Goal: Task Accomplishment & Management: Use online tool/utility

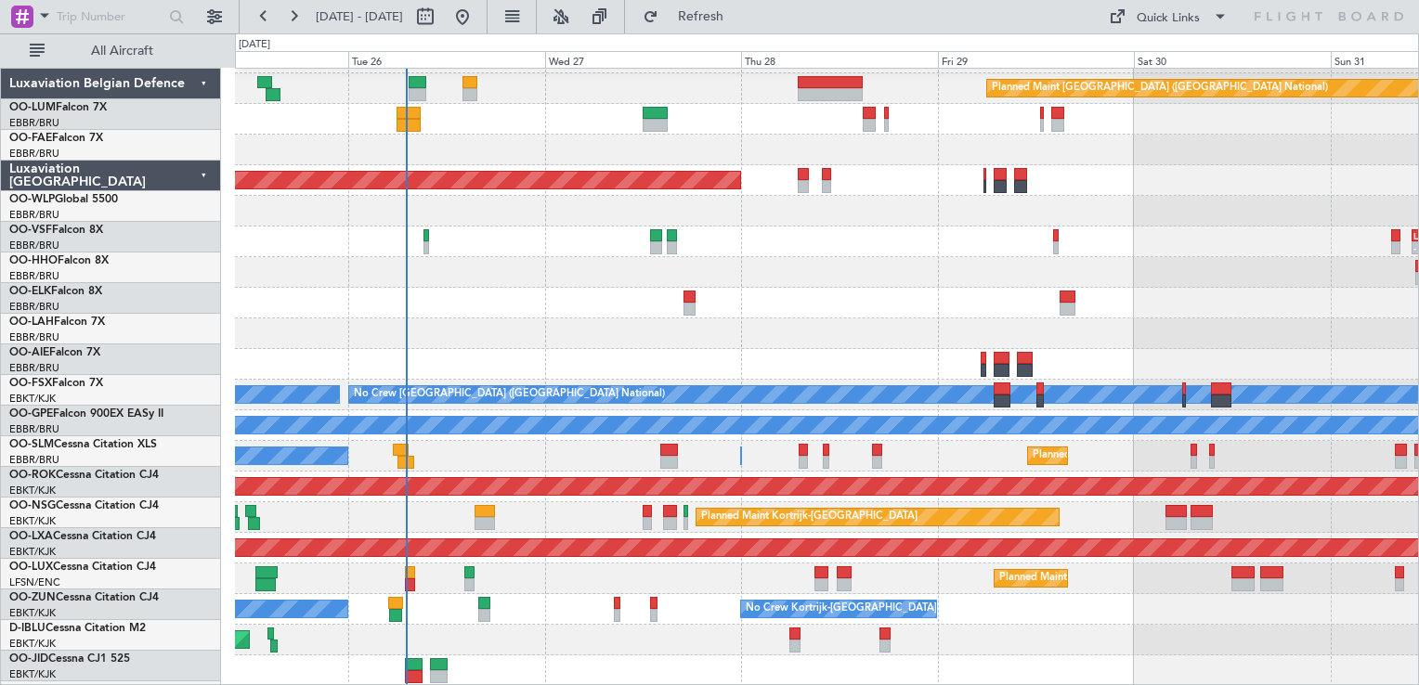
scroll to position [26, 0]
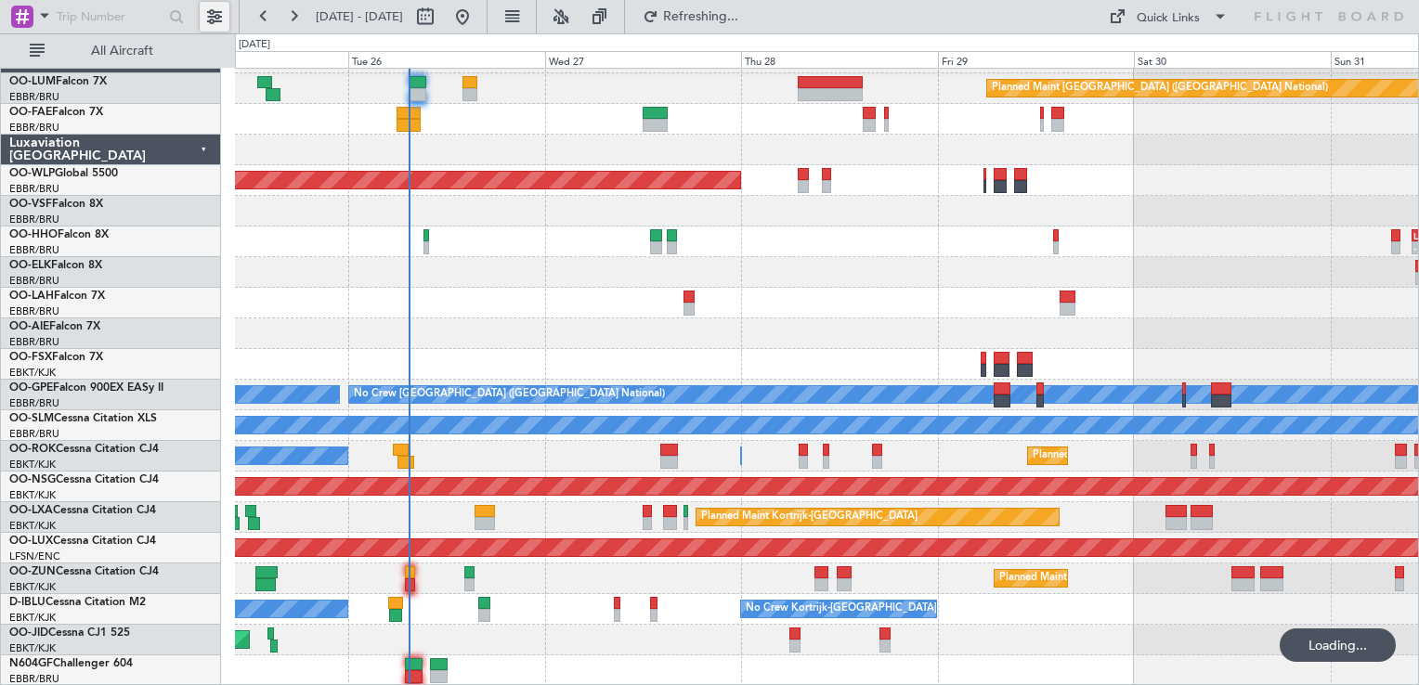
click at [208, 15] on button at bounding box center [215, 17] width 30 height 30
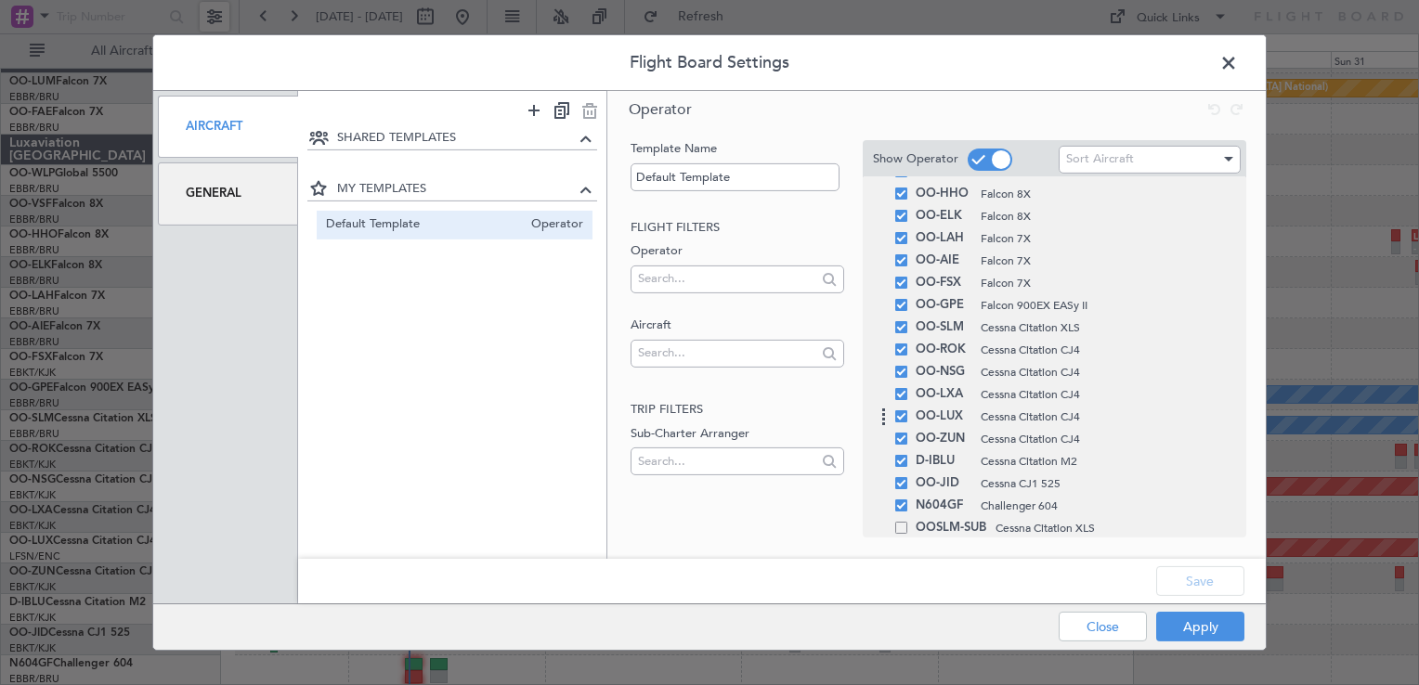
scroll to position [186, 0]
click at [1238, 56] on span at bounding box center [1238, 67] width 0 height 37
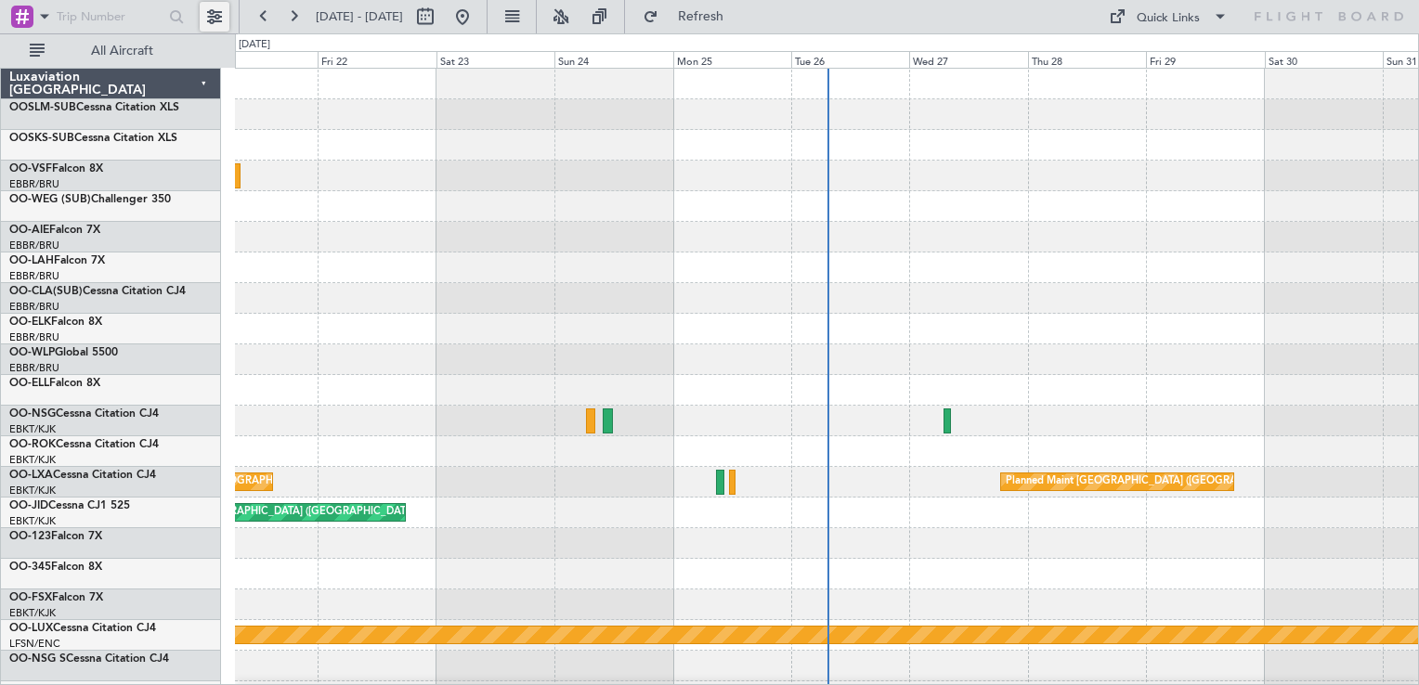
click at [215, 18] on button at bounding box center [215, 17] width 30 height 30
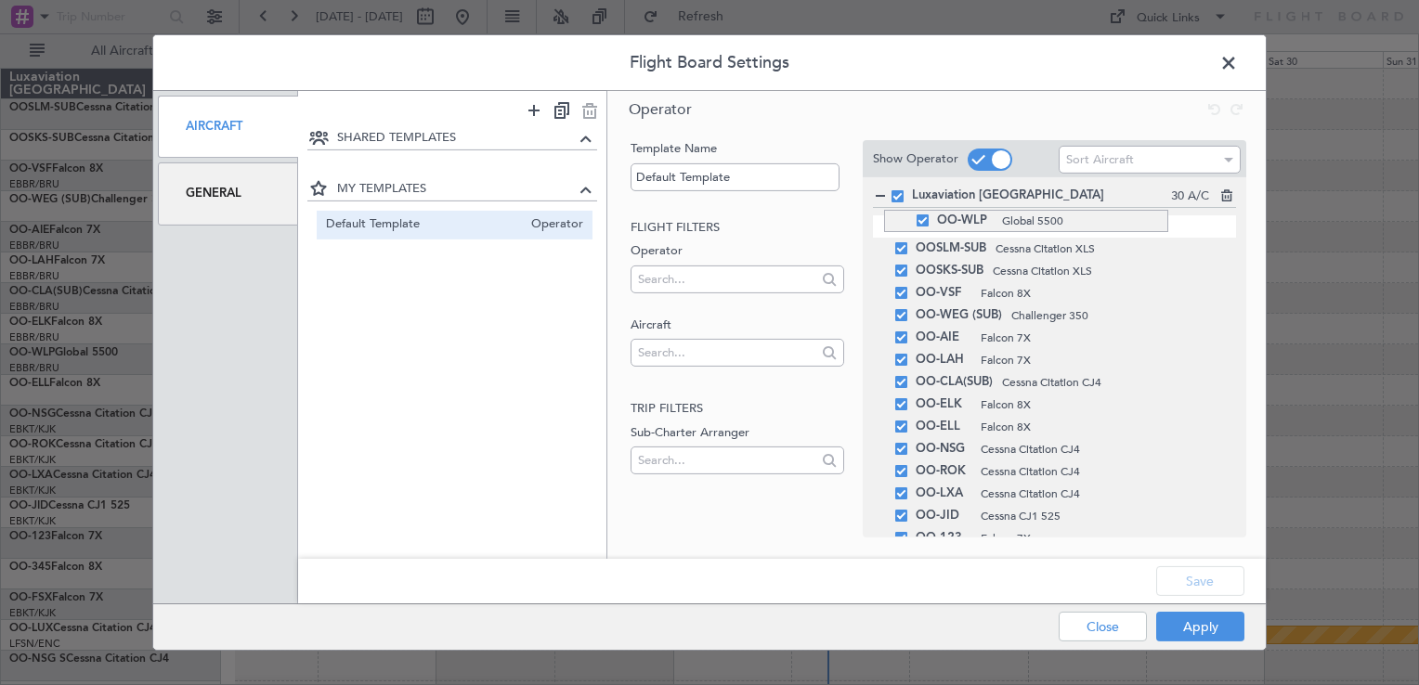
drag, startPoint x: 884, startPoint y: 404, endPoint x: 865, endPoint y: 210, distance: 195.0
drag, startPoint x: 888, startPoint y: 298, endPoint x: 880, endPoint y: 239, distance: 59.9
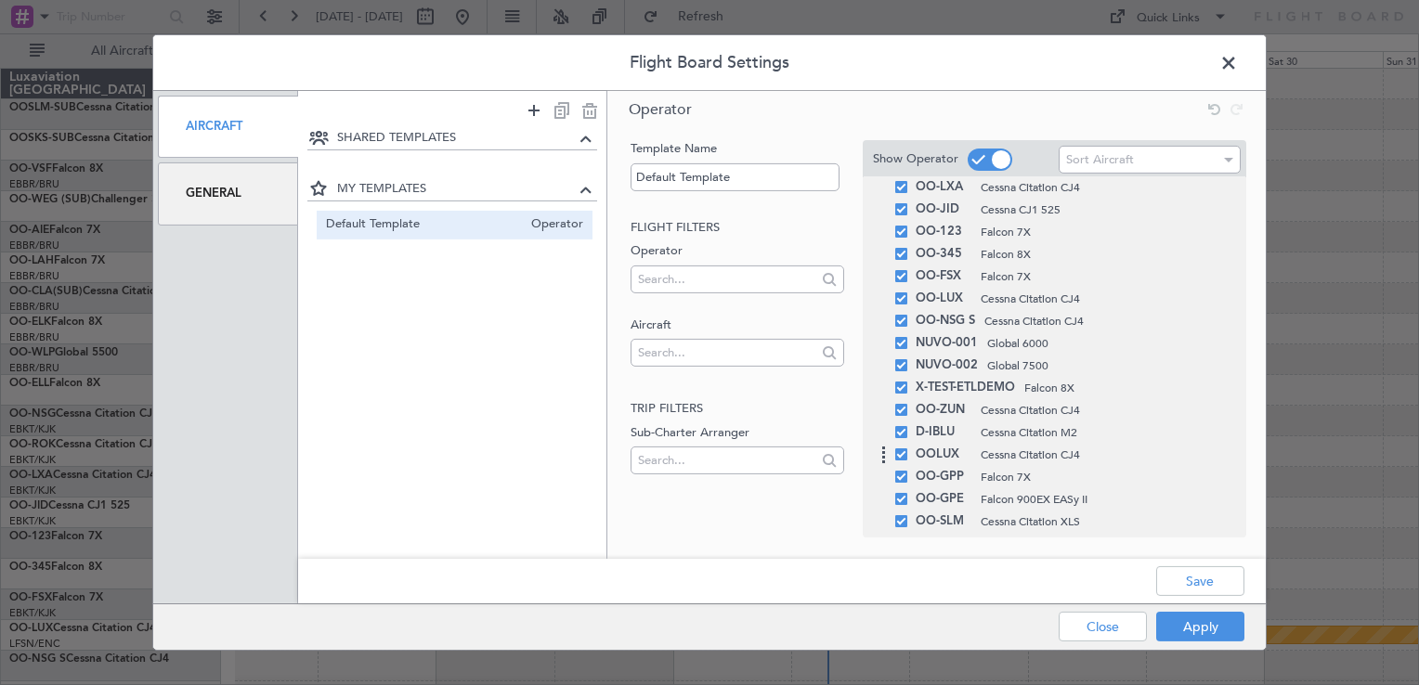
scroll to position [355, 0]
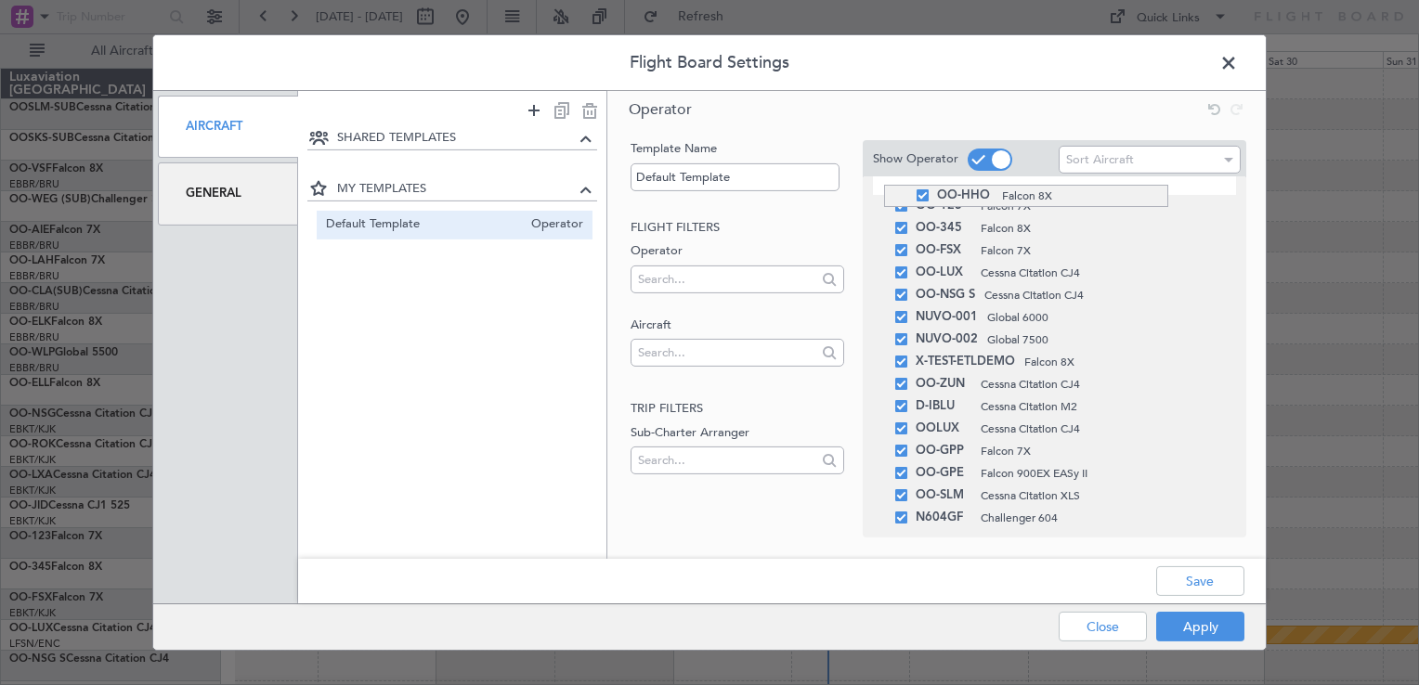
drag, startPoint x: 884, startPoint y: 515, endPoint x: 859, endPoint y: 185, distance: 331.5
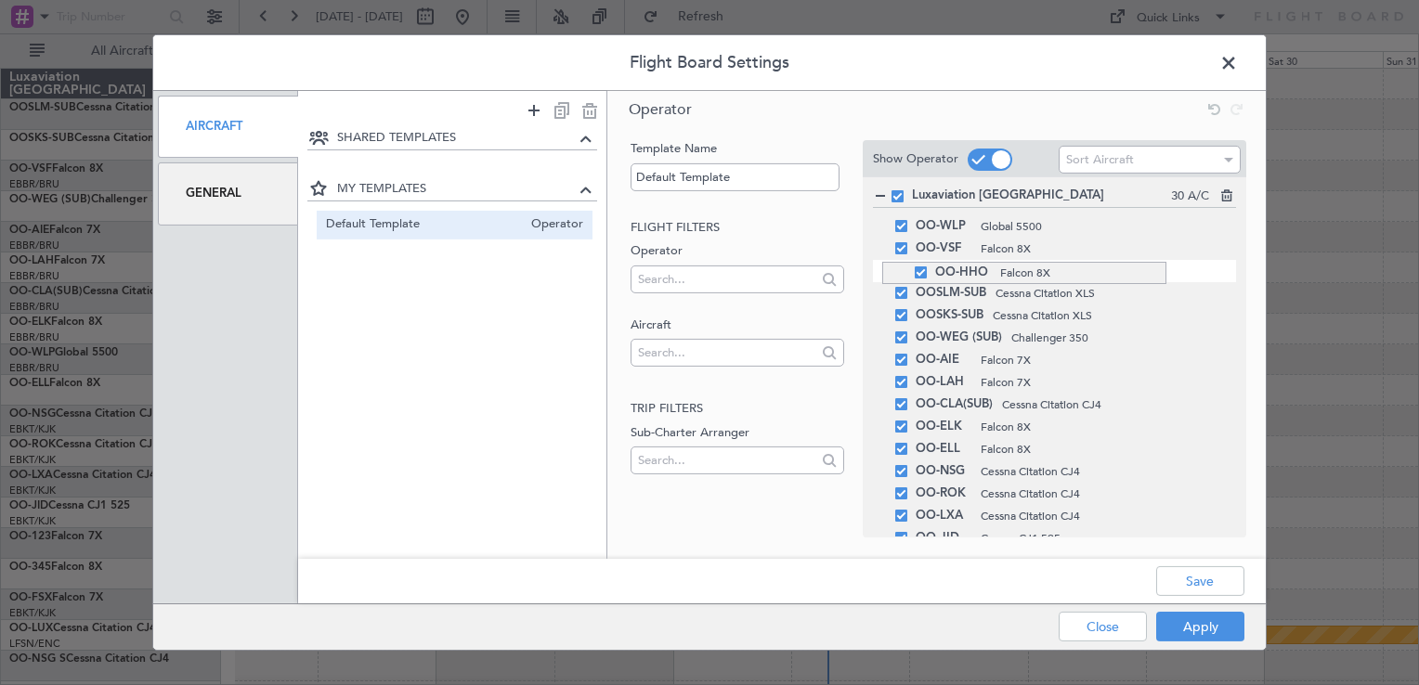
drag, startPoint x: 882, startPoint y: 536, endPoint x: 858, endPoint y: 266, distance: 270.4
drag, startPoint x: 884, startPoint y: 430, endPoint x: 879, endPoint y: 284, distance: 145.9
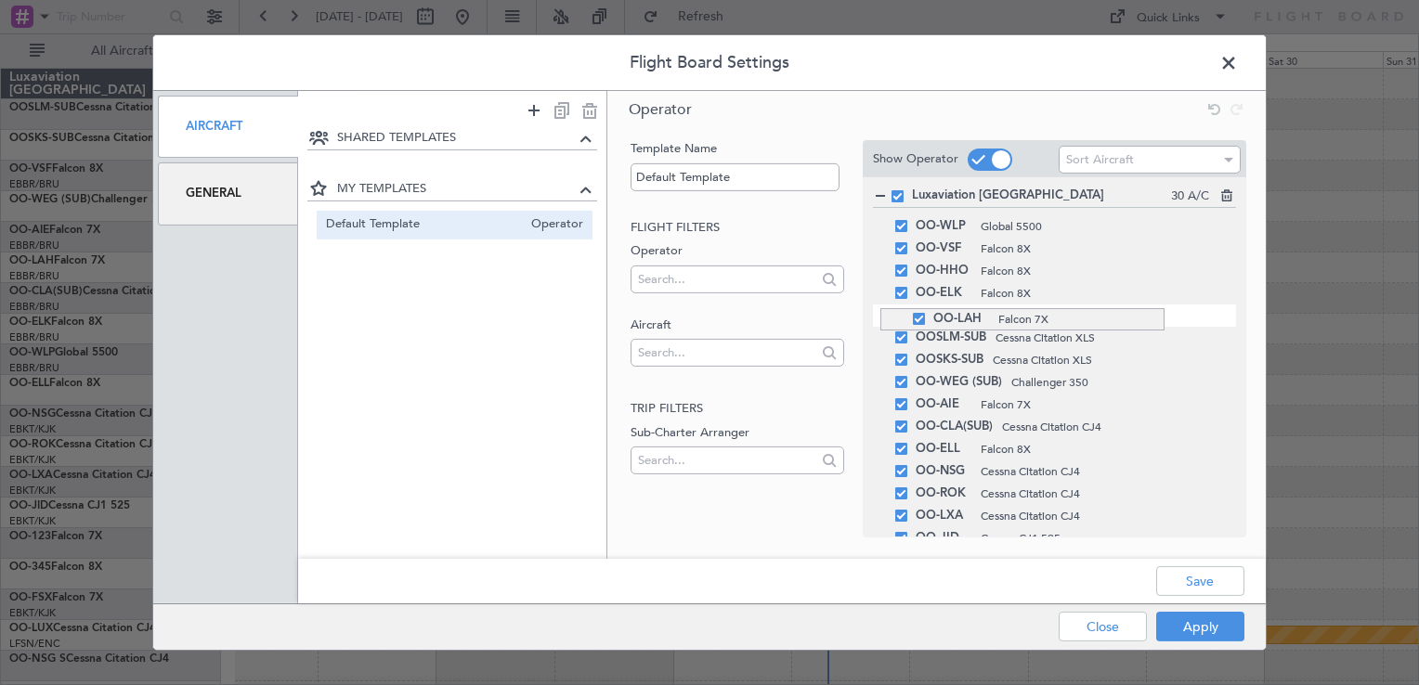
drag, startPoint x: 880, startPoint y: 407, endPoint x: 861, endPoint y: 308, distance: 100.3
drag, startPoint x: 884, startPoint y: 408, endPoint x: 872, endPoint y: 332, distance: 76.2
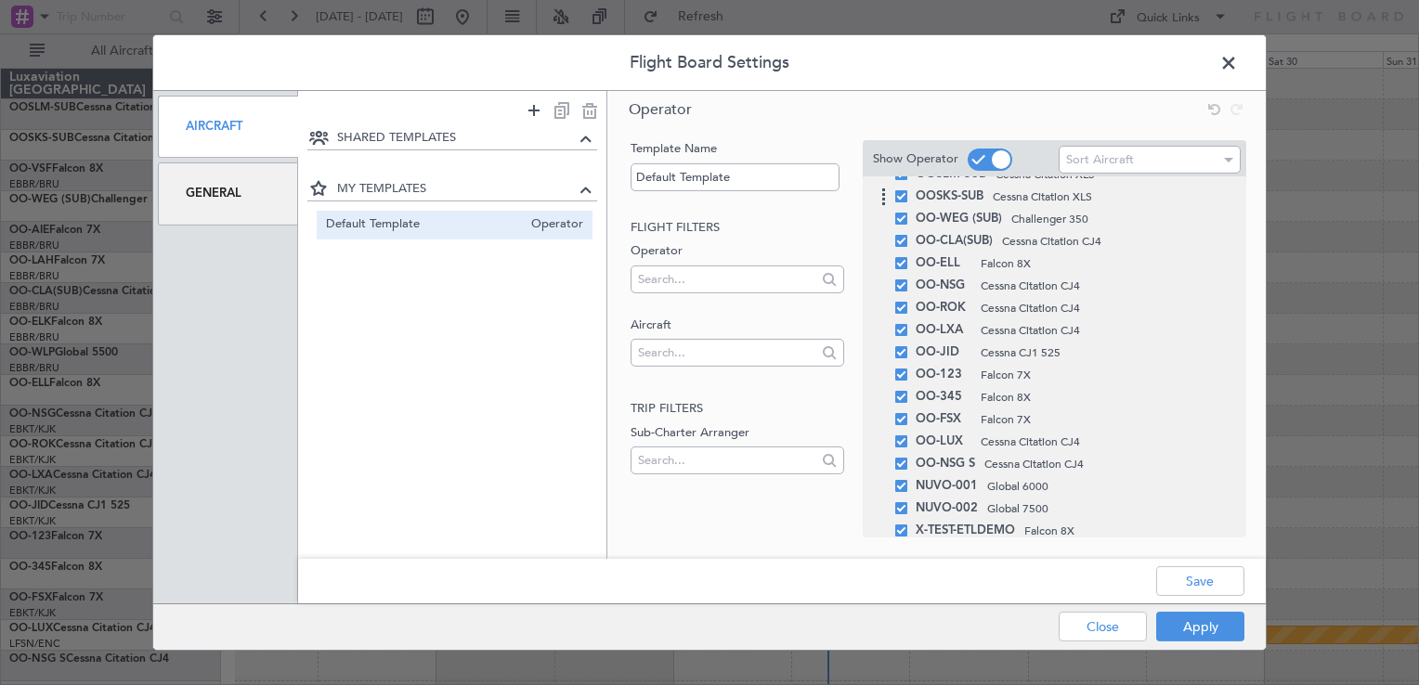
scroll to position [279, 0]
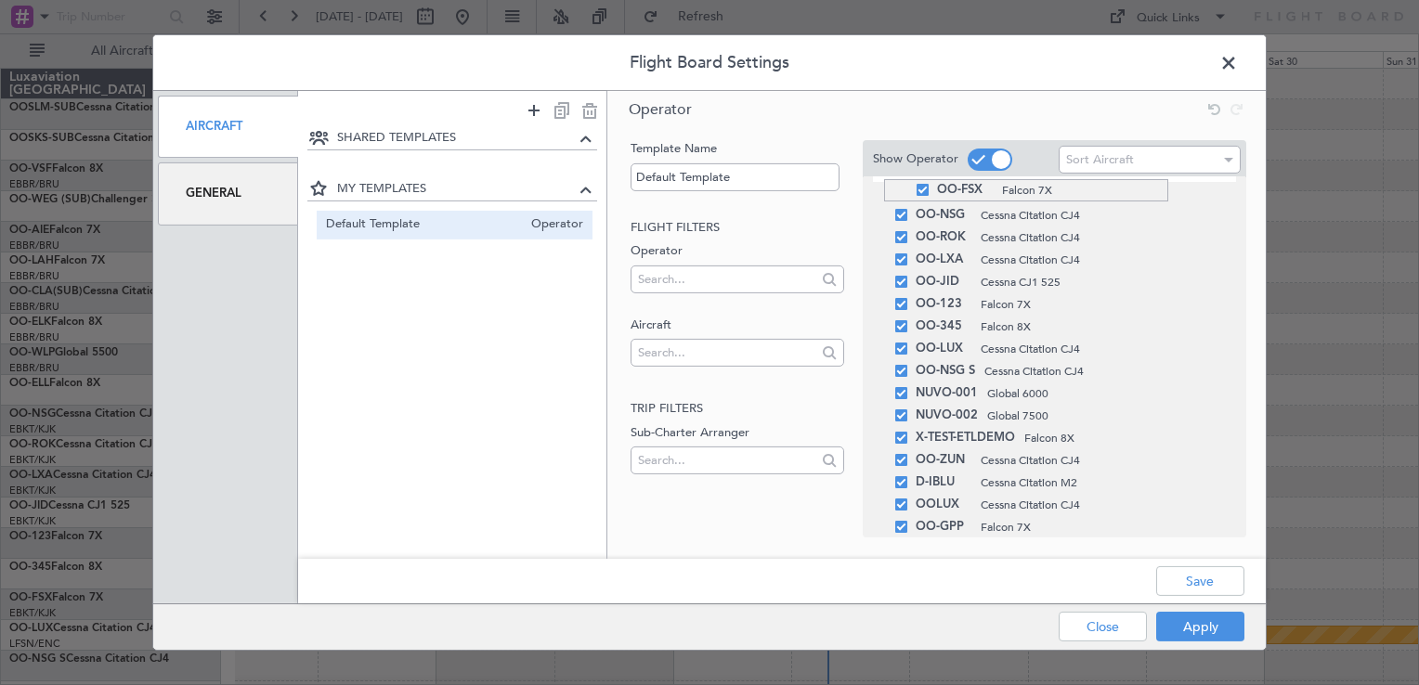
drag, startPoint x: 884, startPoint y: 335, endPoint x: 863, endPoint y: 191, distance: 145.5
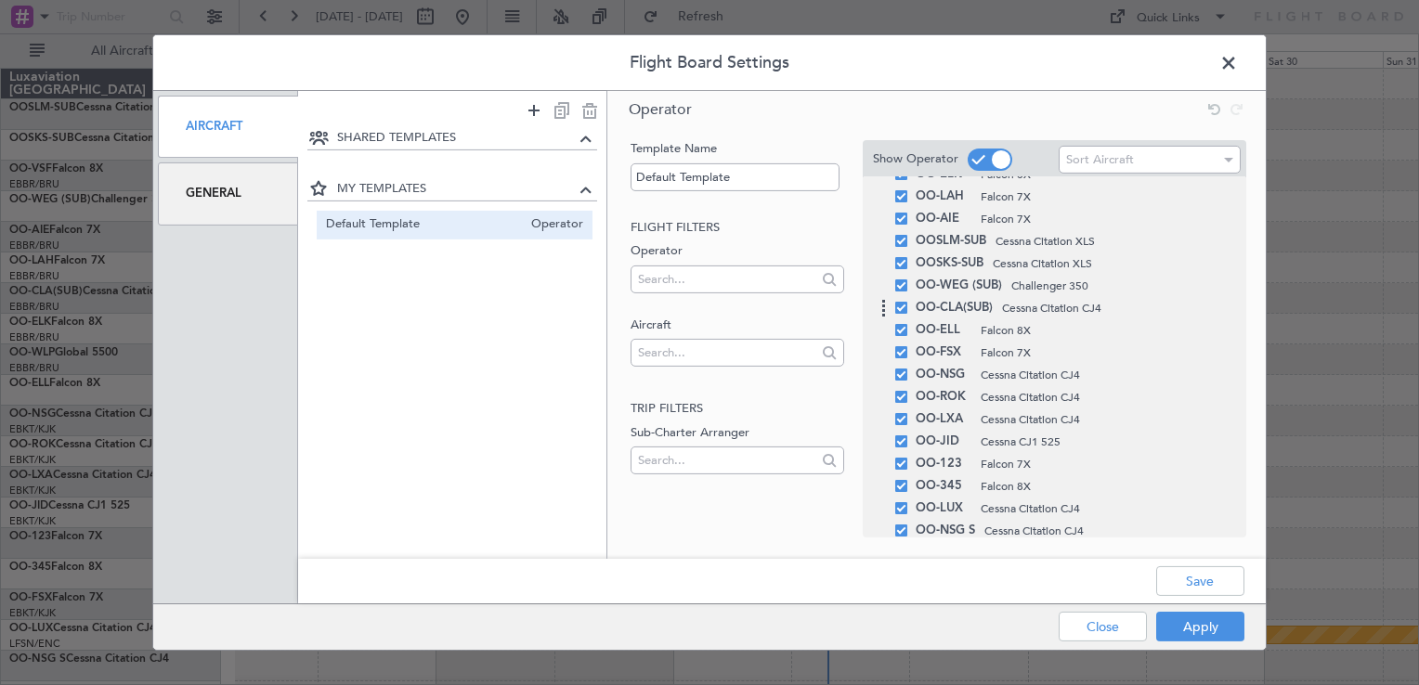
scroll to position [93, 0]
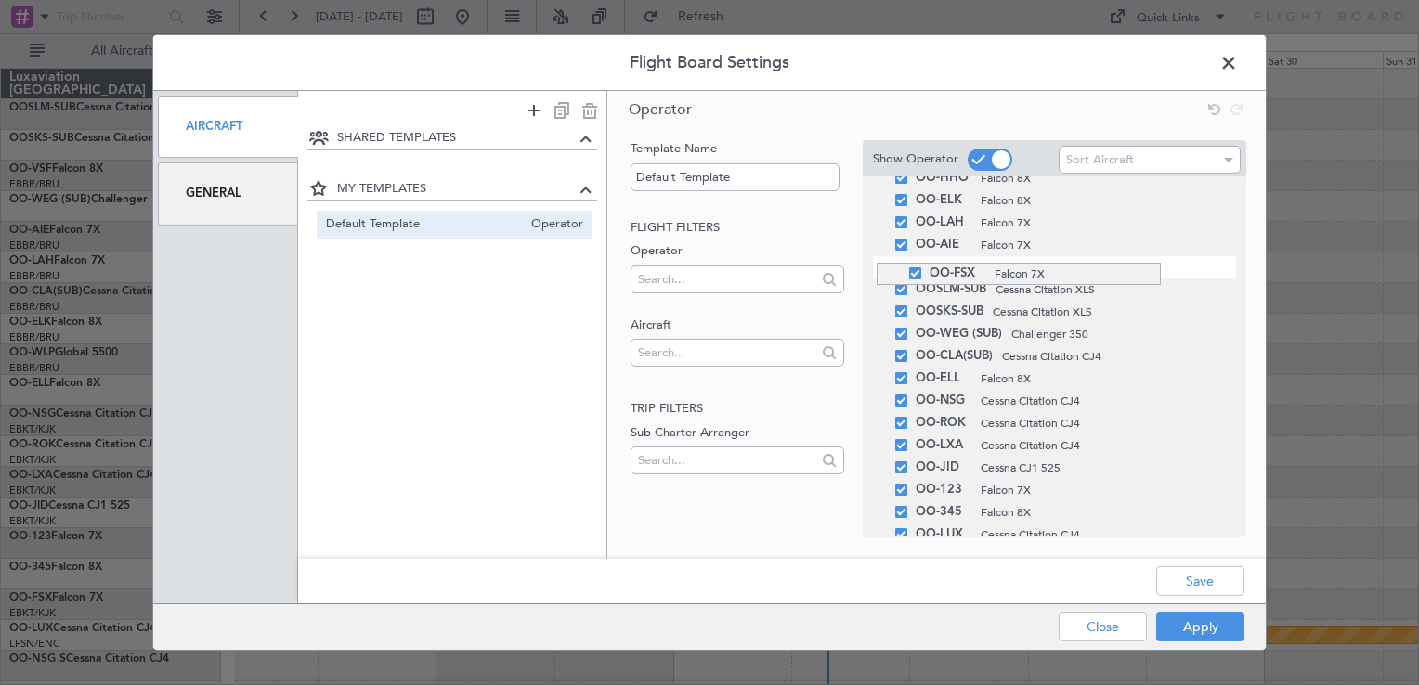
drag, startPoint x: 877, startPoint y: 379, endPoint x: 862, endPoint y: 263, distance: 117.0
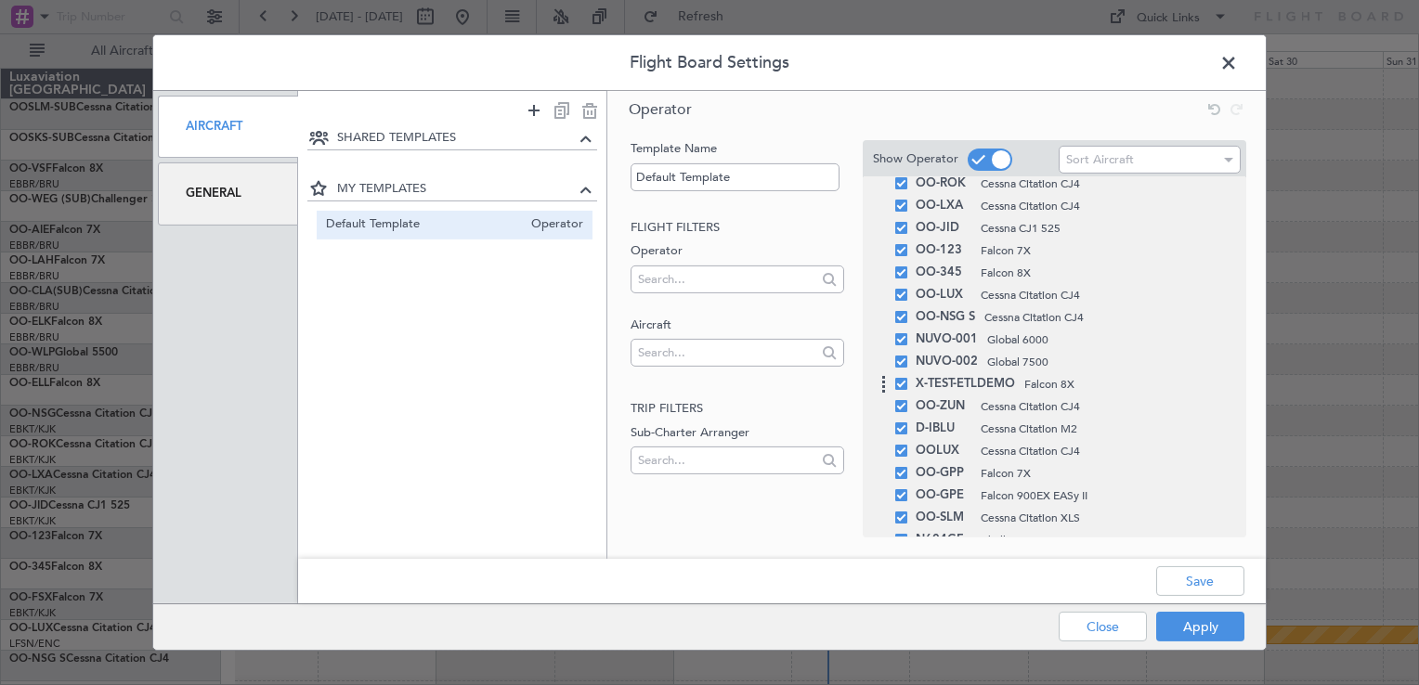
scroll to position [355, 0]
drag, startPoint x: 879, startPoint y: 473, endPoint x: 849, endPoint y: 184, distance: 290.4
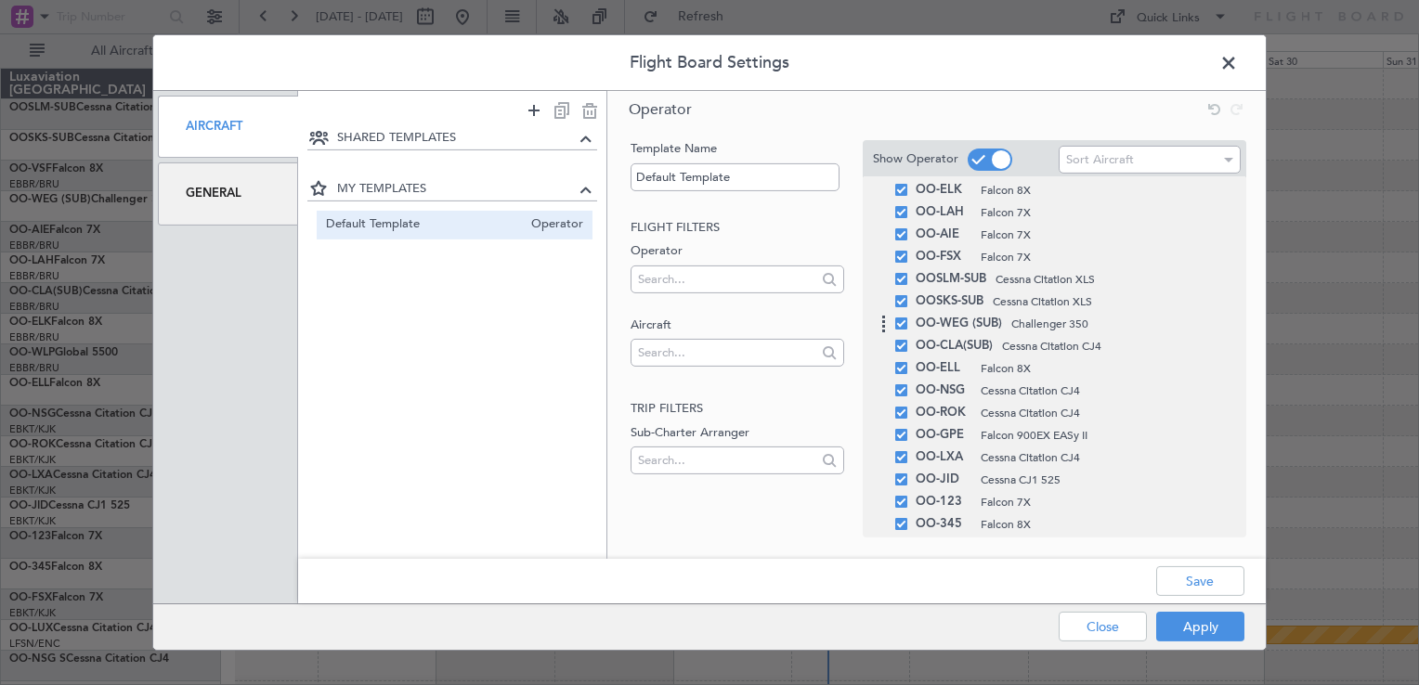
scroll to position [76, 0]
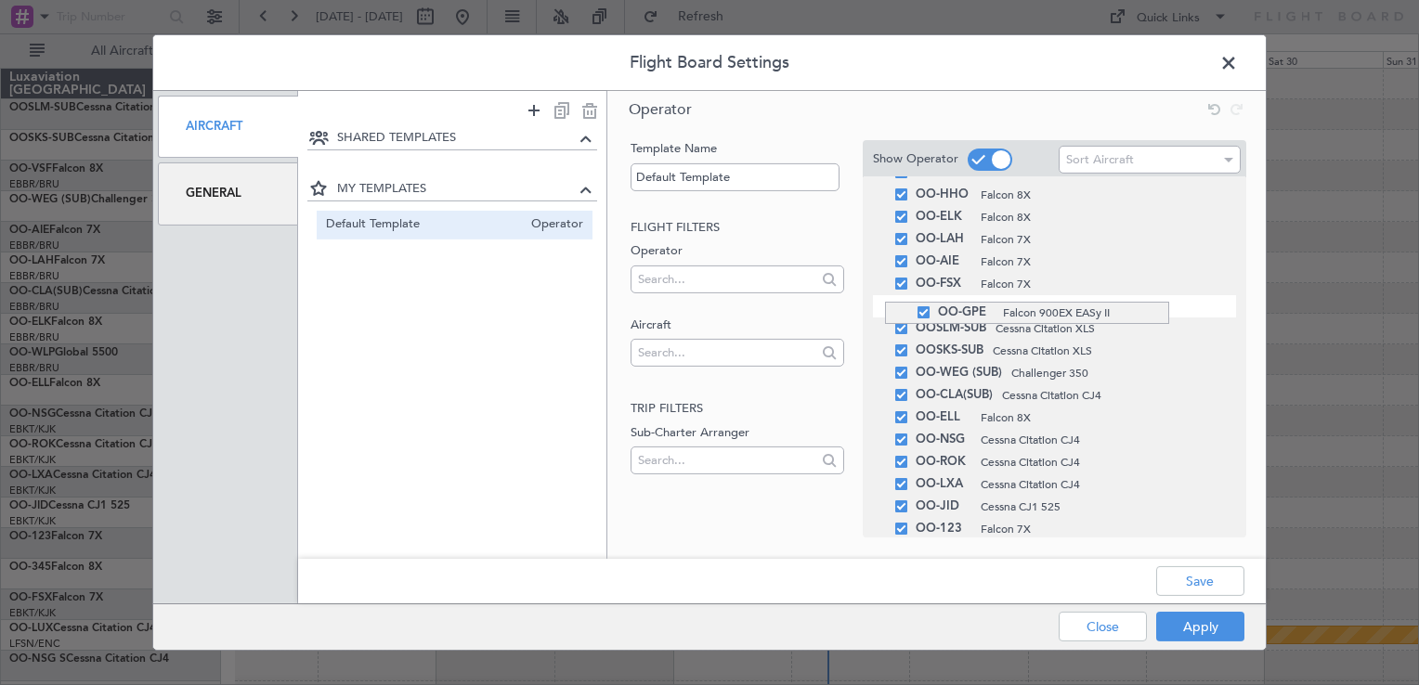
drag, startPoint x: 885, startPoint y: 466, endPoint x: 834, endPoint y: 301, distance: 173.0
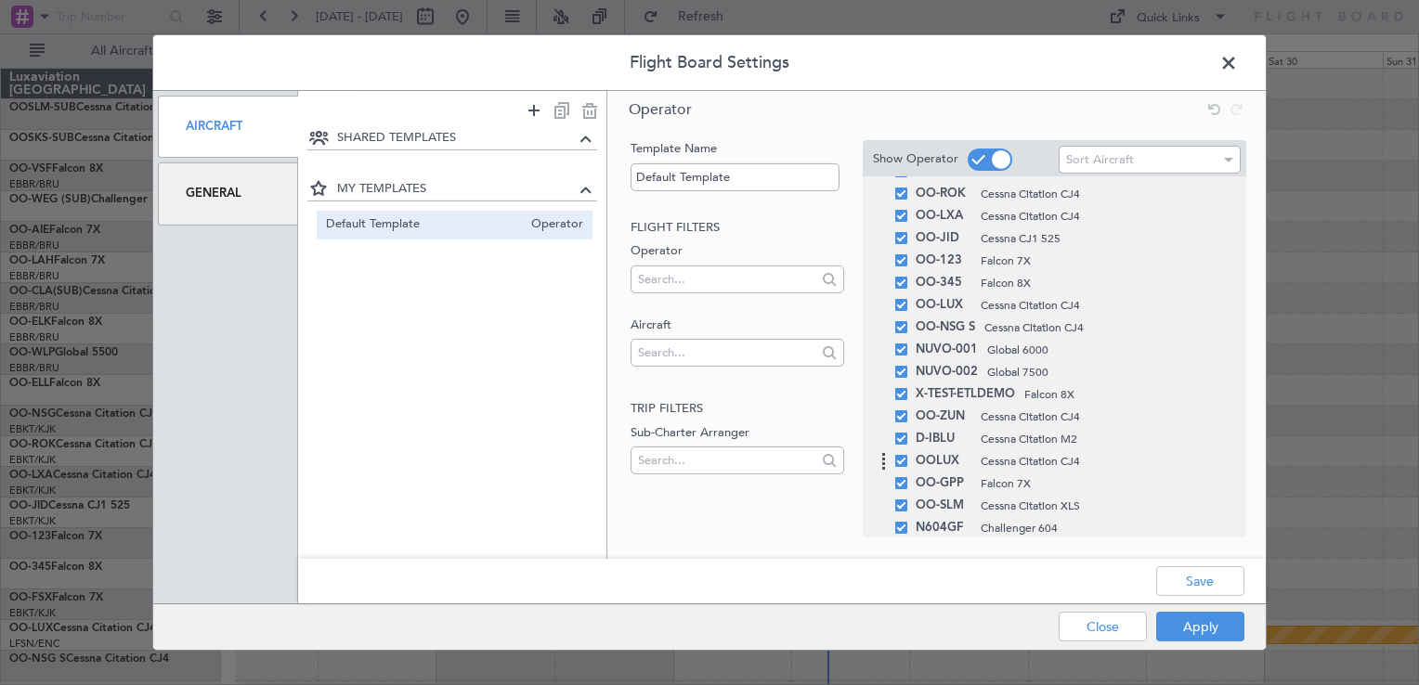
scroll to position [355, 0]
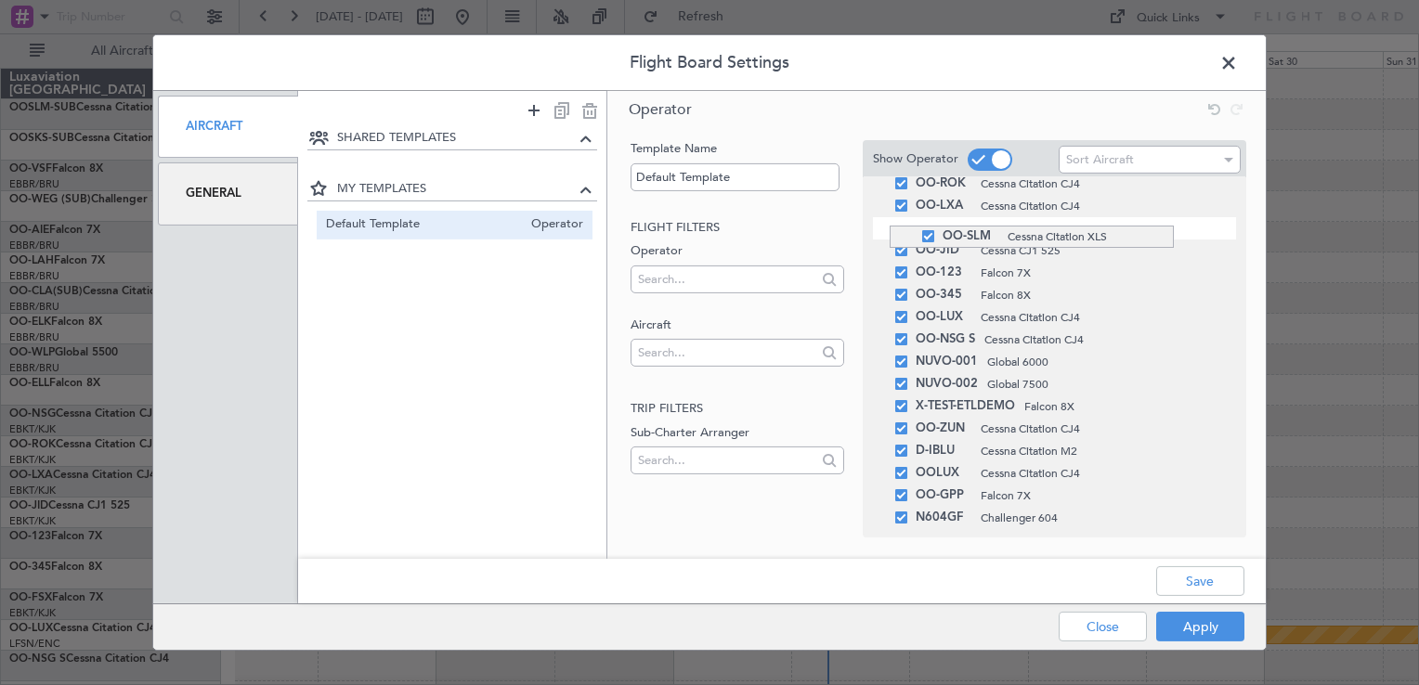
drag, startPoint x: 890, startPoint y: 493, endPoint x: 851, endPoint y: 217, distance: 278.5
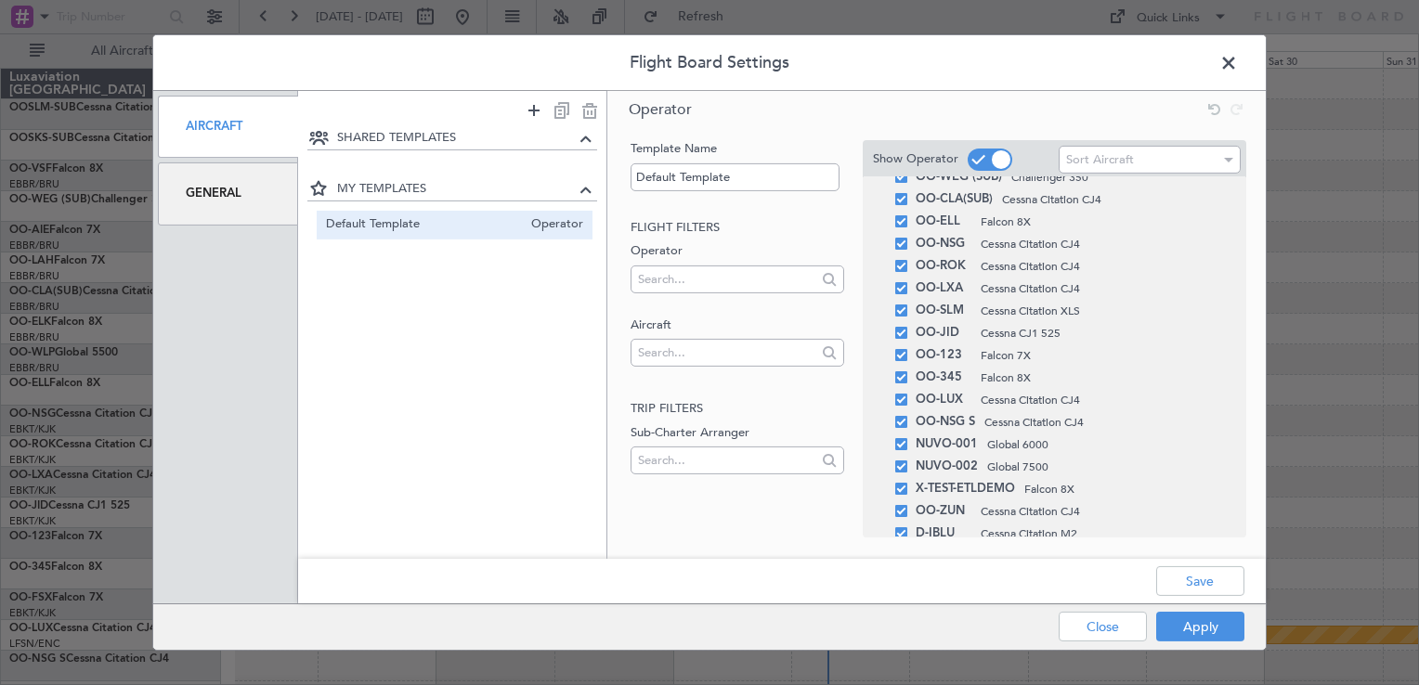
scroll to position [169, 0]
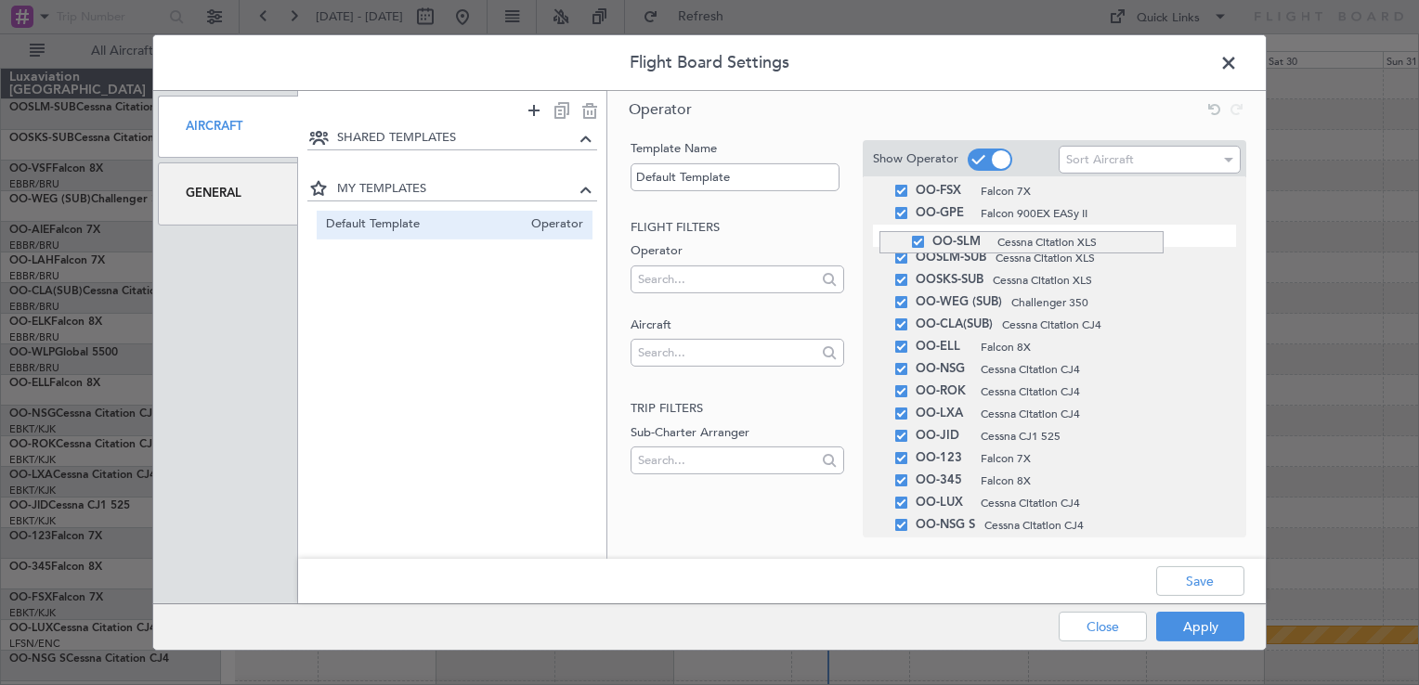
drag, startPoint x: 879, startPoint y: 414, endPoint x: 851, endPoint y: 231, distance: 185.0
drag, startPoint x: 878, startPoint y: 394, endPoint x: 862, endPoint y: 251, distance: 144.0
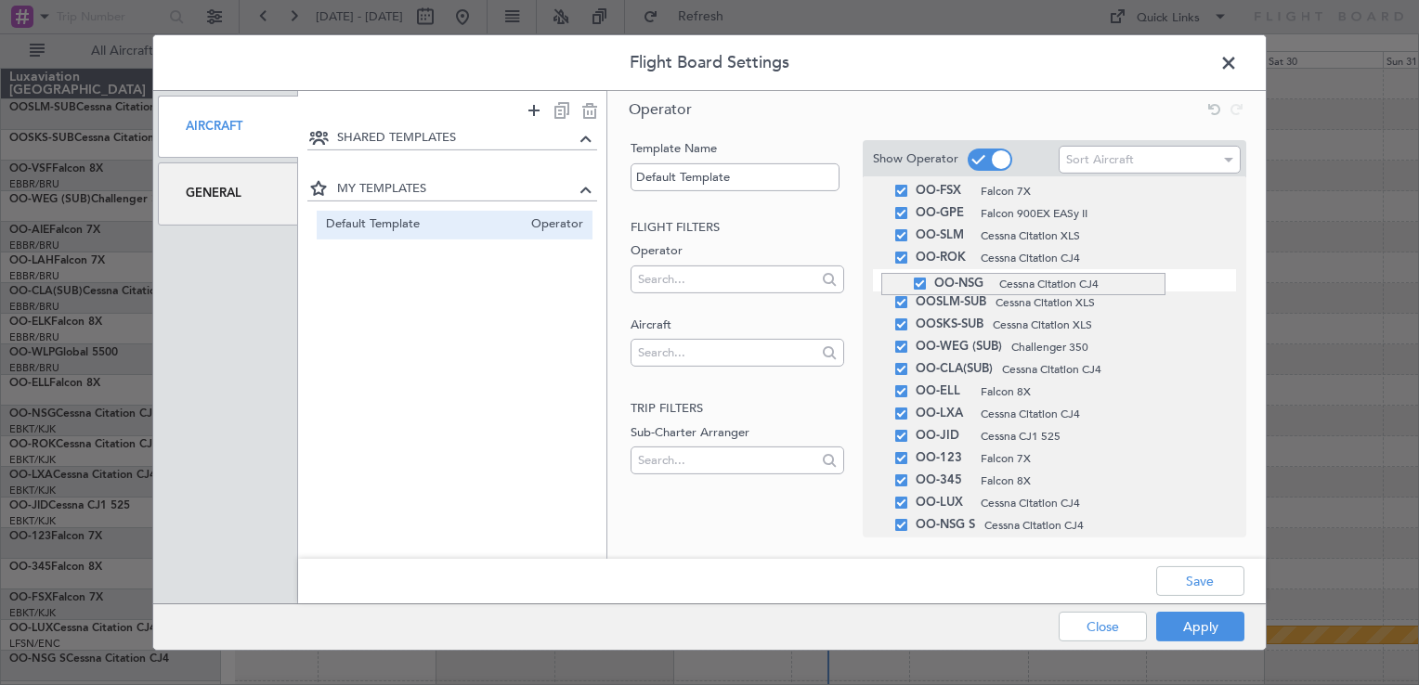
drag, startPoint x: 881, startPoint y: 388, endPoint x: 850, endPoint y: 273, distance: 119.4
drag, startPoint x: 884, startPoint y: 420, endPoint x: 881, endPoint y: 295, distance: 124.5
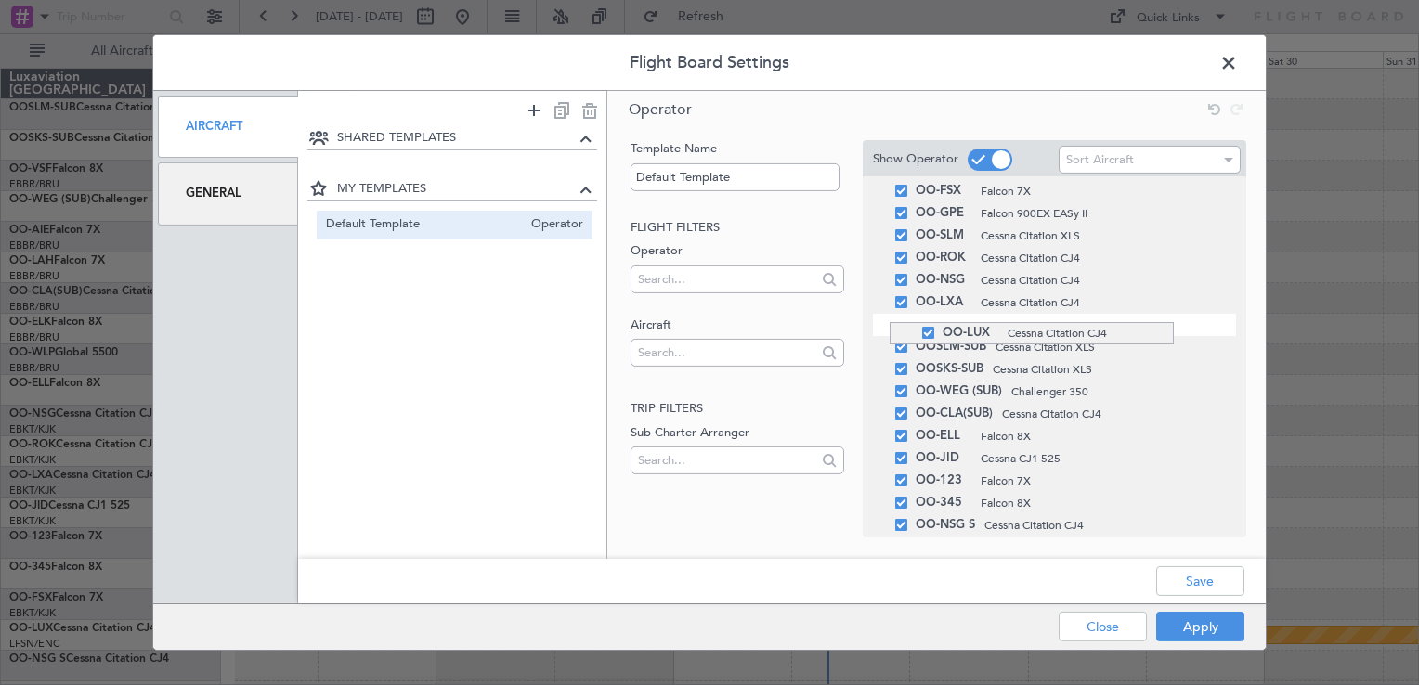
drag, startPoint x: 890, startPoint y: 500, endPoint x: 866, endPoint y: 322, distance: 178.9
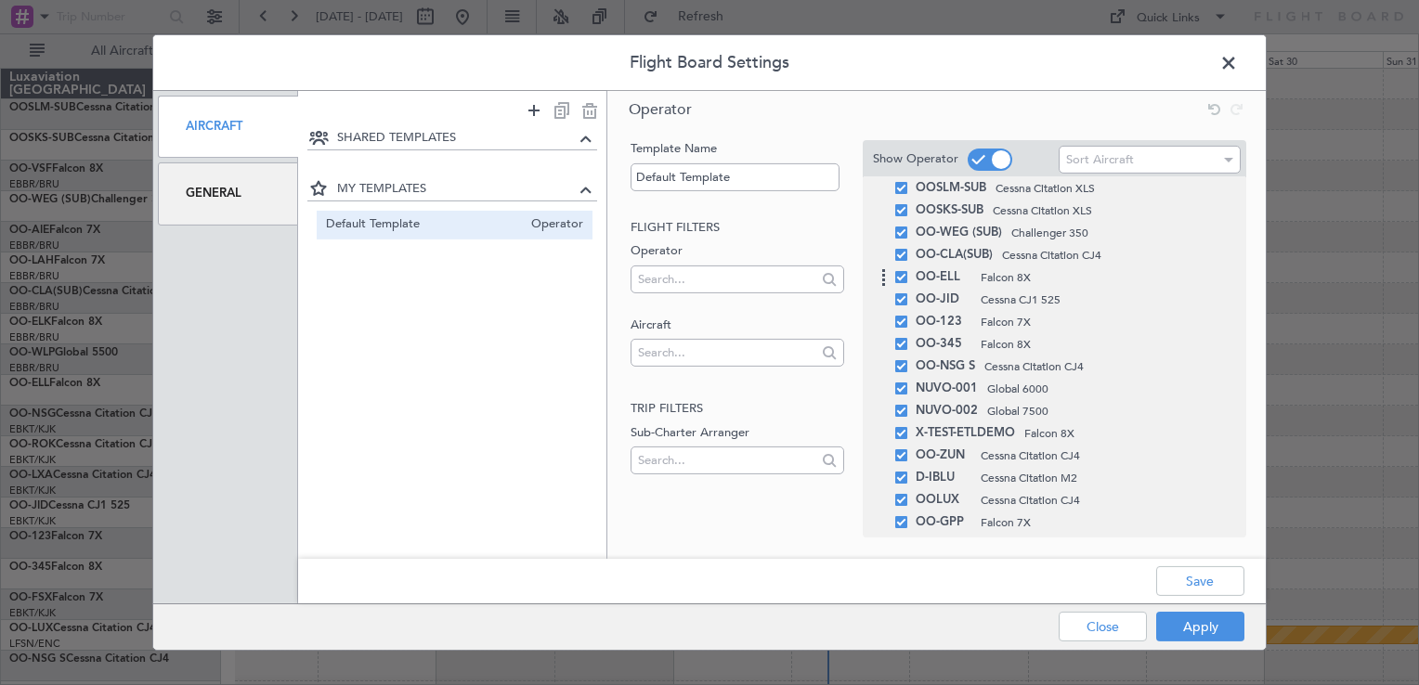
scroll to position [355, 0]
drag, startPoint x: 885, startPoint y: 424, endPoint x: 851, endPoint y: 215, distance: 211.6
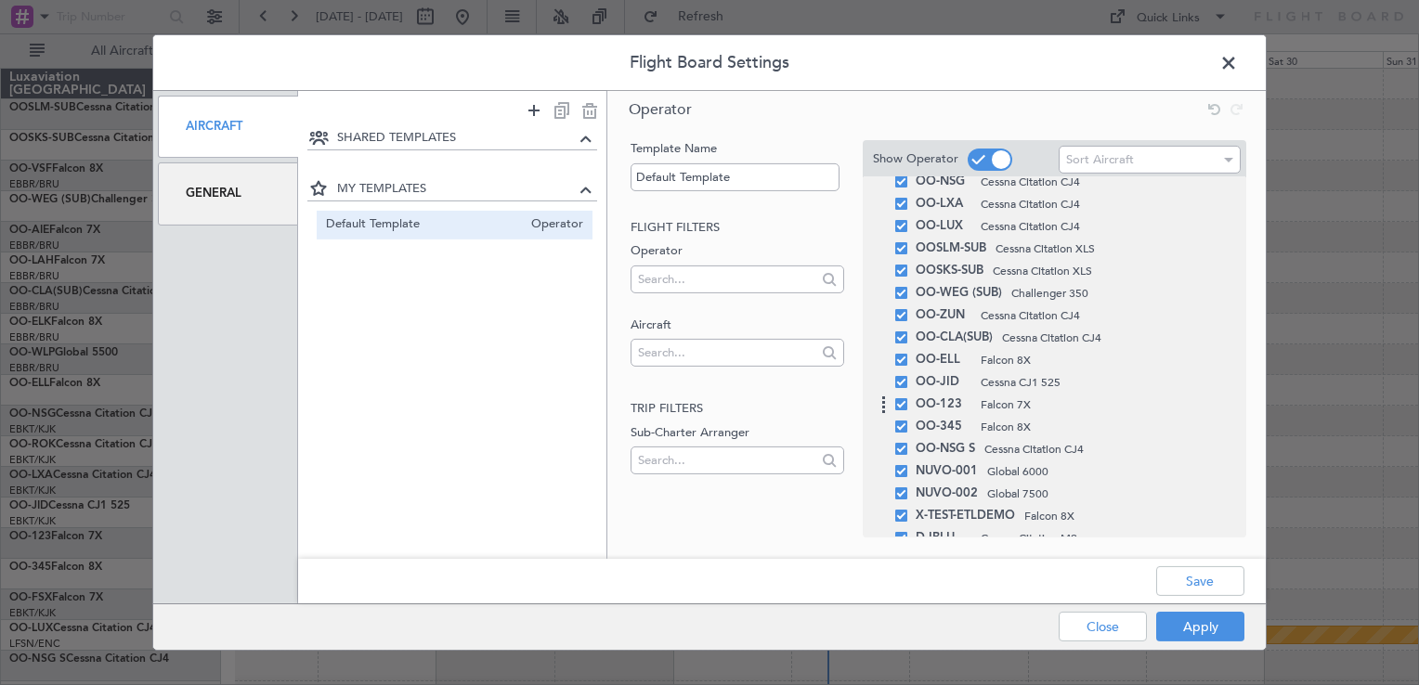
scroll to position [169, 0]
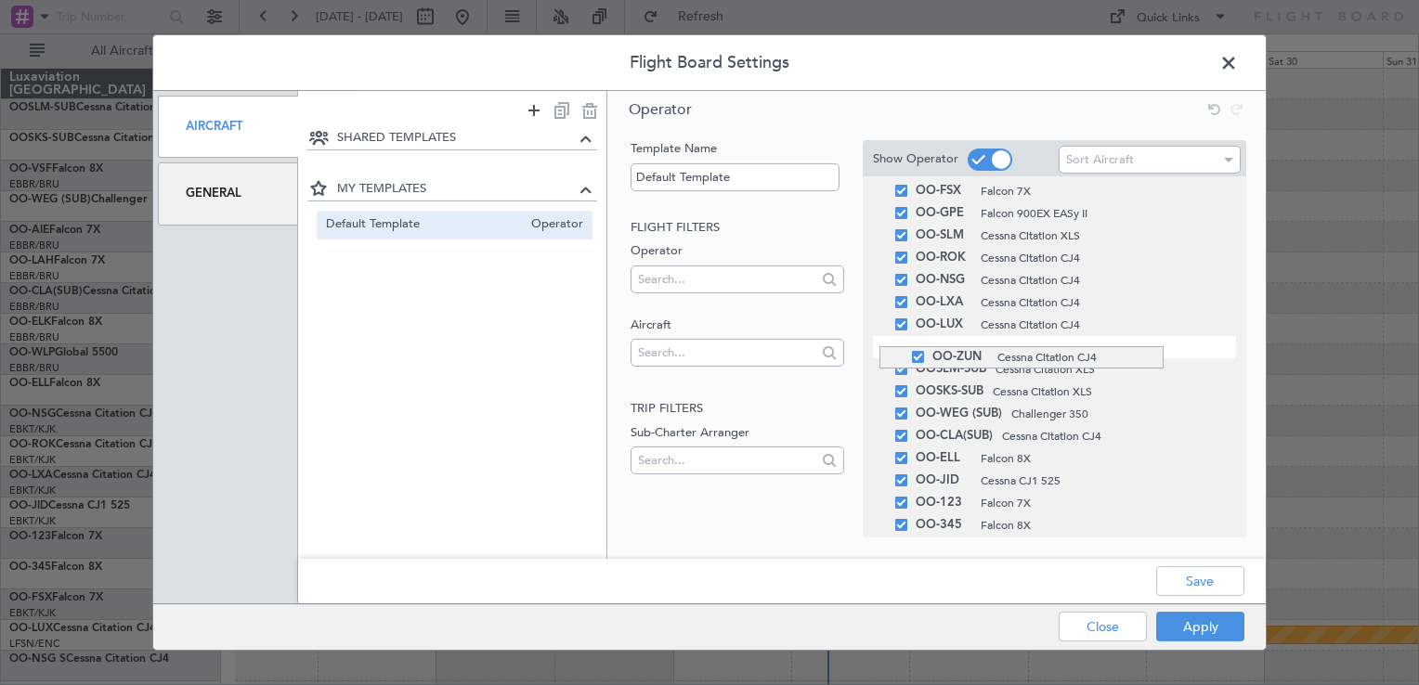
drag, startPoint x: 879, startPoint y: 418, endPoint x: 877, endPoint y: 346, distance: 71.5
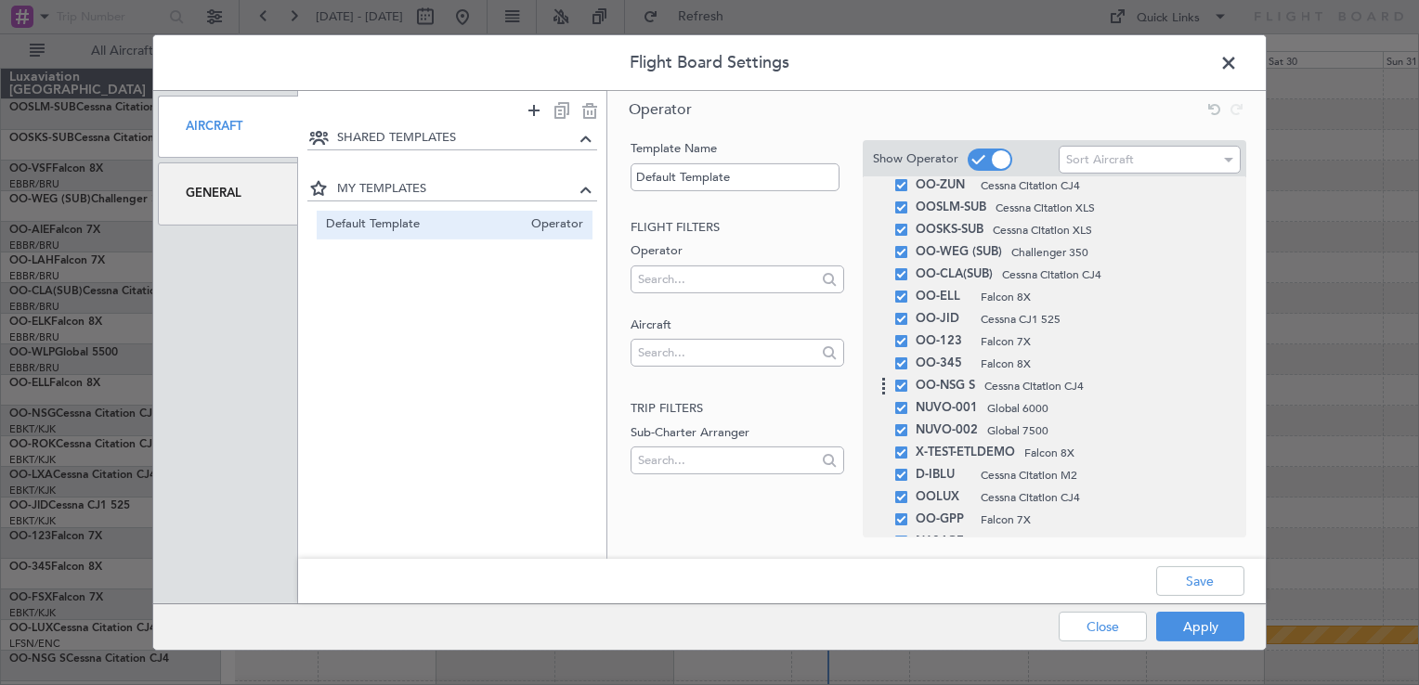
scroll to position [355, 0]
drag, startPoint x: 880, startPoint y: 451, endPoint x: 856, endPoint y: 188, distance: 264.8
drag, startPoint x: 887, startPoint y: 318, endPoint x: 880, endPoint y: 203, distance: 115.3
drag, startPoint x: 881, startPoint y: 521, endPoint x: 865, endPoint y: 217, distance: 304.0
click at [903, 256] on div "OOSLM-SUB Cessna Citation XLS" at bounding box center [1054, 251] width 363 height 22
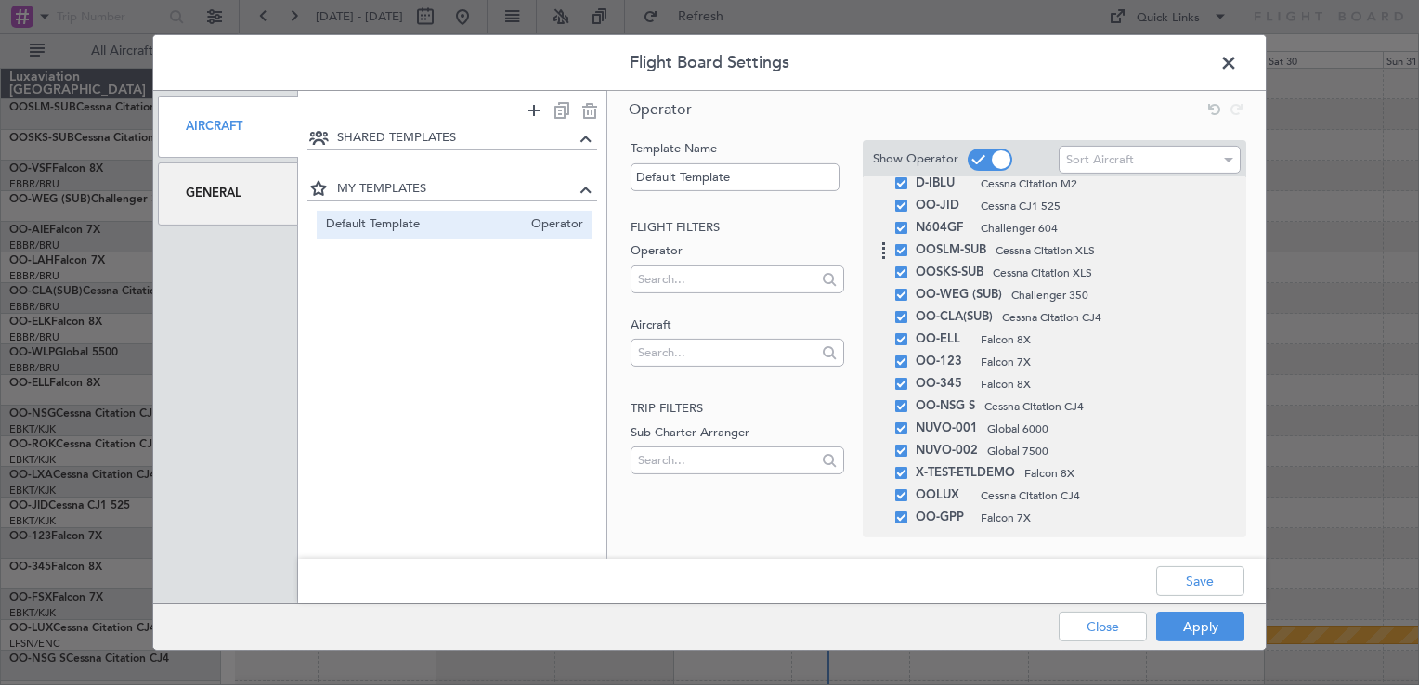
click at [902, 253] on span at bounding box center [901, 250] width 12 height 12
click at [908, 244] on input "checkbox" at bounding box center [908, 244] width 0 height 0
click at [900, 273] on span at bounding box center [901, 272] width 12 height 12
click at [908, 266] on input "checkbox" at bounding box center [908, 266] width 0 height 0
click at [901, 299] on span at bounding box center [901, 295] width 12 height 12
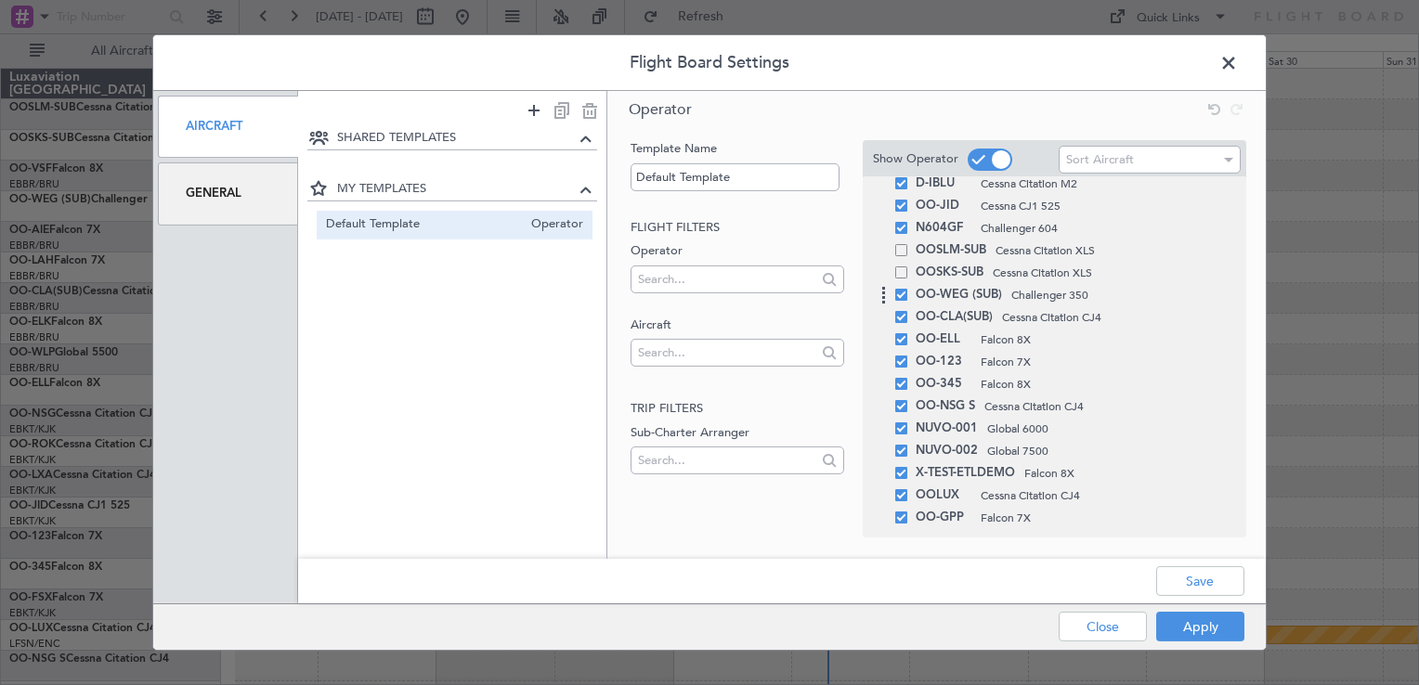
click at [908, 289] on input "checkbox" at bounding box center [908, 289] width 0 height 0
click at [901, 318] on span at bounding box center [901, 317] width 12 height 12
click at [908, 311] on input "checkbox" at bounding box center [908, 311] width 0 height 0
click at [902, 340] on span at bounding box center [901, 339] width 12 height 12
click at [908, 333] on input "checkbox" at bounding box center [908, 333] width 0 height 0
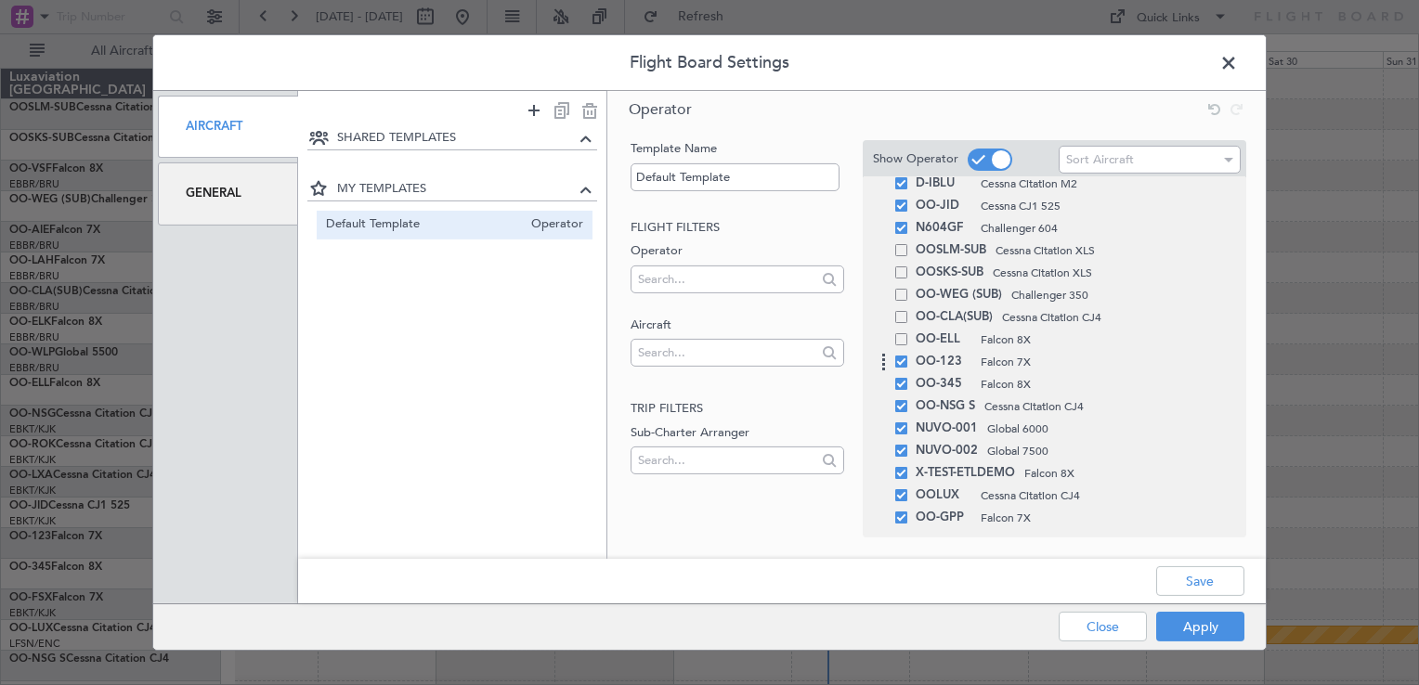
click at [903, 365] on span at bounding box center [901, 362] width 12 height 12
click at [908, 356] on input "checkbox" at bounding box center [908, 356] width 0 height 0
click at [897, 402] on span at bounding box center [901, 406] width 12 height 12
click at [908, 400] on input "checkbox" at bounding box center [908, 400] width 0 height 0
click at [897, 378] on span at bounding box center [901, 384] width 12 height 12
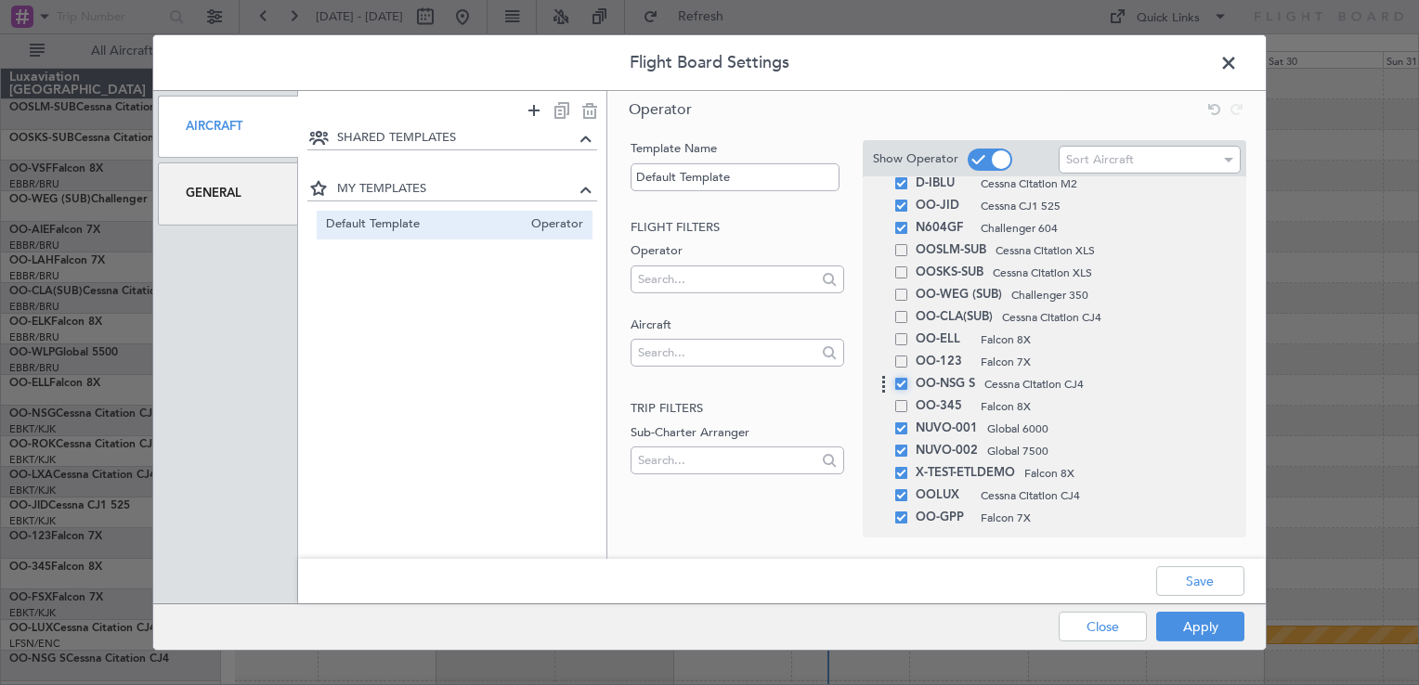
click at [908, 378] on input "checkbox" at bounding box center [908, 378] width 0 height 0
drag, startPoint x: 903, startPoint y: 425, endPoint x: 903, endPoint y: 435, distance: 10.2
click at [902, 426] on span at bounding box center [901, 428] width 12 height 12
click at [908, 422] on input "checkbox" at bounding box center [908, 422] width 0 height 0
click at [903, 451] on span at bounding box center [901, 451] width 12 height 12
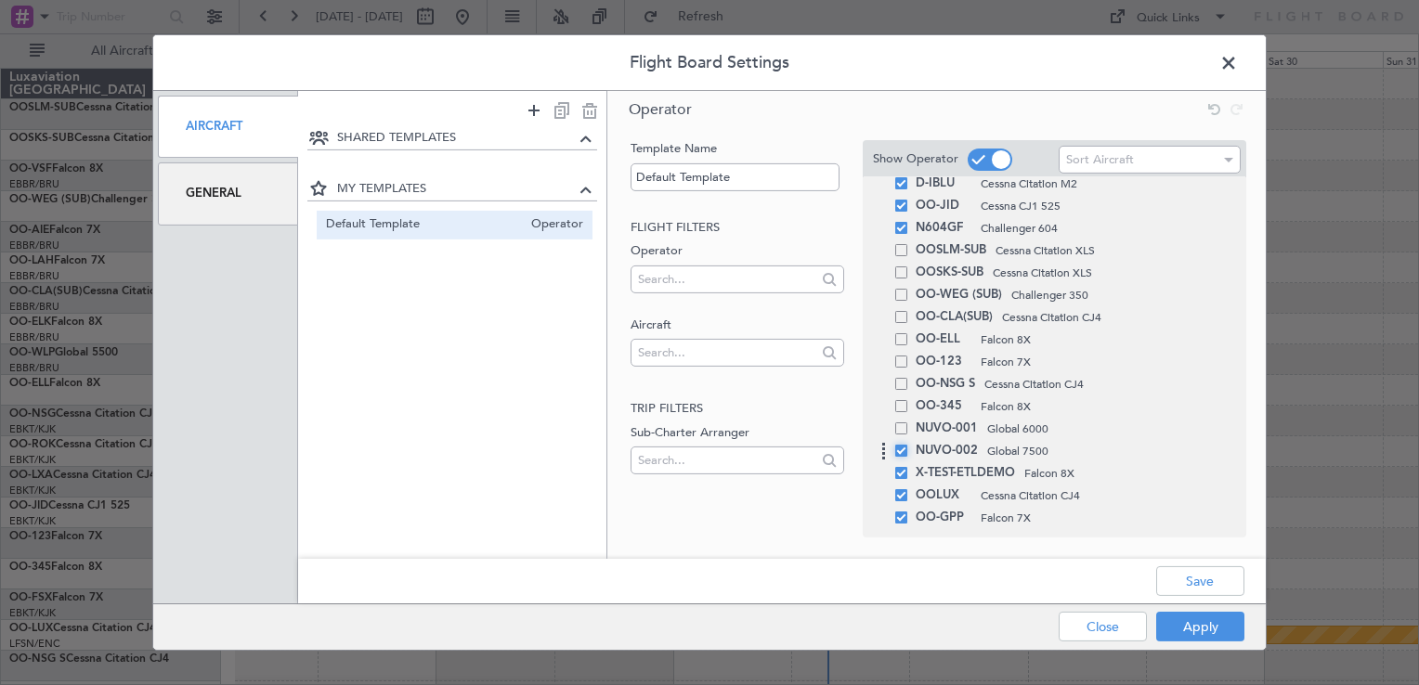
click at [908, 445] on input "checkbox" at bounding box center [908, 445] width 0 height 0
click at [900, 470] on span at bounding box center [901, 473] width 12 height 12
click at [908, 467] on input "checkbox" at bounding box center [908, 467] width 0 height 0
click at [902, 495] on span at bounding box center [901, 495] width 12 height 12
click at [908, 489] on input "checkbox" at bounding box center [908, 489] width 0 height 0
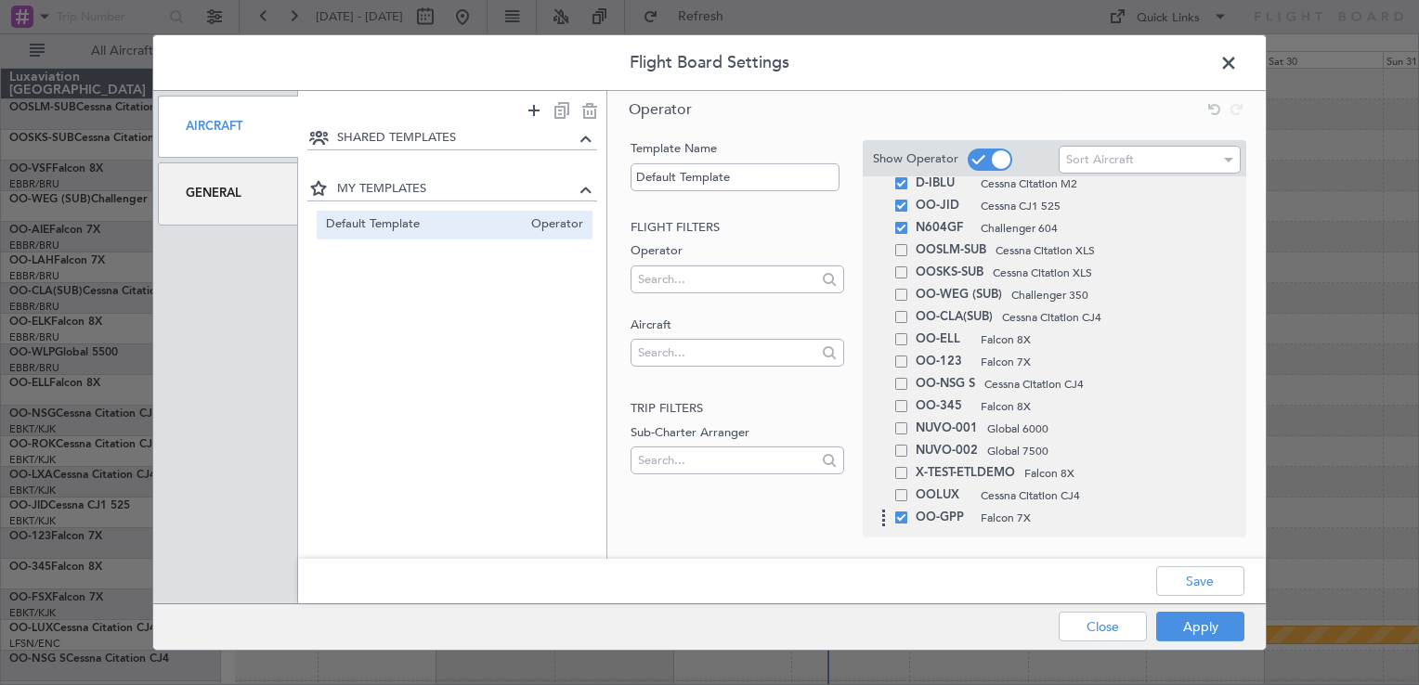
click at [902, 515] on span at bounding box center [901, 518] width 12 height 12
click at [908, 512] on input "checkbox" at bounding box center [908, 512] width 0 height 0
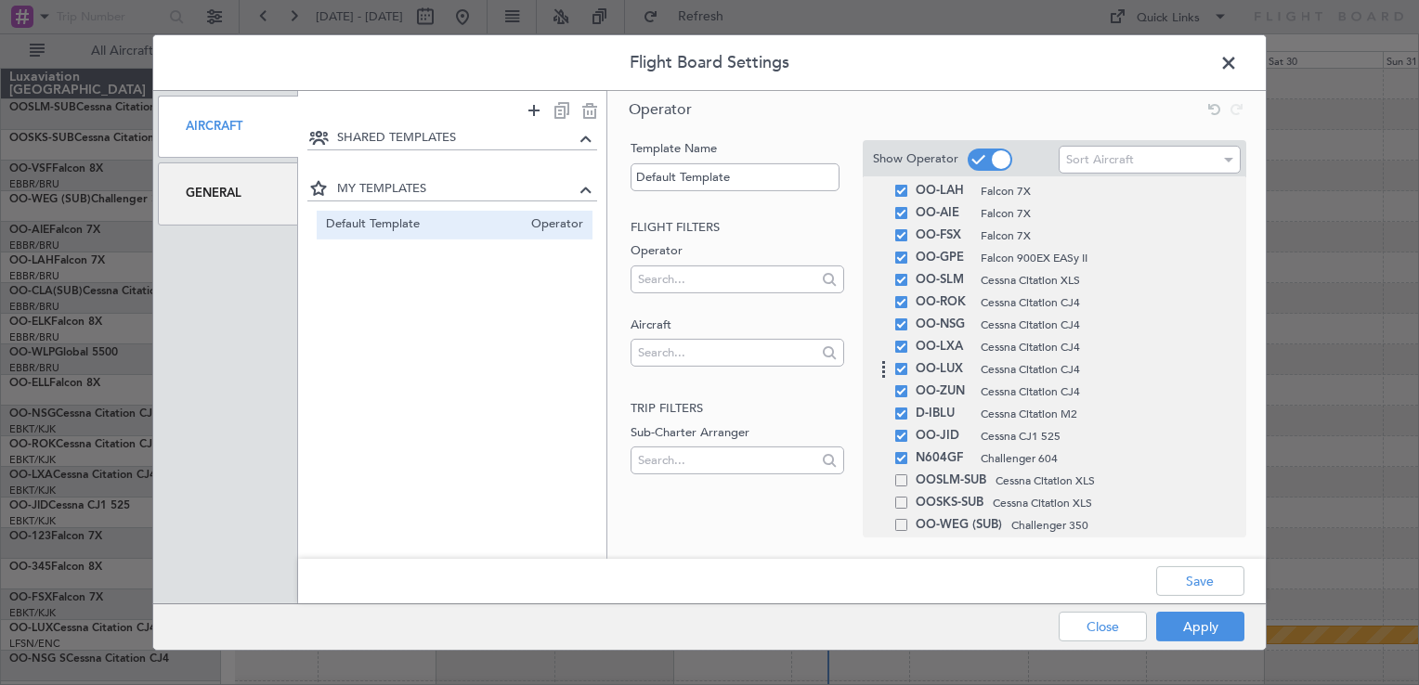
scroll to position [0, 0]
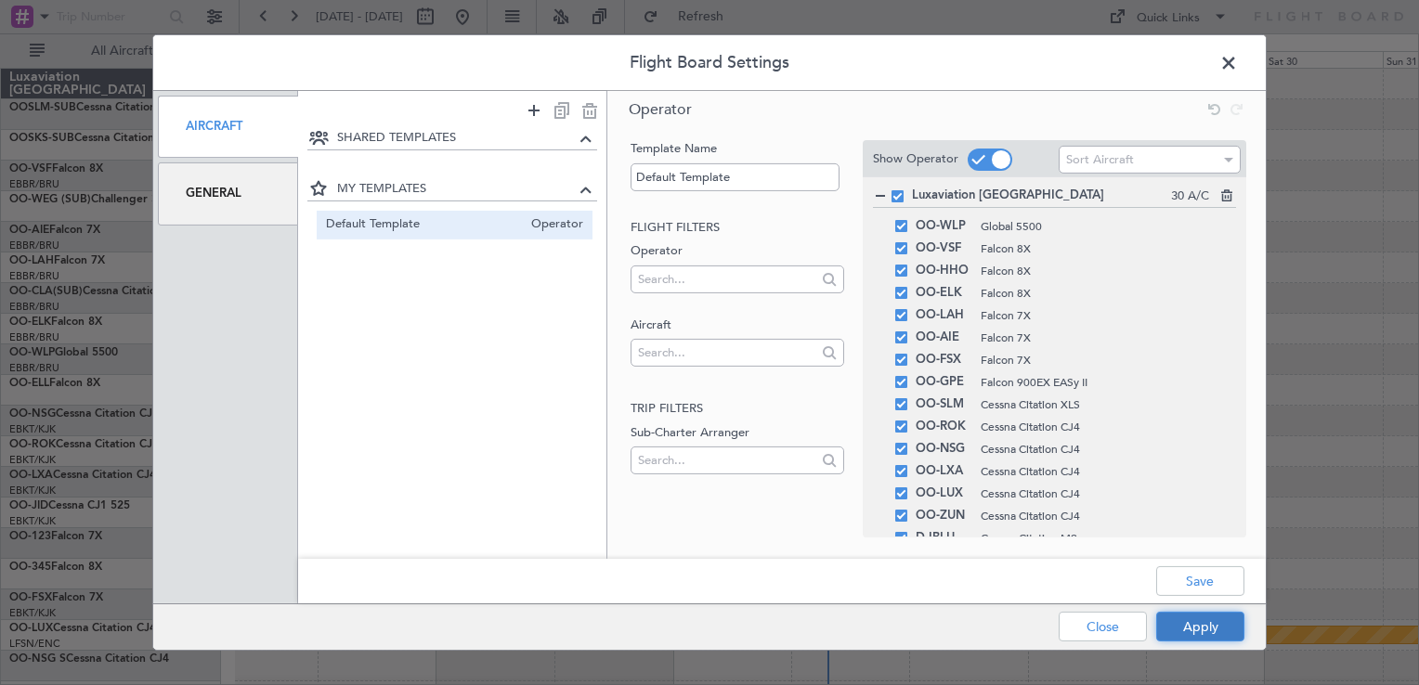
click at [1177, 624] on button "Apply" at bounding box center [1200, 627] width 88 height 30
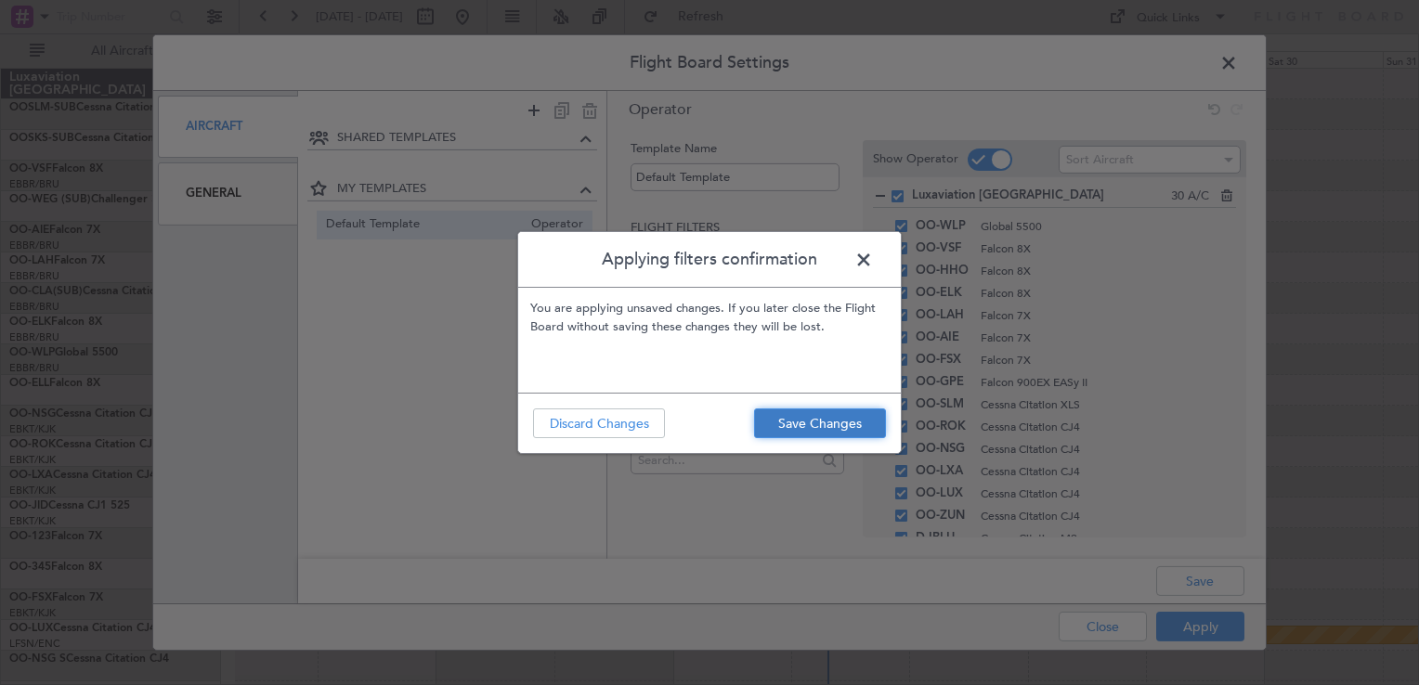
click at [829, 429] on button "Save Changes" at bounding box center [820, 424] width 132 height 30
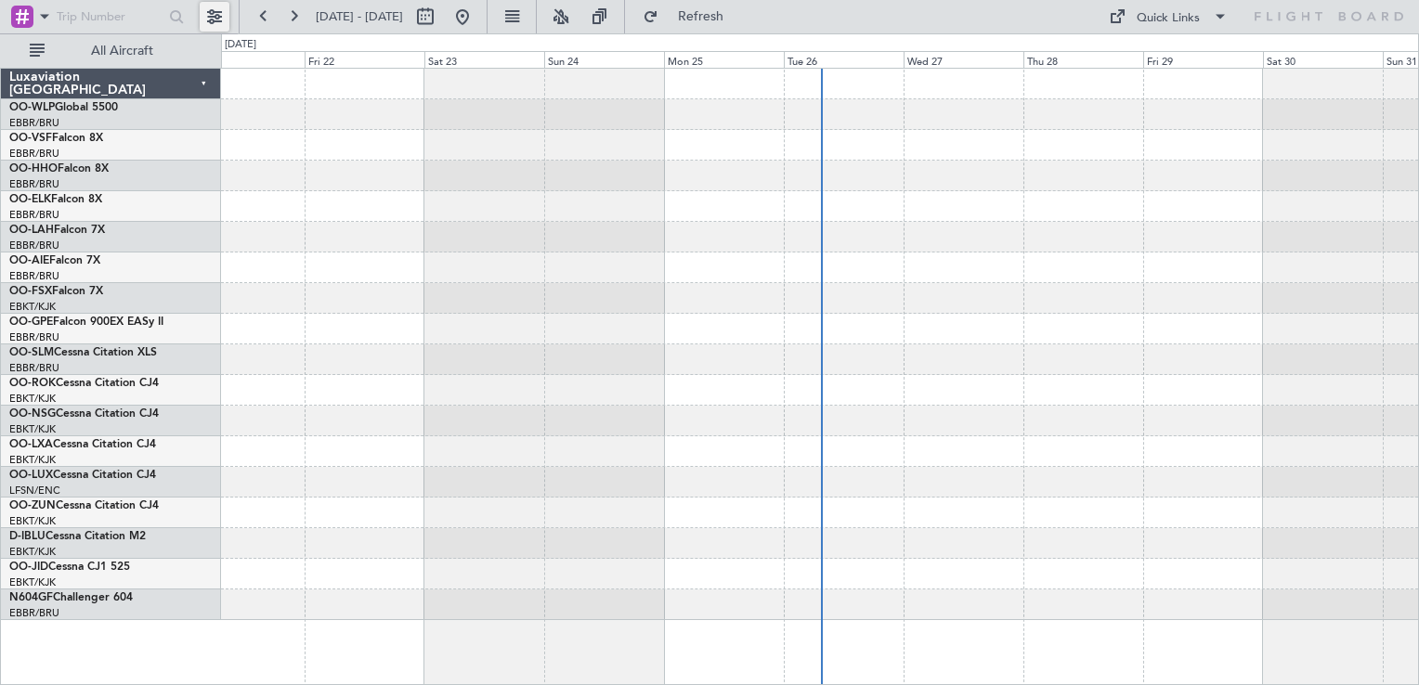
click at [204, 20] on button at bounding box center [215, 17] width 30 height 30
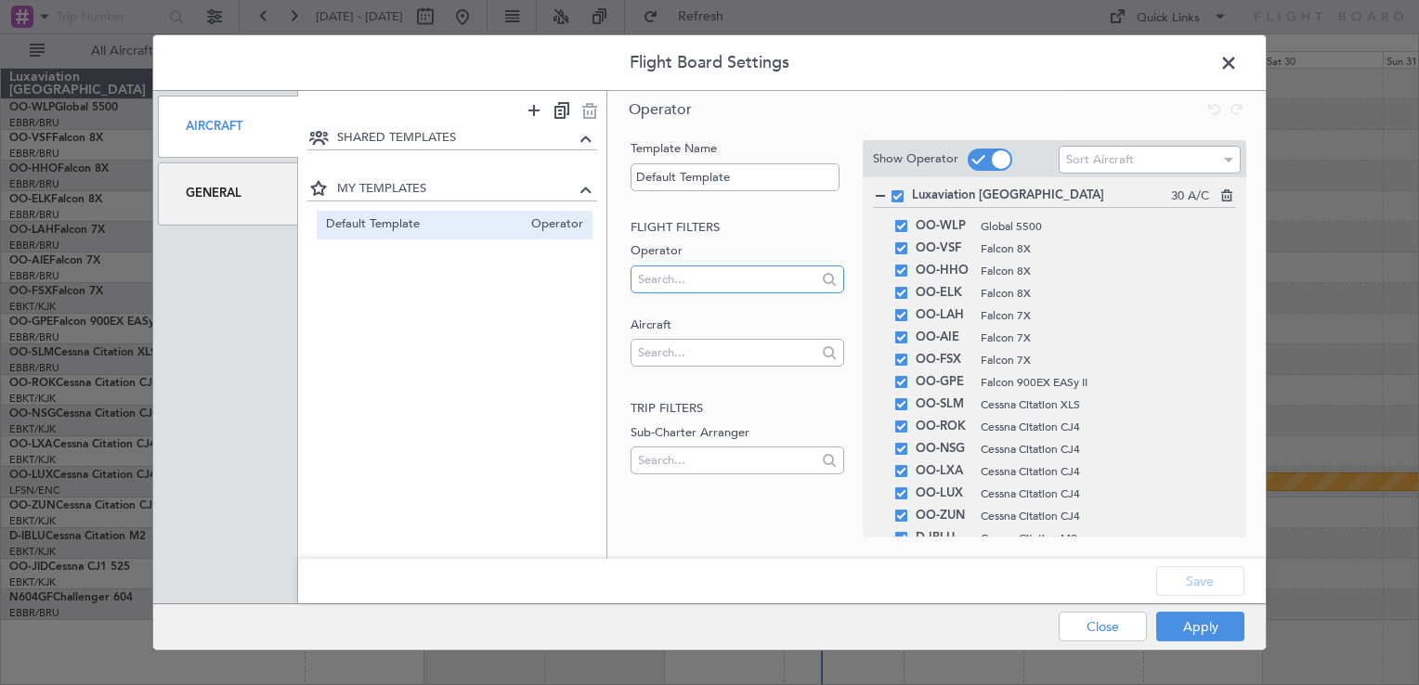
click at [758, 280] on input "text" at bounding box center [725, 279] width 174 height 28
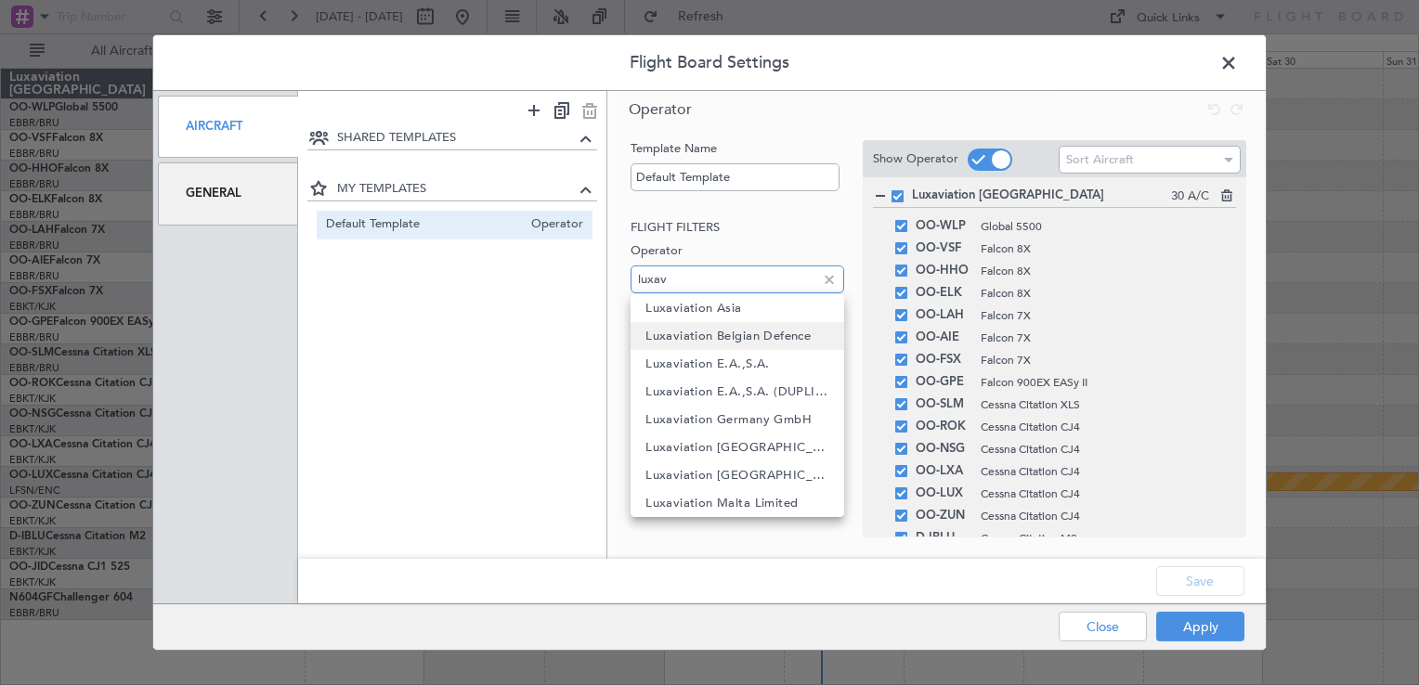
type input "luxav"
click at [794, 332] on span "Luxaviation Belgian Defence" at bounding box center [727, 336] width 165 height 28
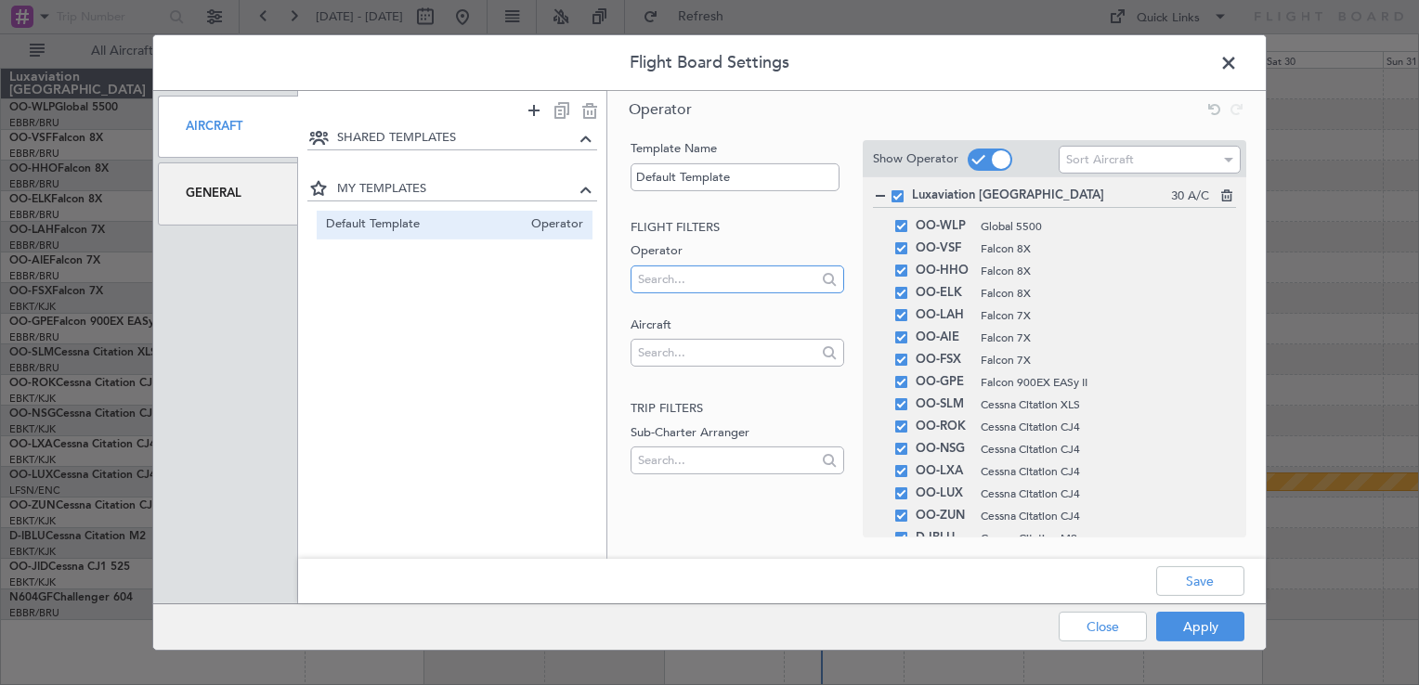
click at [757, 280] on input "text" at bounding box center [725, 279] width 174 height 28
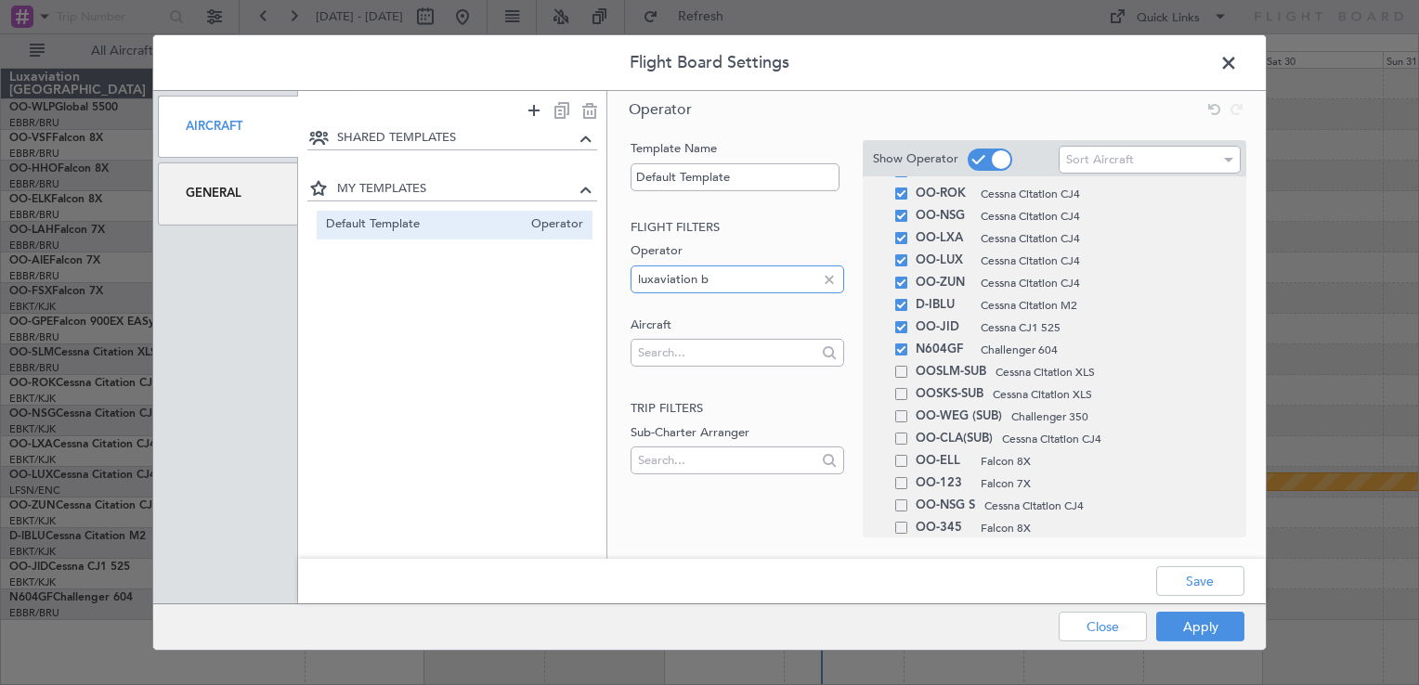
scroll to position [437, 0]
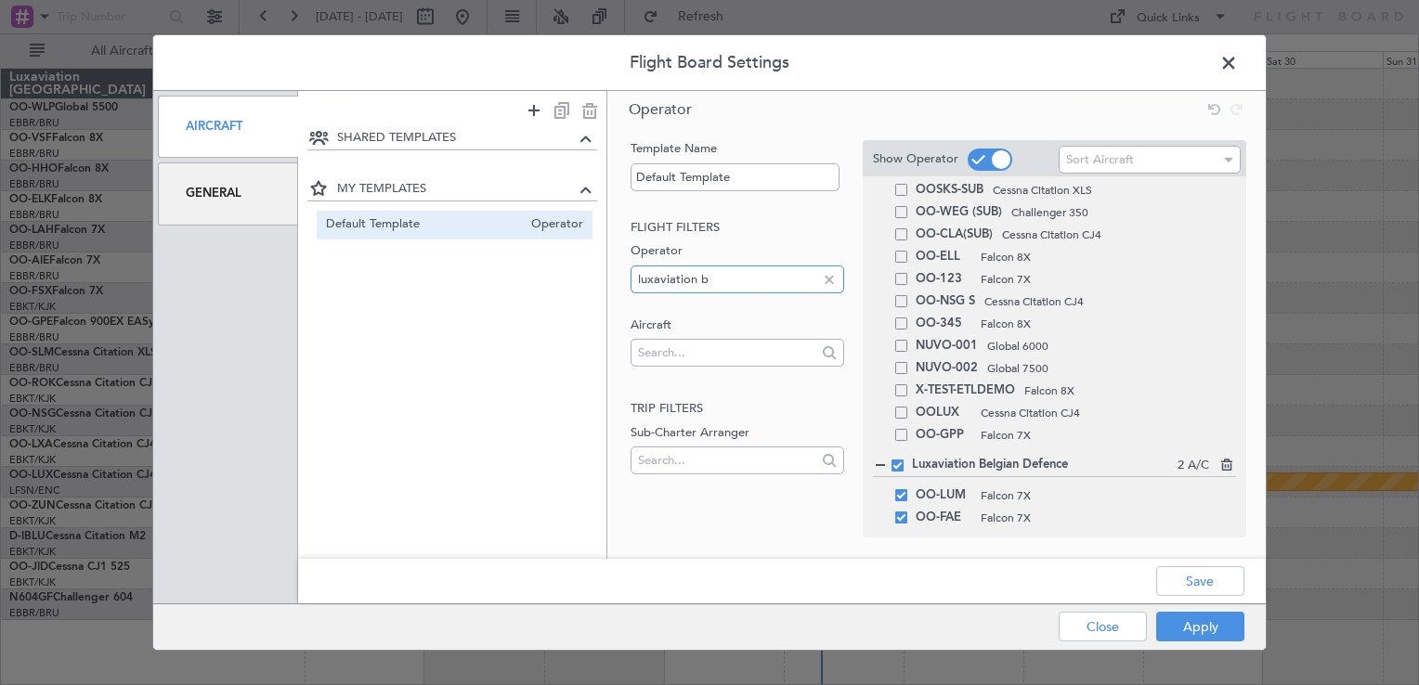
type input "luxaviation b"
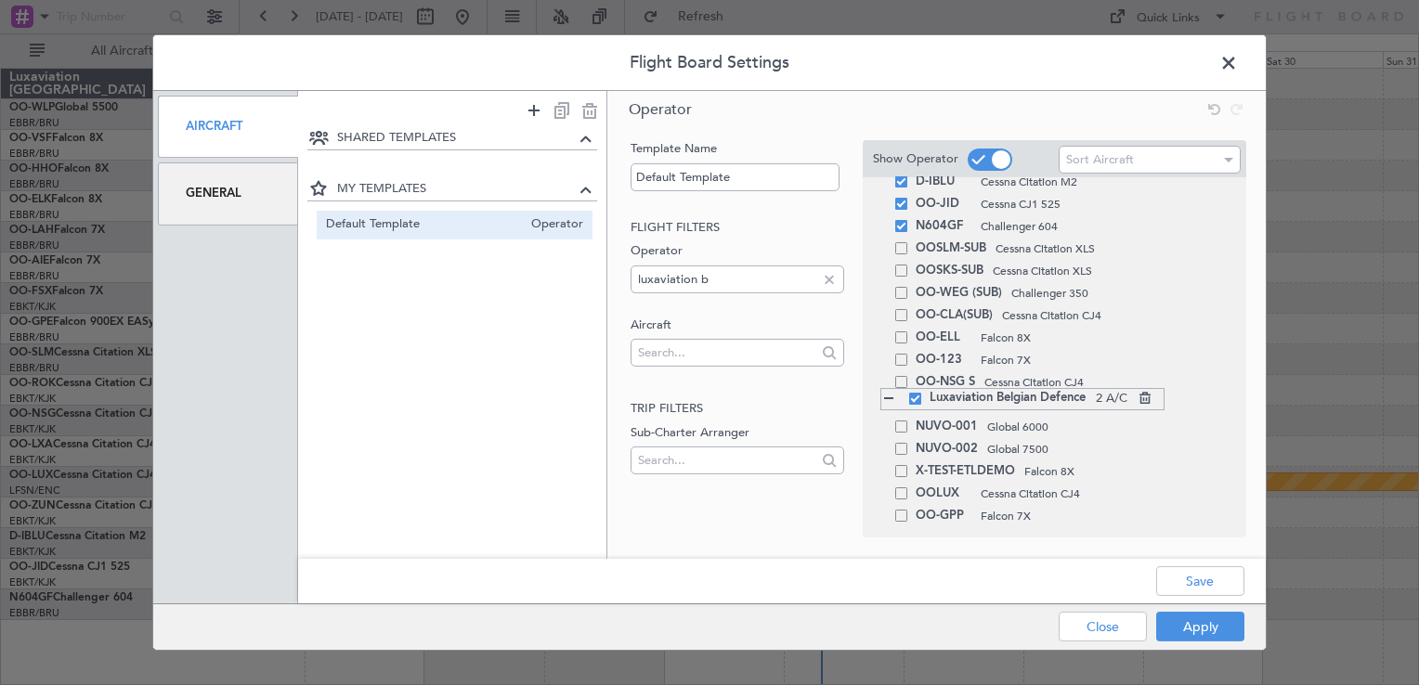
scroll to position [378, 0]
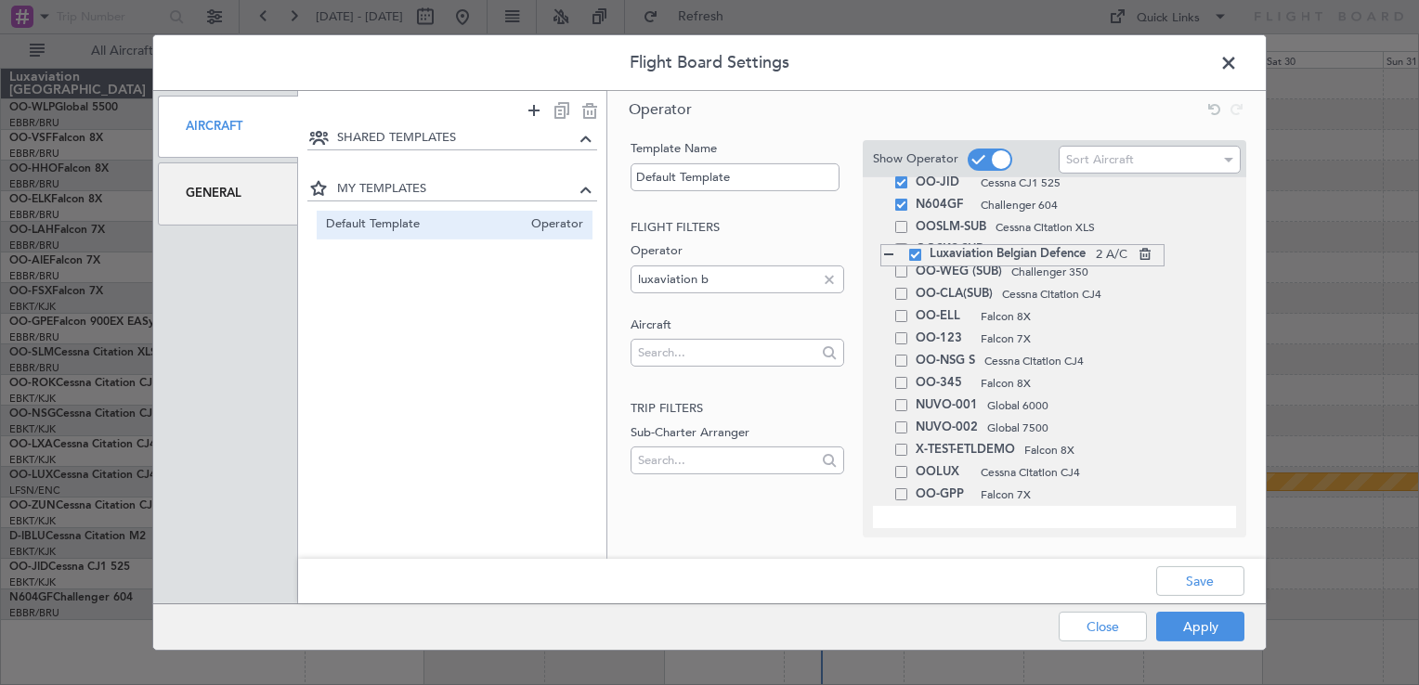
drag, startPoint x: 880, startPoint y: 466, endPoint x: 856, endPoint y: 248, distance: 219.5
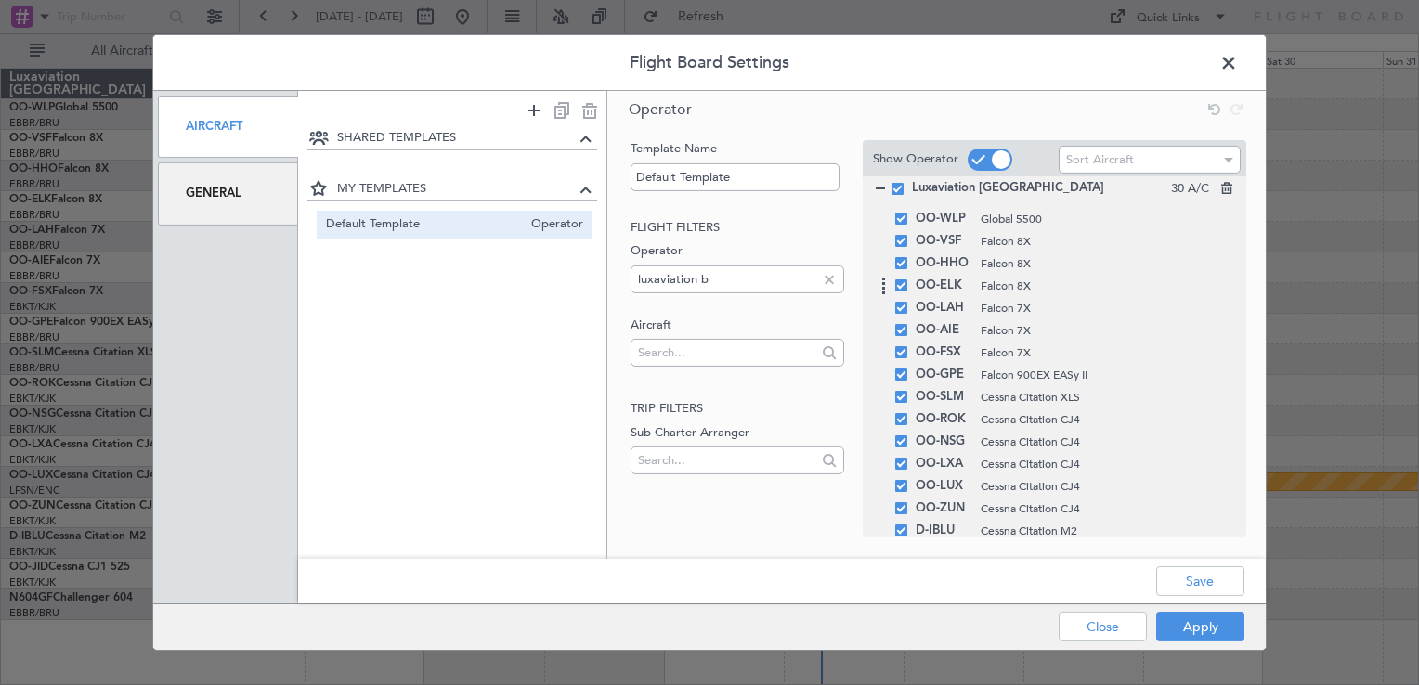
scroll to position [0, 0]
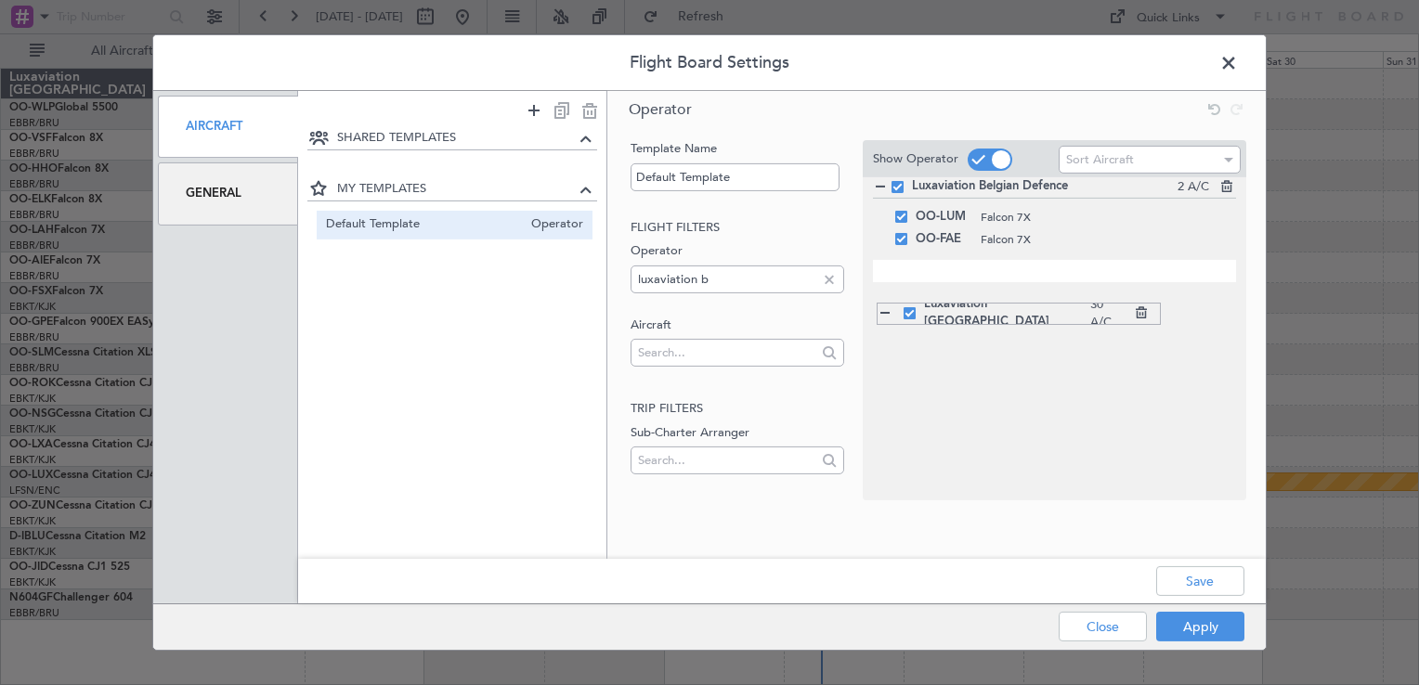
drag, startPoint x: 877, startPoint y: 195, endPoint x: 877, endPoint y: 303, distance: 107.7
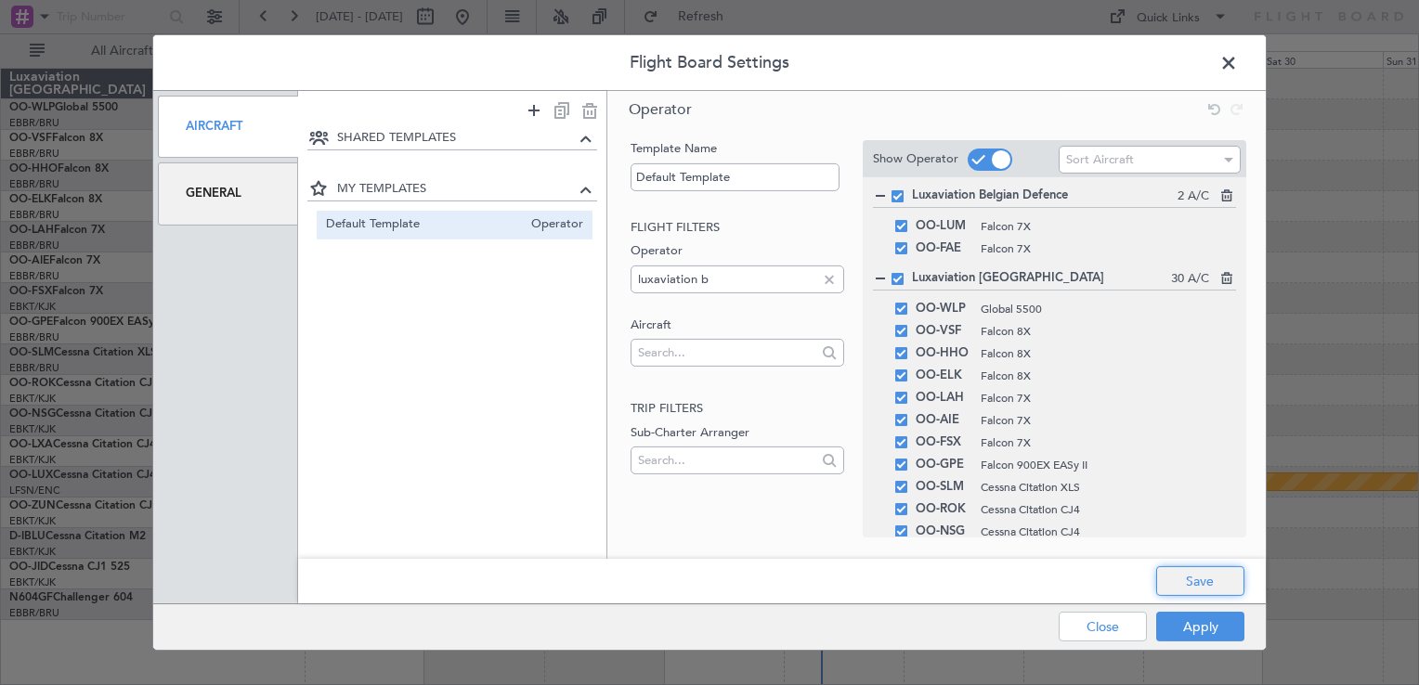
click at [1194, 585] on button "Save" at bounding box center [1200, 581] width 88 height 30
click at [1198, 639] on button "Apply" at bounding box center [1200, 627] width 88 height 30
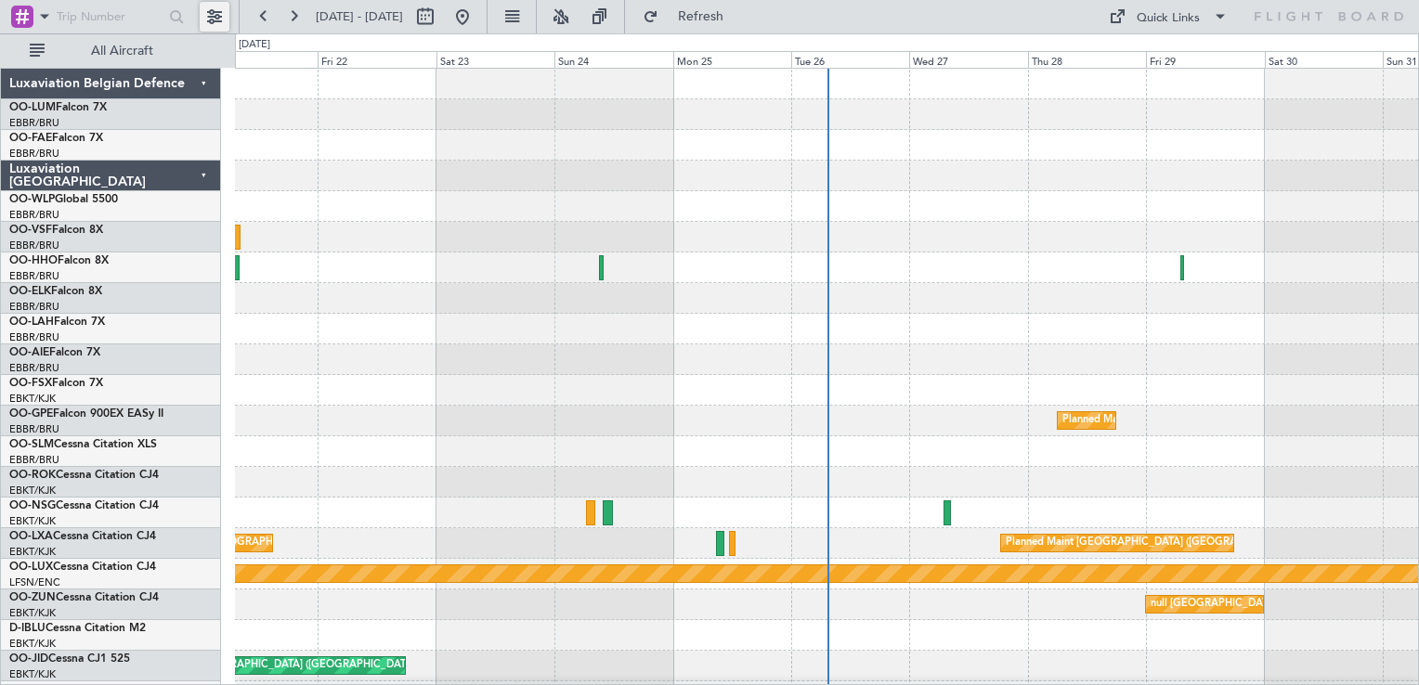
click at [212, 8] on button at bounding box center [215, 17] width 30 height 30
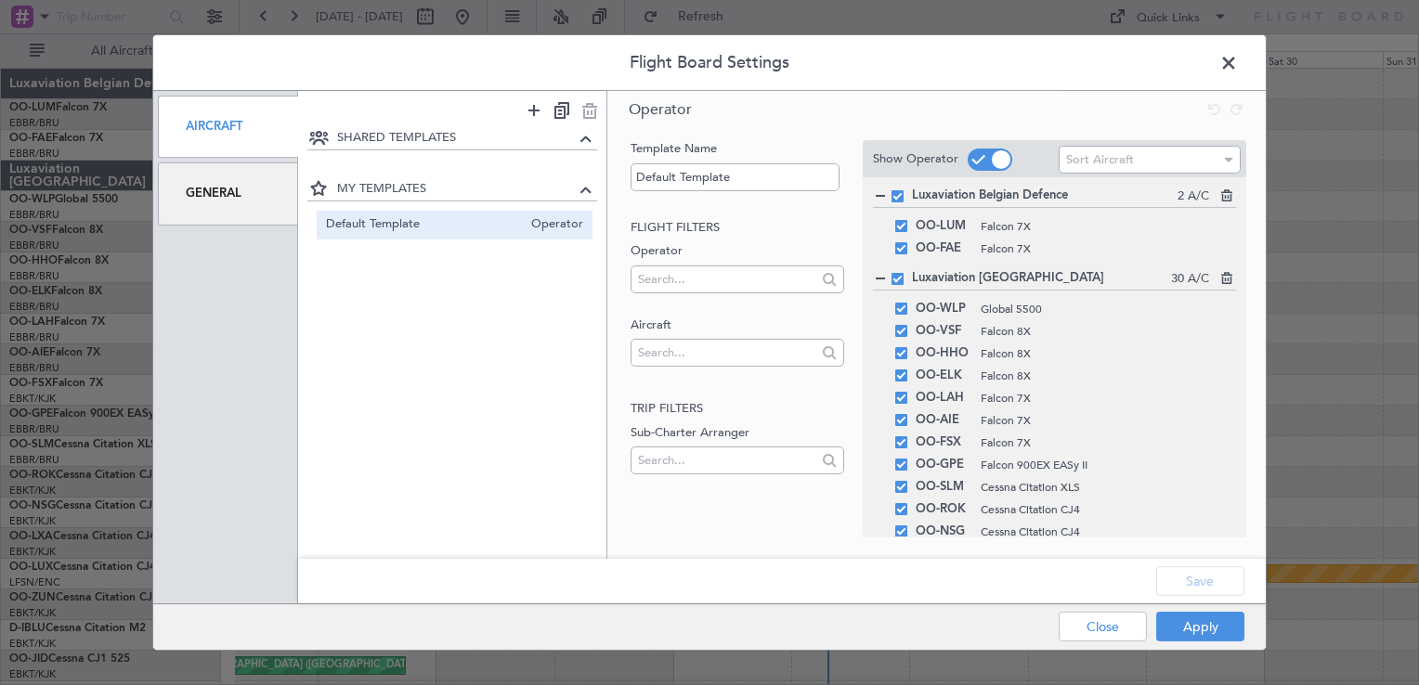
click at [215, 174] on div "General" at bounding box center [228, 193] width 140 height 62
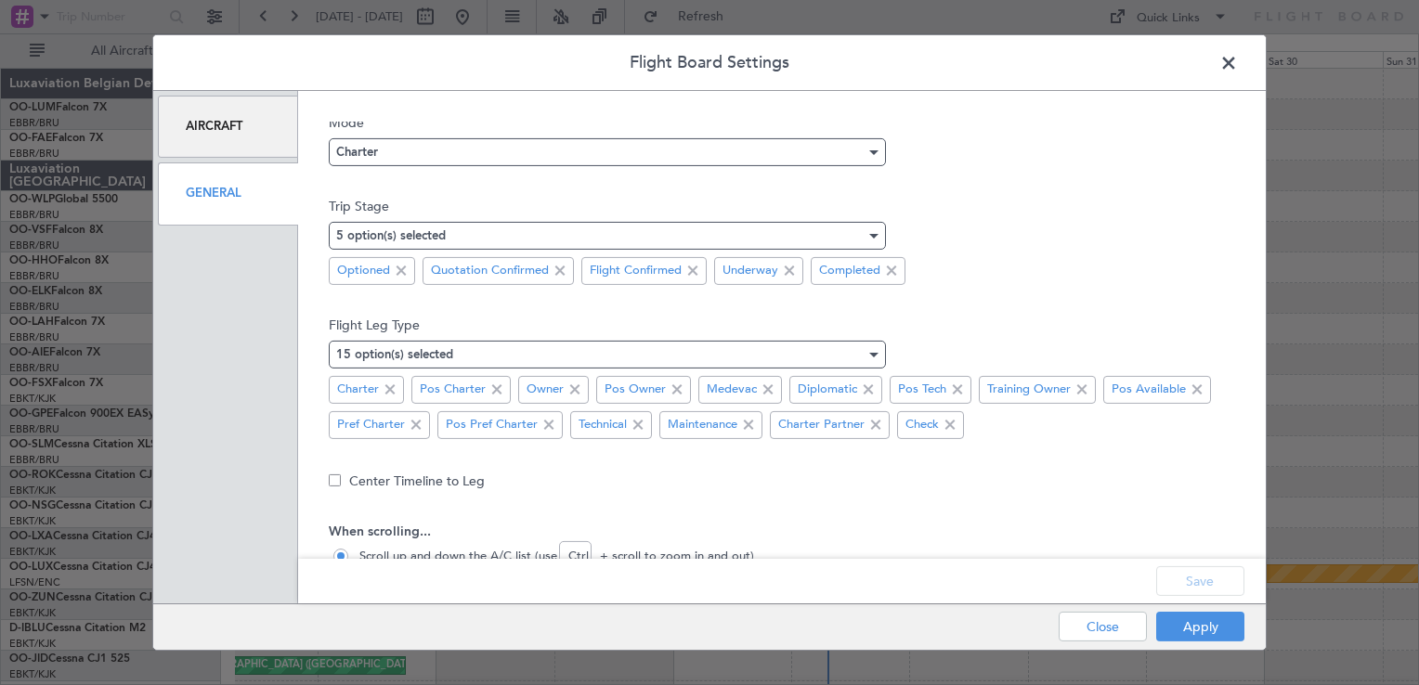
scroll to position [162, 0]
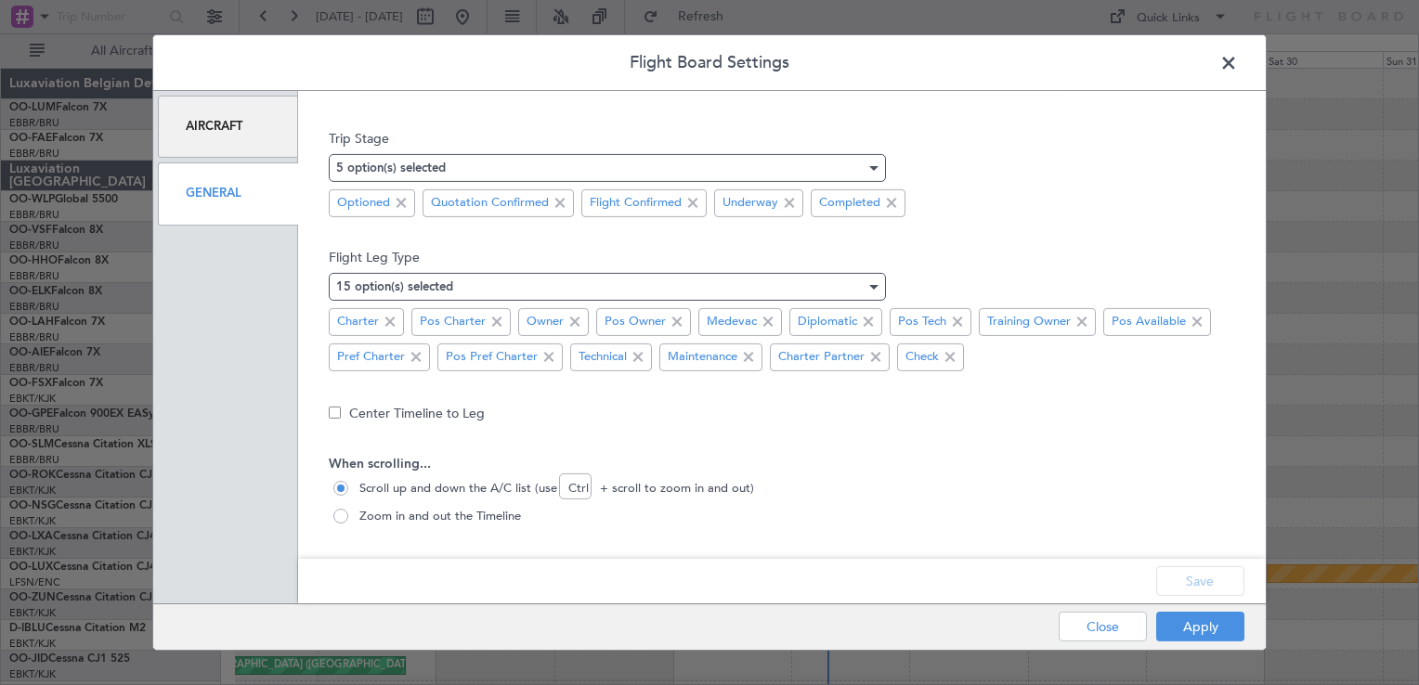
click at [353, 523] on div at bounding box center [340, 516] width 45 height 45
radio input "false"
radio input "true"
click at [1202, 596] on button "Save" at bounding box center [1200, 581] width 88 height 30
click at [1206, 628] on button "Apply" at bounding box center [1200, 627] width 88 height 30
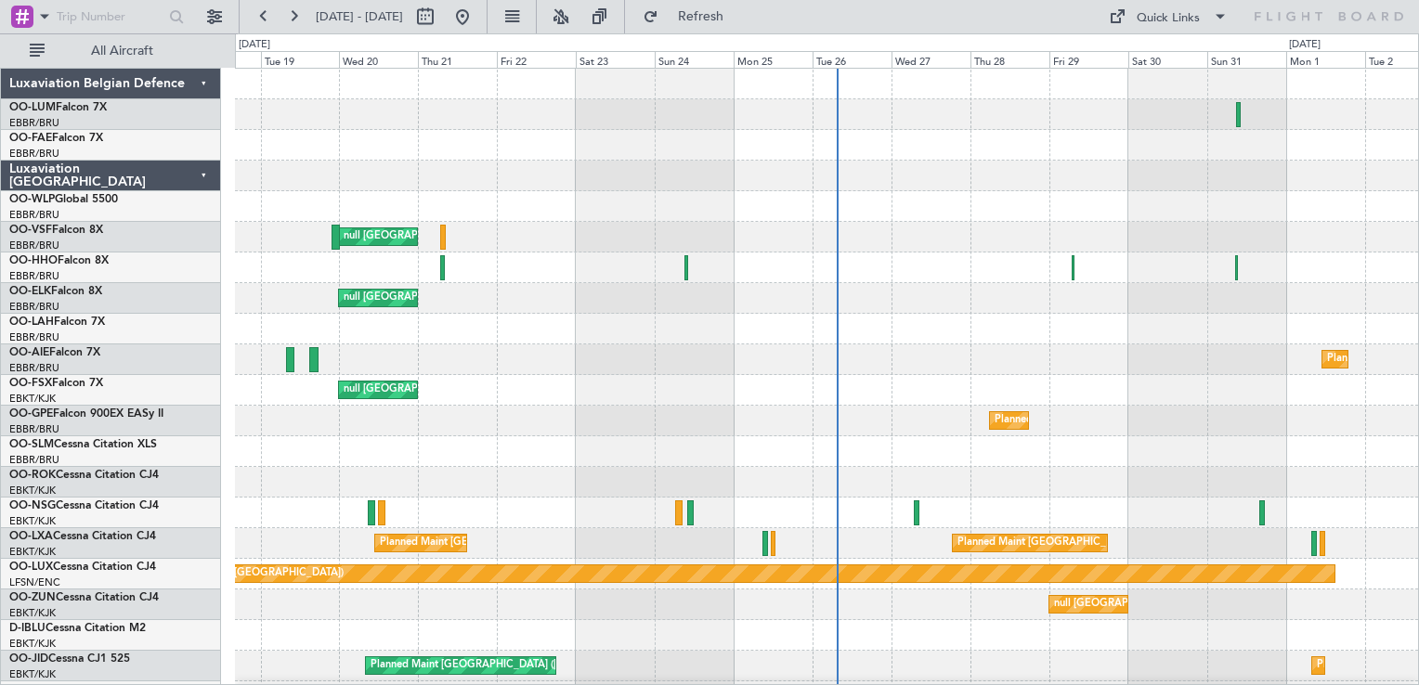
click at [916, 460] on div at bounding box center [826, 451] width 1183 height 31
click at [918, 459] on div at bounding box center [826, 451] width 1183 height 31
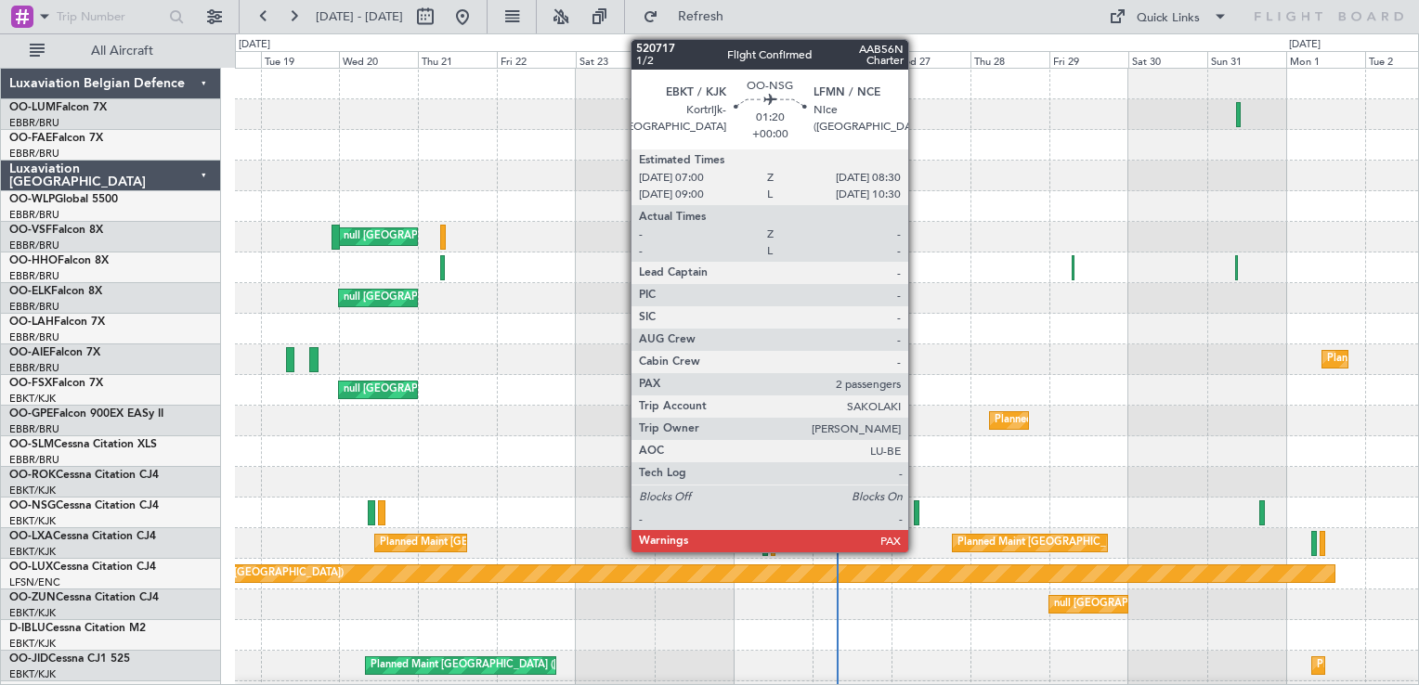
click at [916, 511] on div at bounding box center [917, 512] width 6 height 25
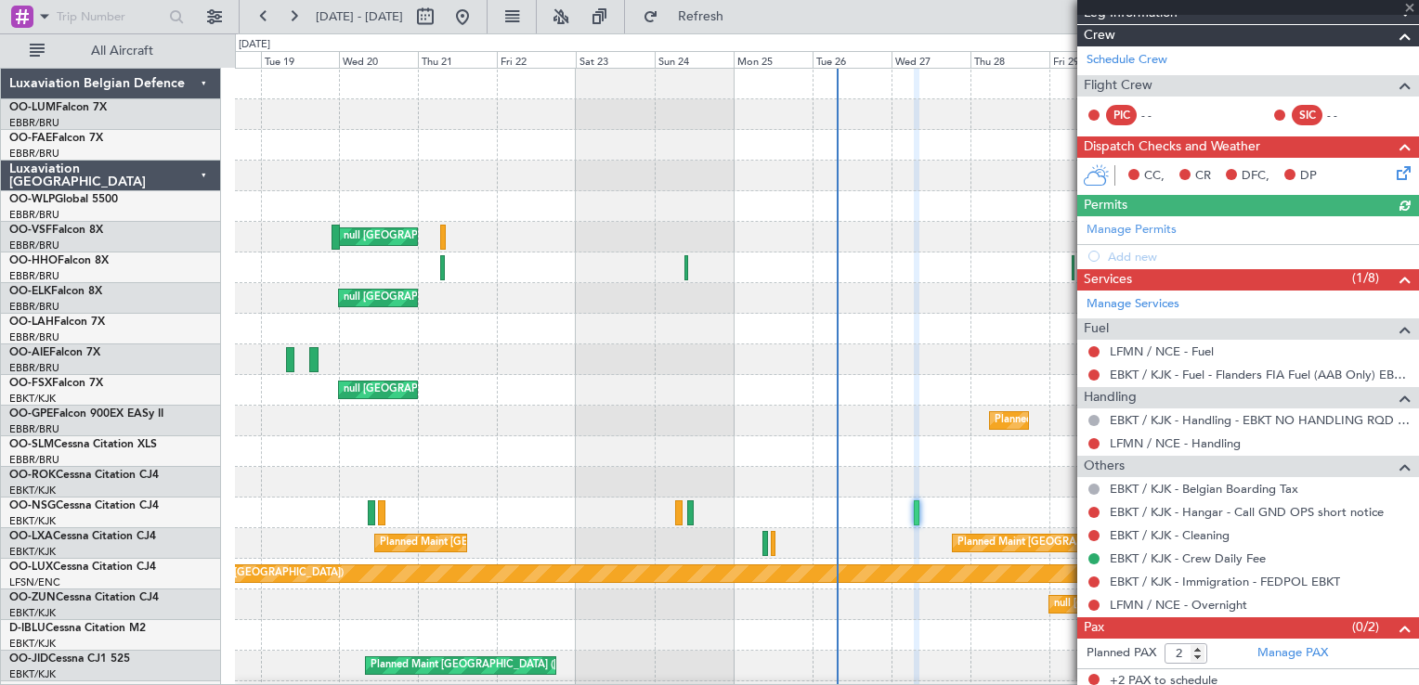
scroll to position [253, 0]
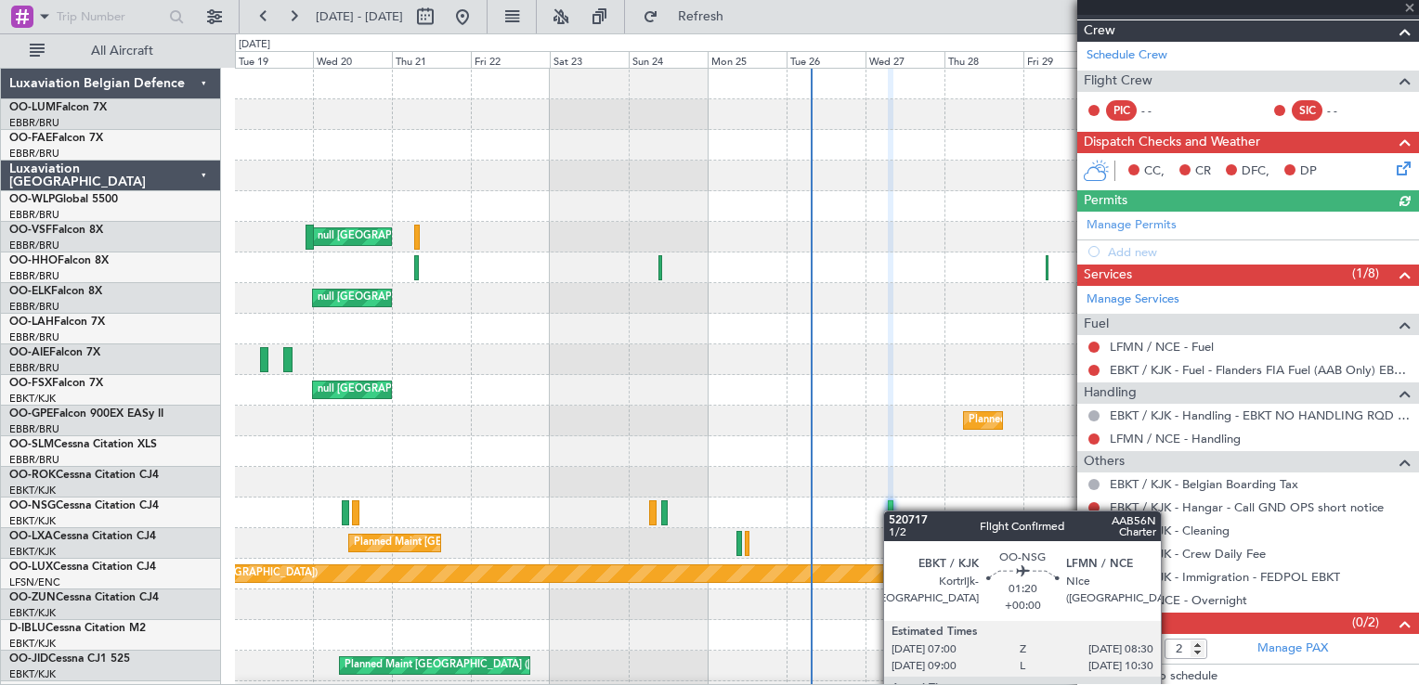
click at [892, 511] on div at bounding box center [891, 512] width 6 height 25
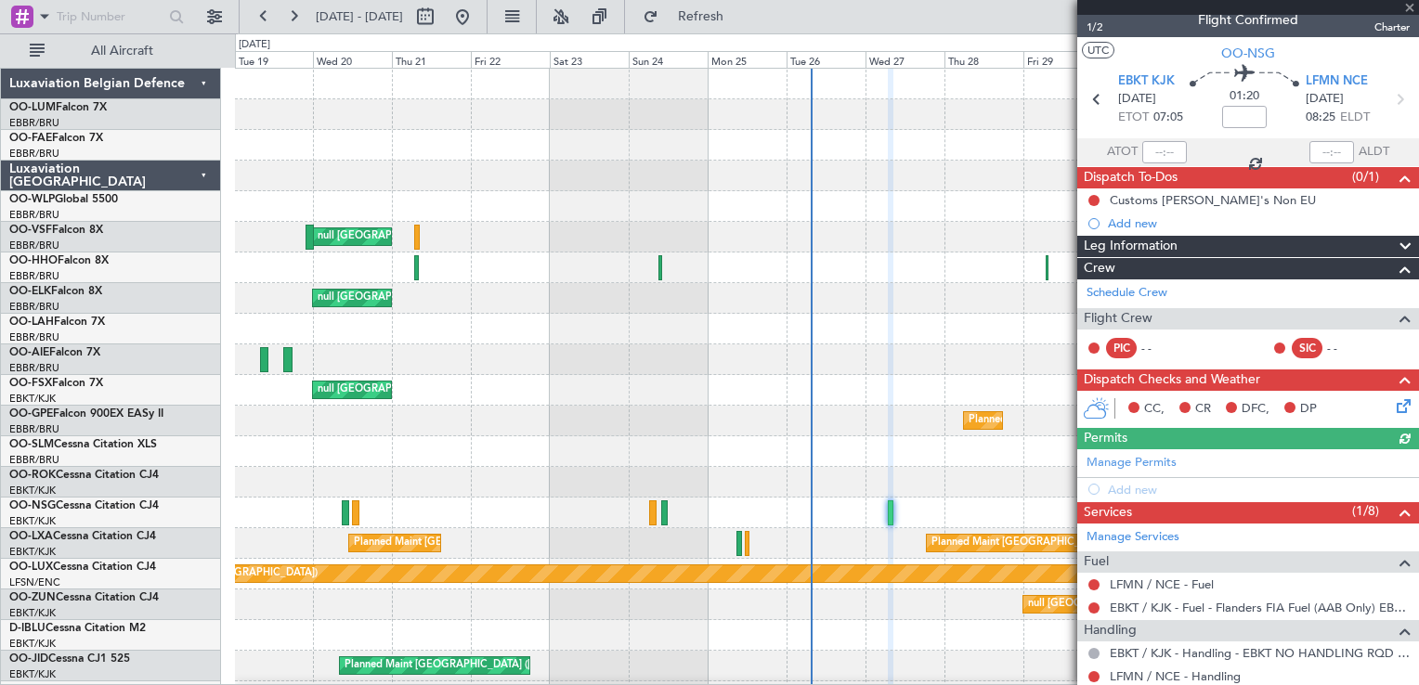
scroll to position [0, 0]
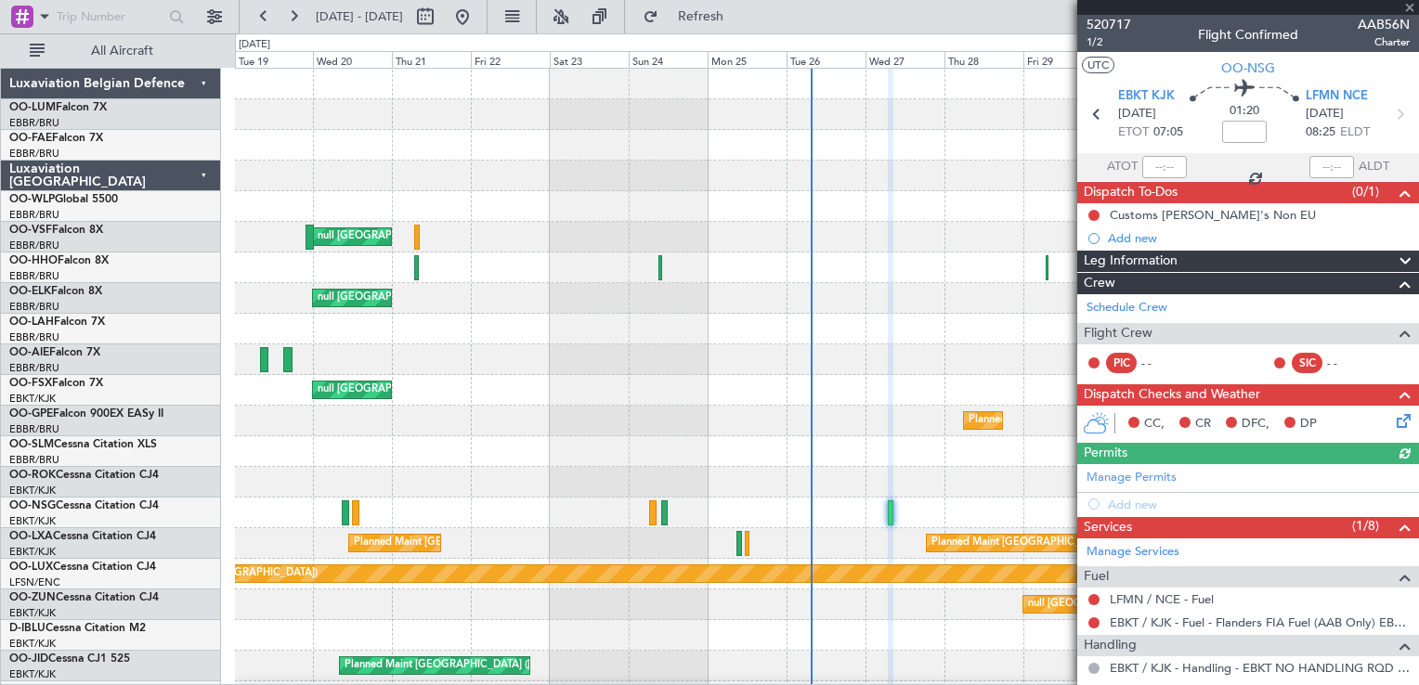
click at [1151, 119] on span "[DATE]" at bounding box center [1137, 114] width 38 height 19
click at [1101, 24] on span "520717" at bounding box center [1108, 24] width 45 height 19
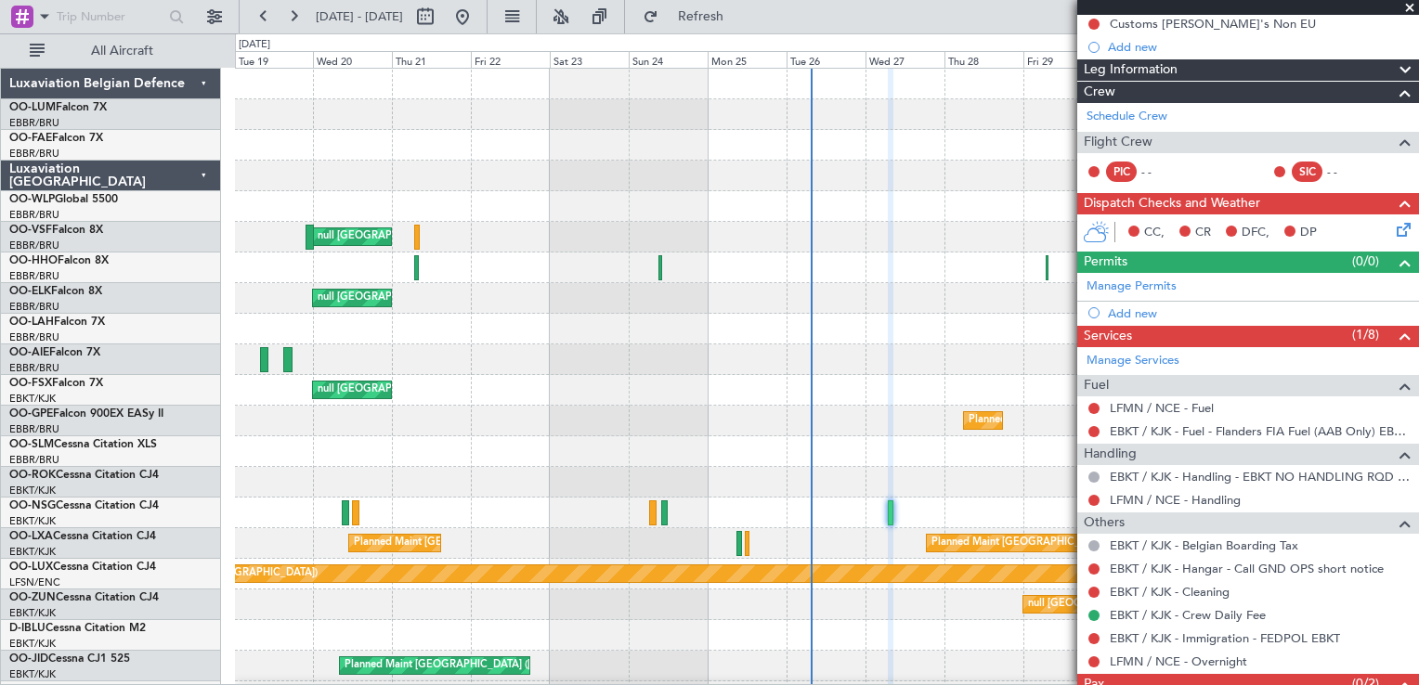
scroll to position [253, 0]
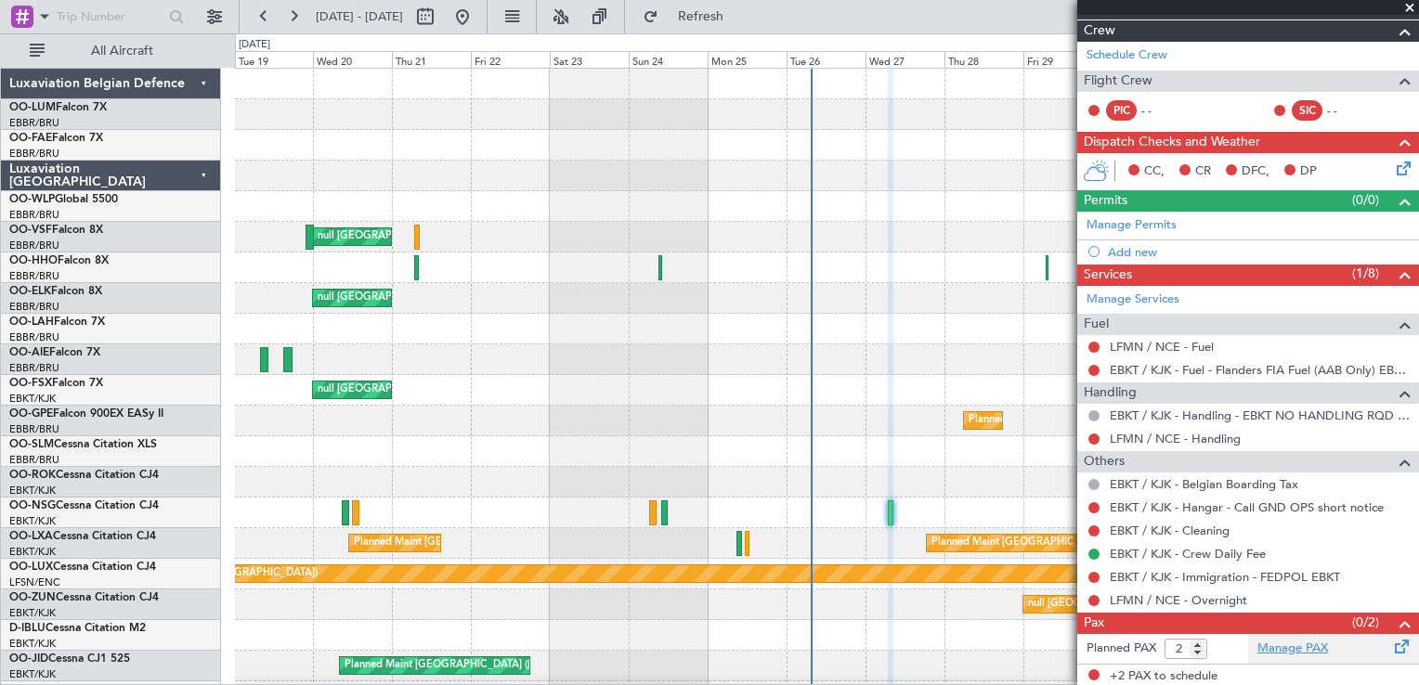
click at [1302, 647] on link "Manage PAX" at bounding box center [1292, 649] width 71 height 19
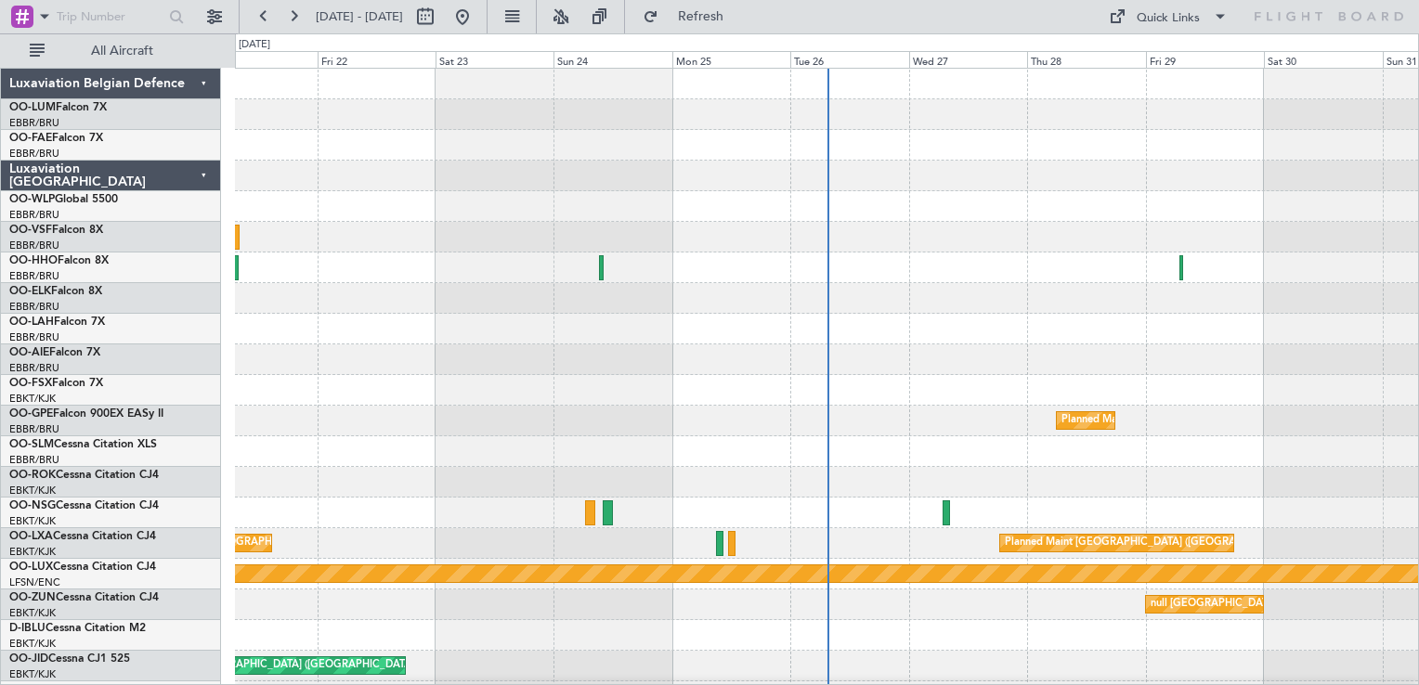
click at [1133, 186] on div at bounding box center [826, 176] width 1183 height 31
click at [1085, 179] on div at bounding box center [826, 176] width 1183 height 31
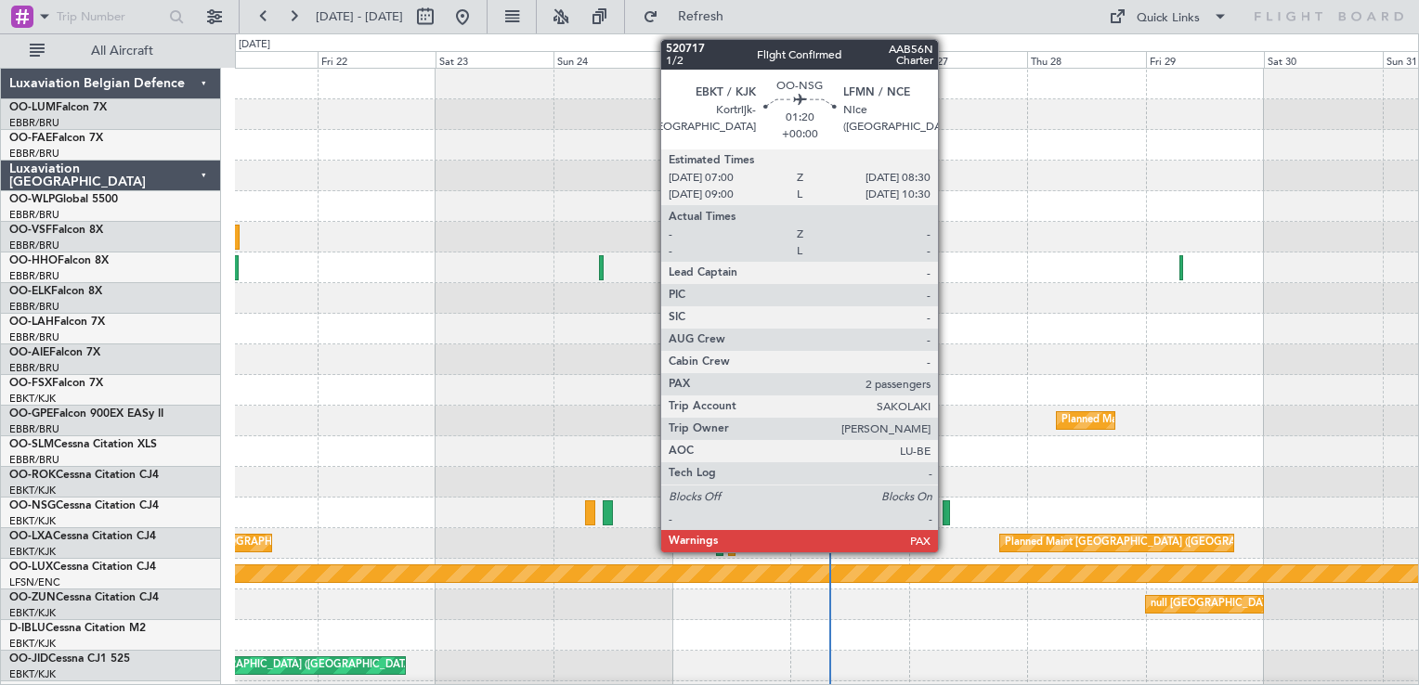
click at [946, 509] on div at bounding box center [945, 512] width 7 height 25
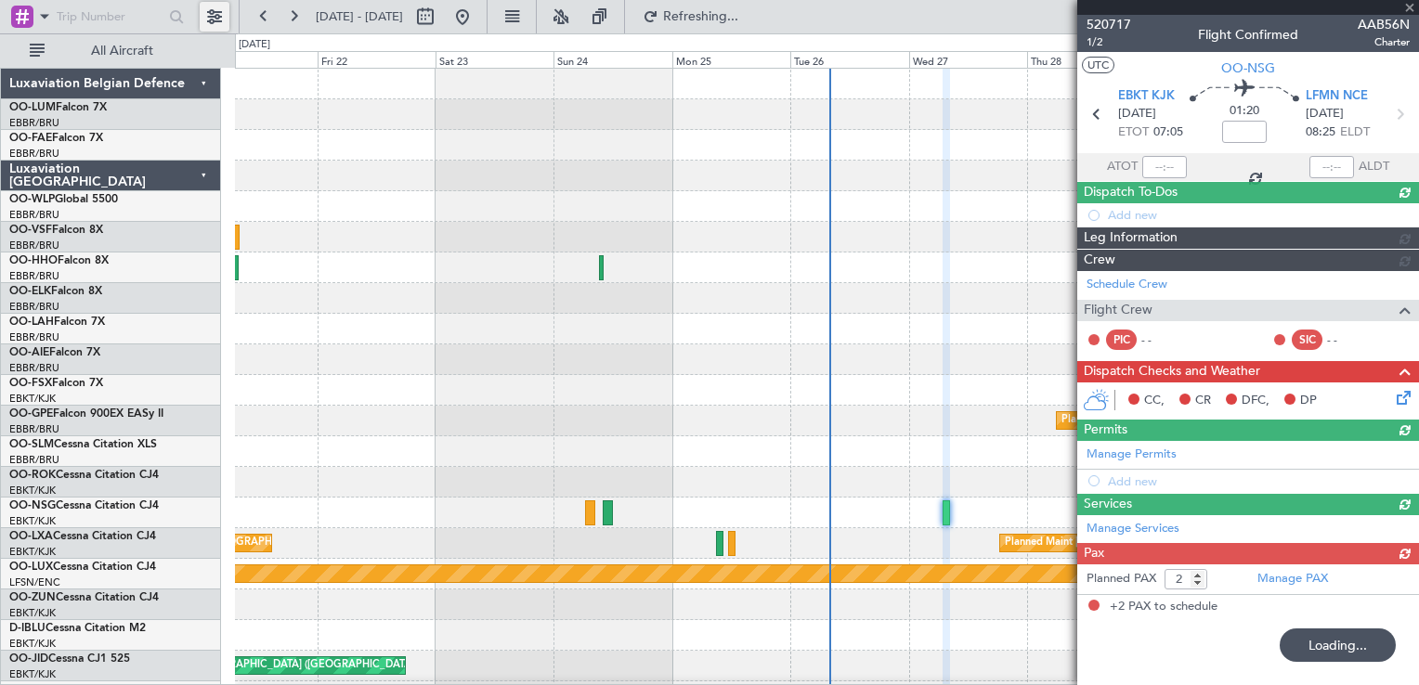
click at [214, 9] on button at bounding box center [215, 17] width 30 height 30
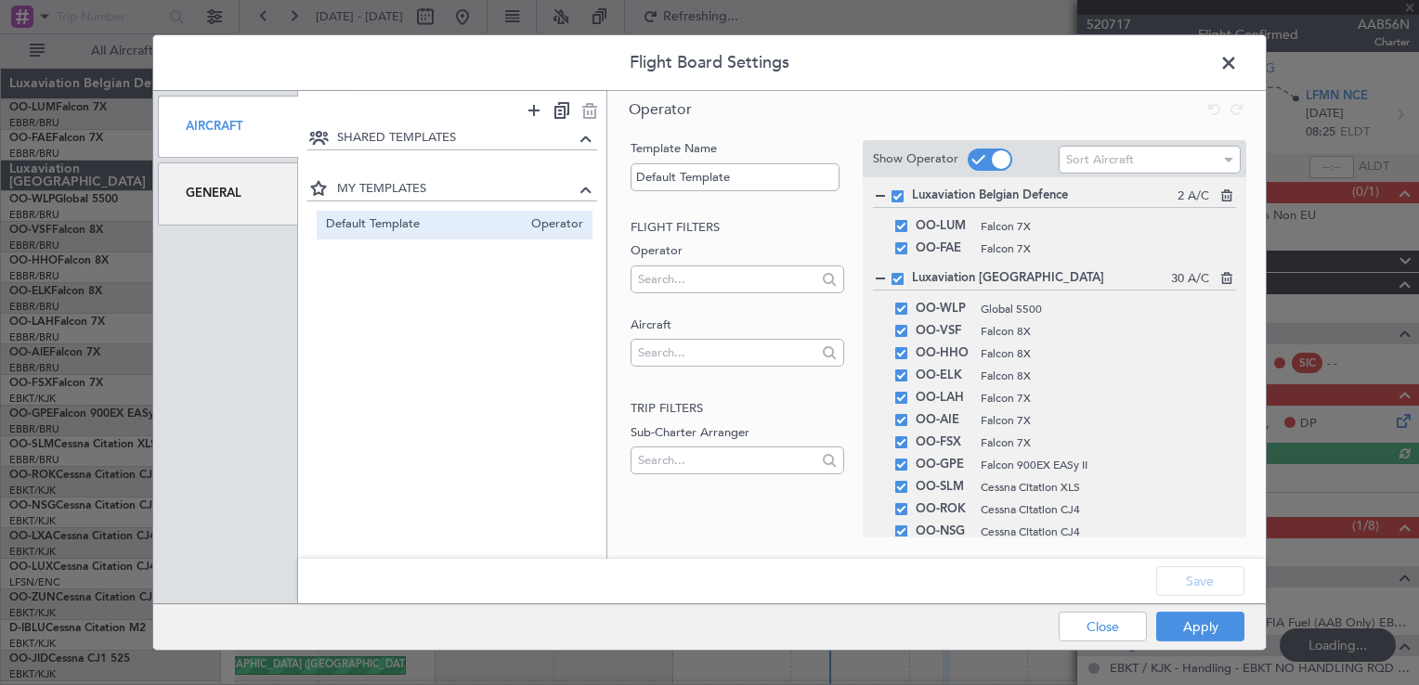
click at [230, 189] on div "General" at bounding box center [228, 193] width 140 height 62
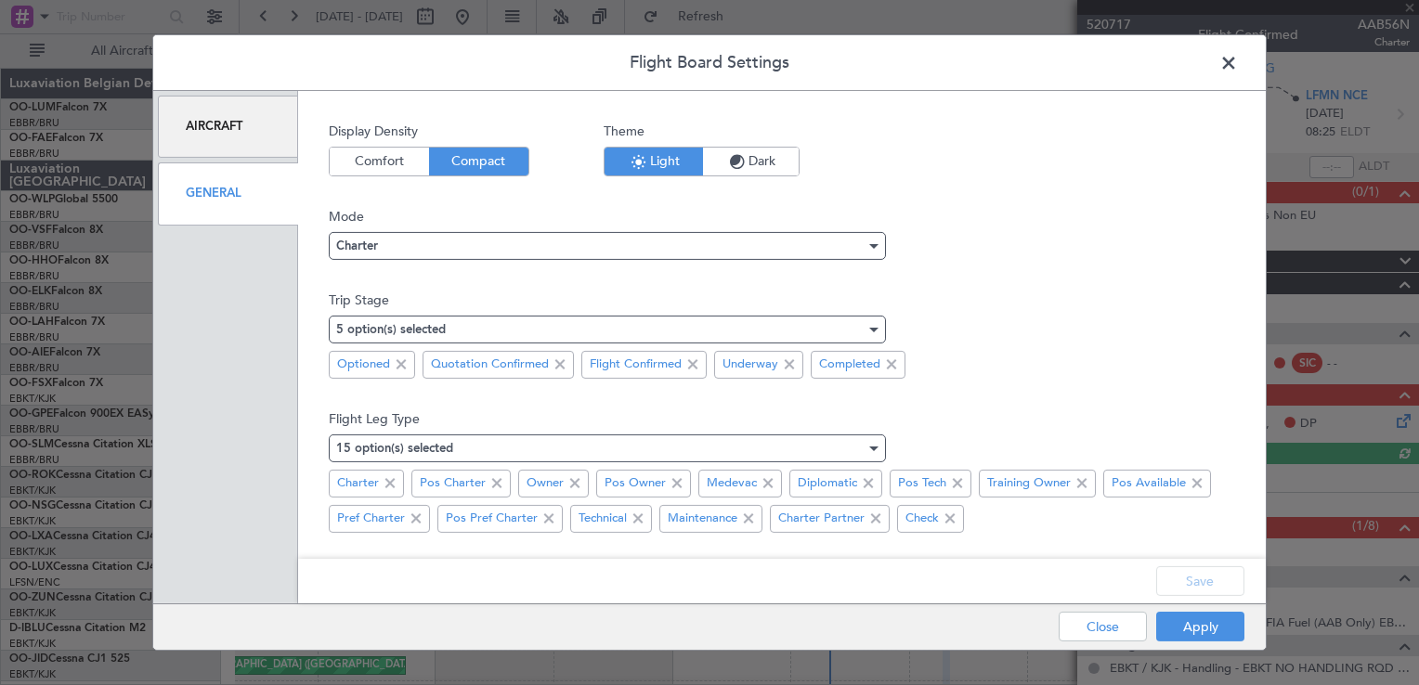
click at [381, 158] on span "Comfort" at bounding box center [379, 162] width 99 height 28
click at [461, 166] on span "Compact" at bounding box center [478, 162] width 99 height 28
click at [458, 334] on div "5 option(s) selected" at bounding box center [600, 330] width 529 height 28
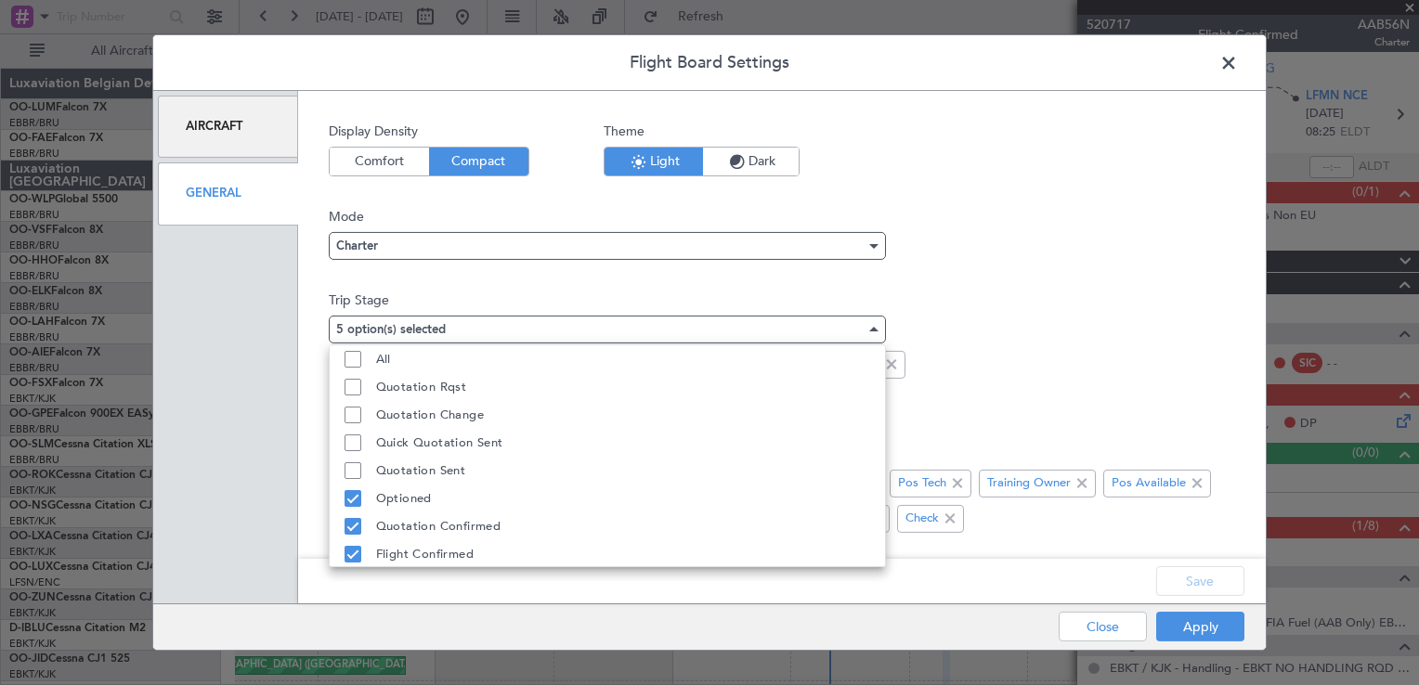
click at [516, 295] on div at bounding box center [709, 342] width 1419 height 685
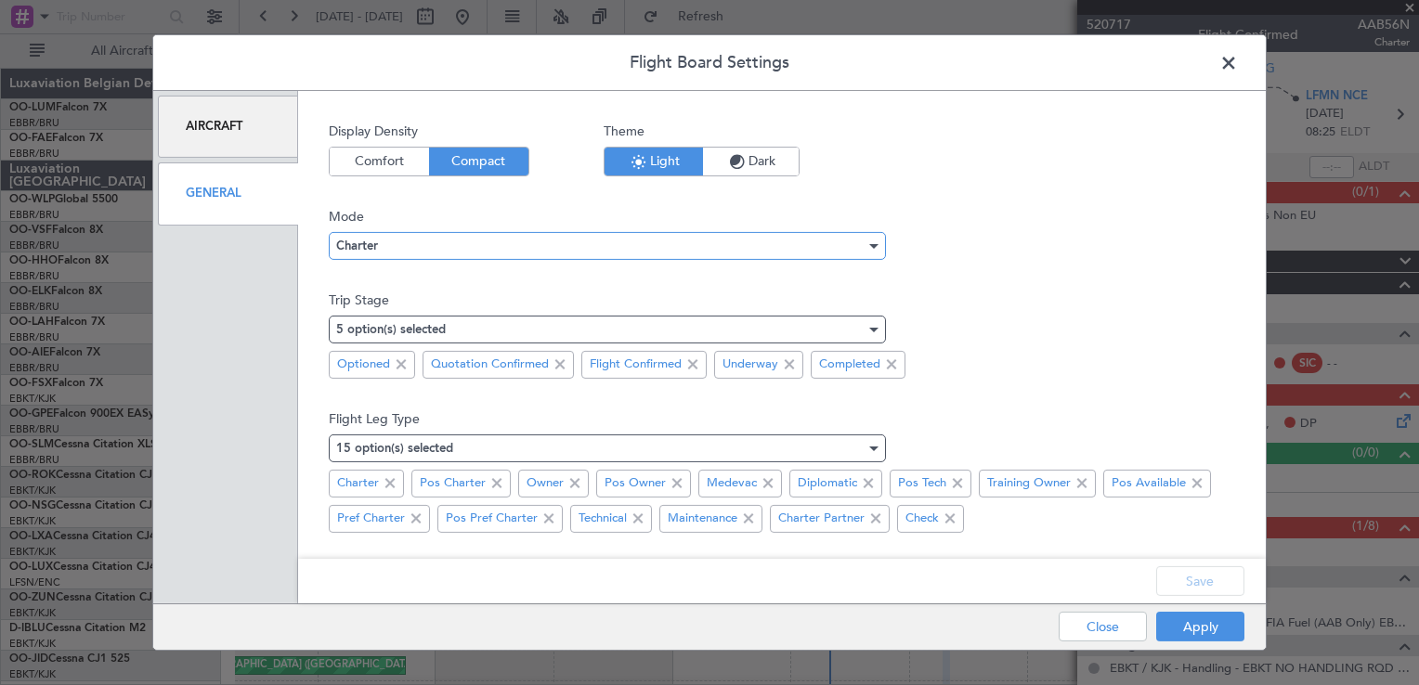
click at [473, 251] on div "Charter" at bounding box center [600, 246] width 529 height 28
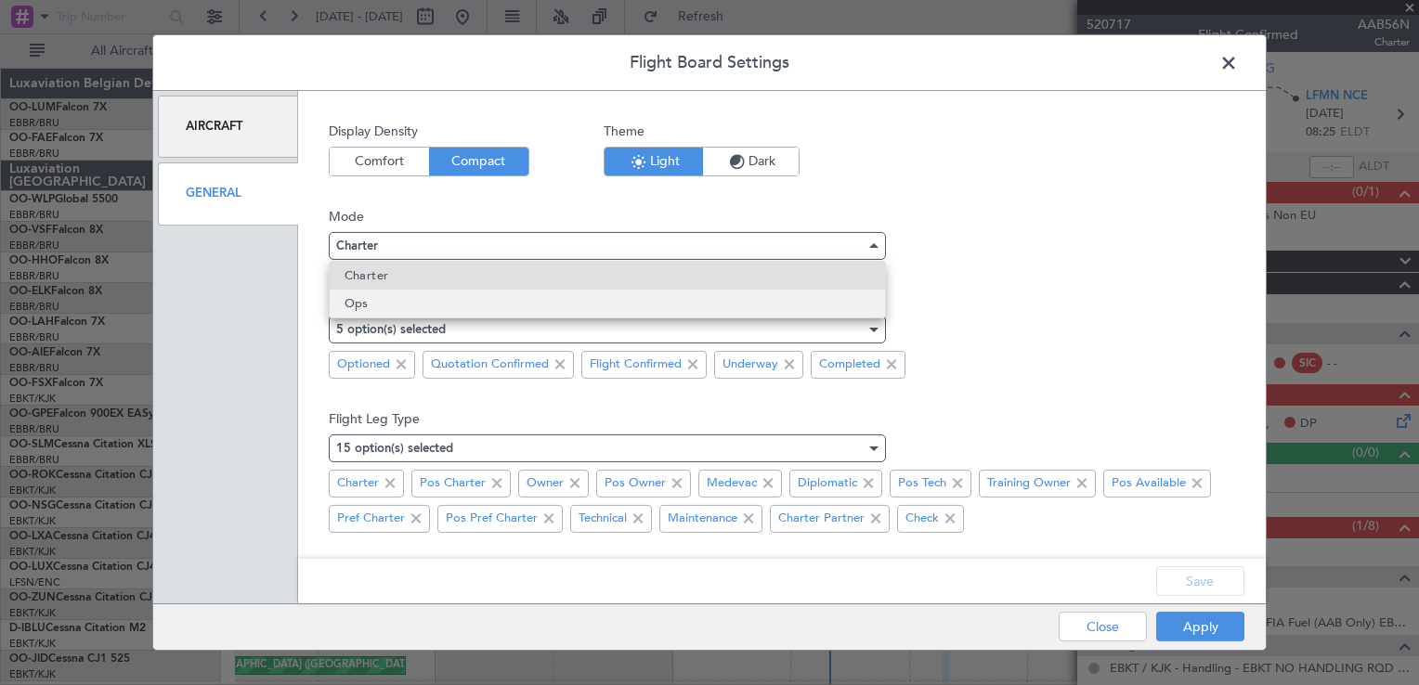
click at [415, 309] on mat-option "Ops" at bounding box center [607, 304] width 555 height 28
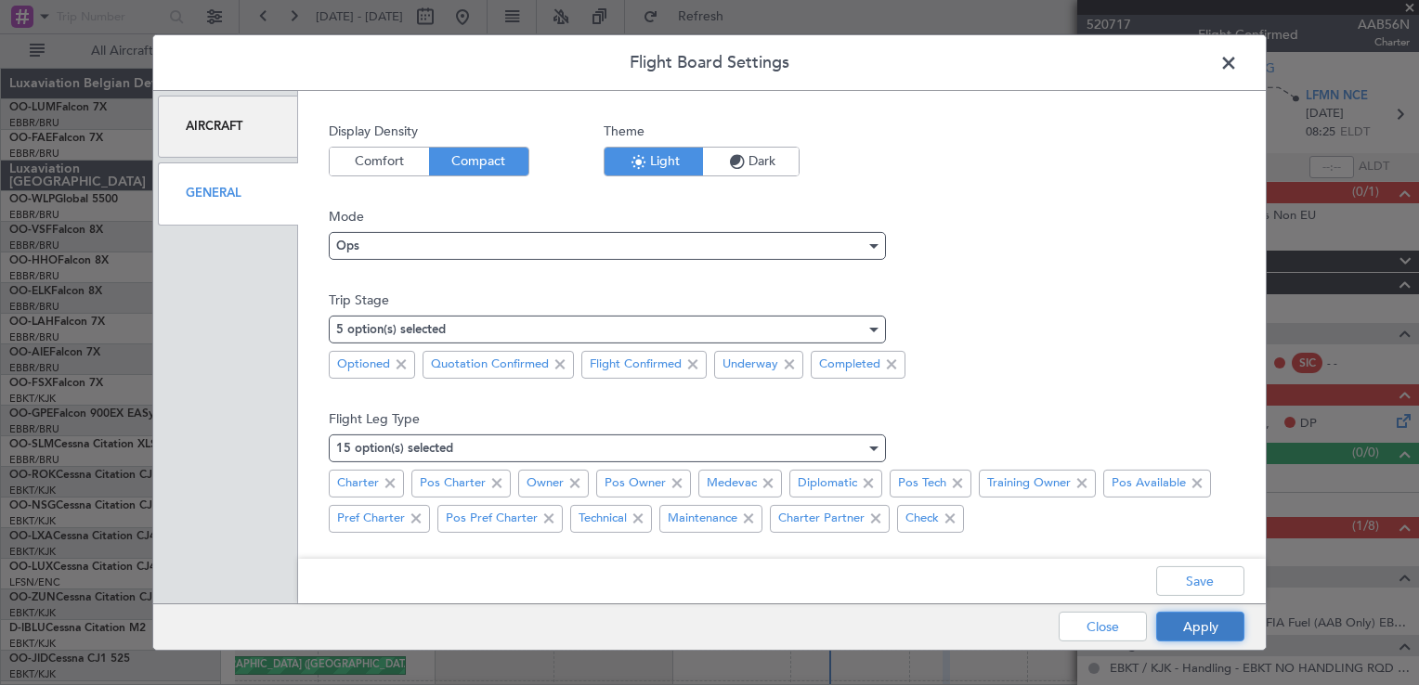
click at [1210, 620] on button "Apply" at bounding box center [1200, 627] width 88 height 30
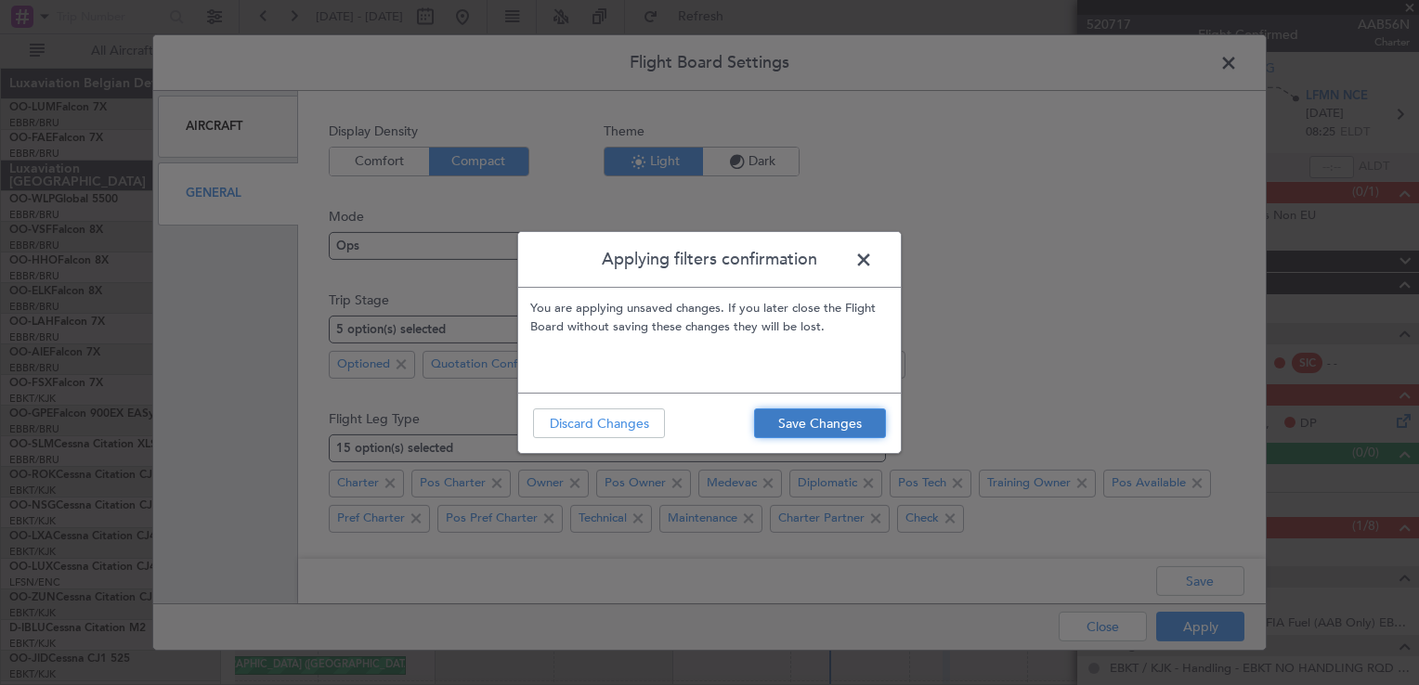
click at [836, 425] on button "Save Changes" at bounding box center [820, 424] width 132 height 30
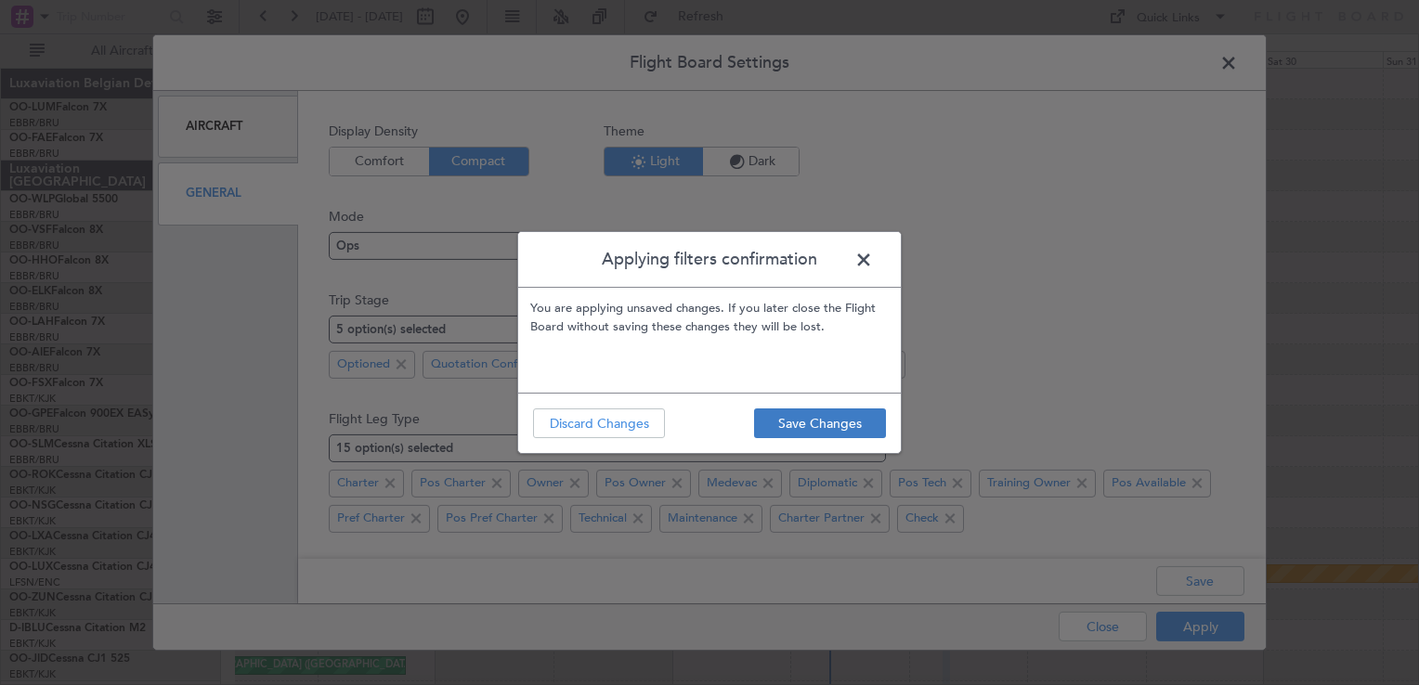
type input "0"
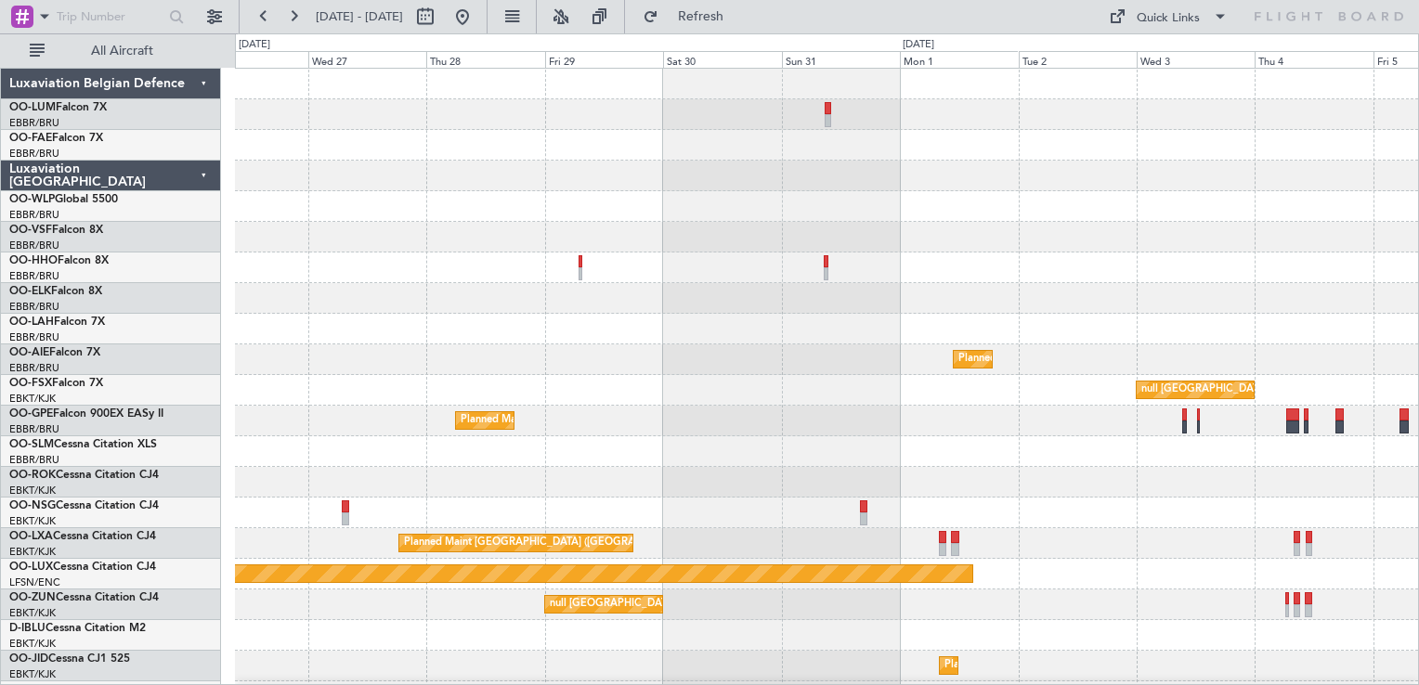
click at [422, 477] on div "Planned Maint [GEOGRAPHIC_DATA] ([GEOGRAPHIC_DATA]) null [GEOGRAPHIC_DATA]-[GEO…" at bounding box center [826, 390] width 1183 height 643
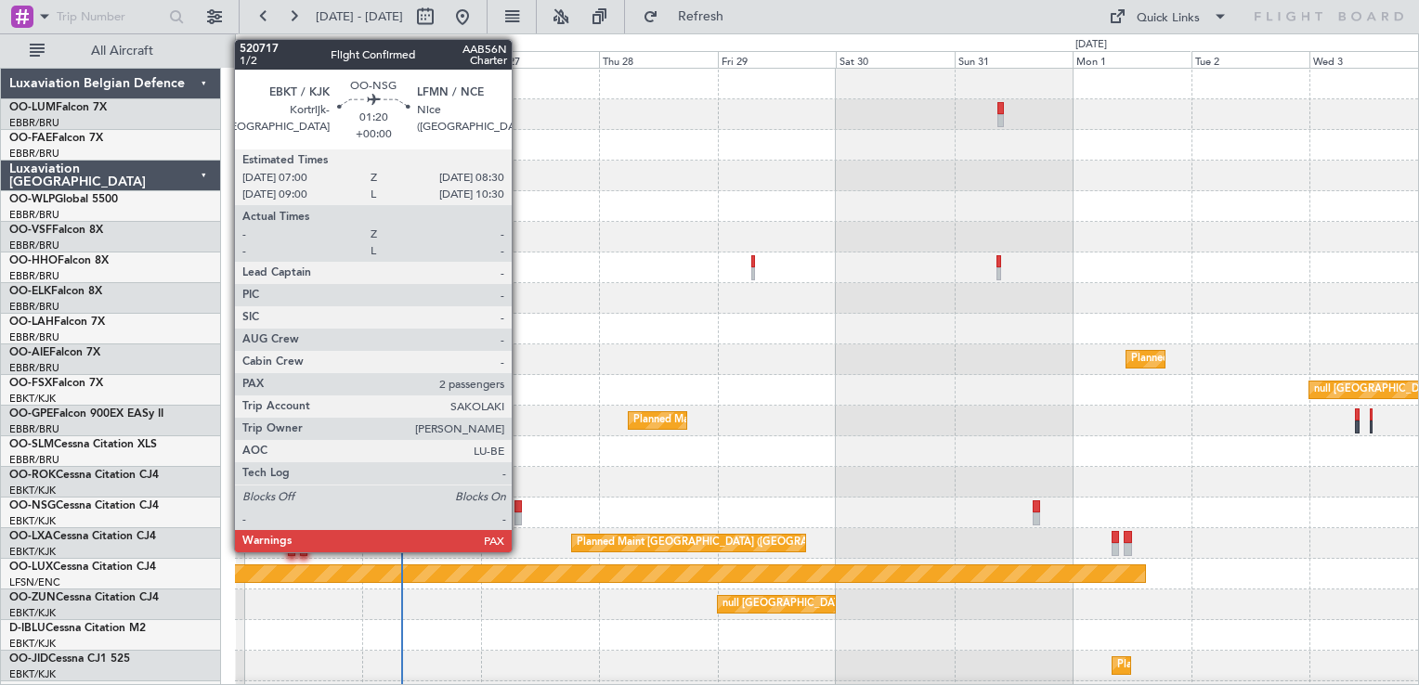
click at [520, 505] on div at bounding box center [517, 506] width 7 height 13
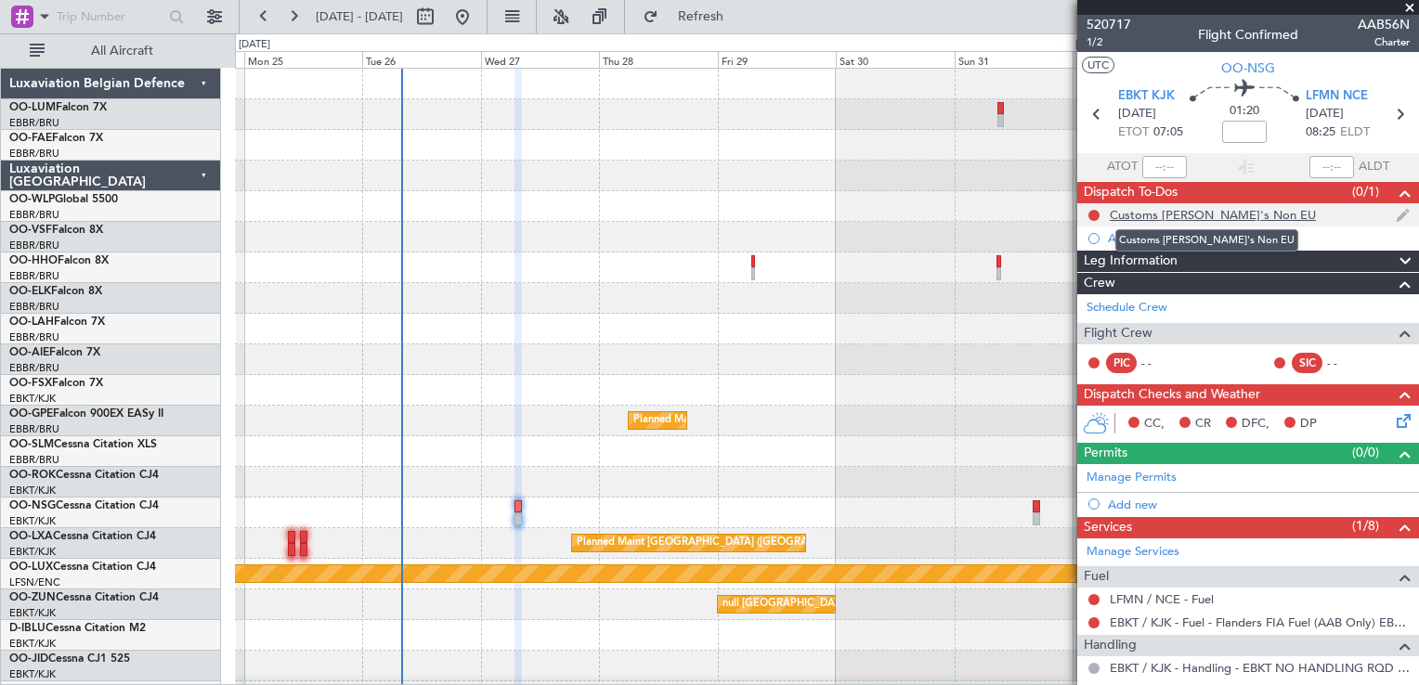
click at [1166, 214] on div "Customs [PERSON_NAME]'s Non EU" at bounding box center [1213, 215] width 206 height 16
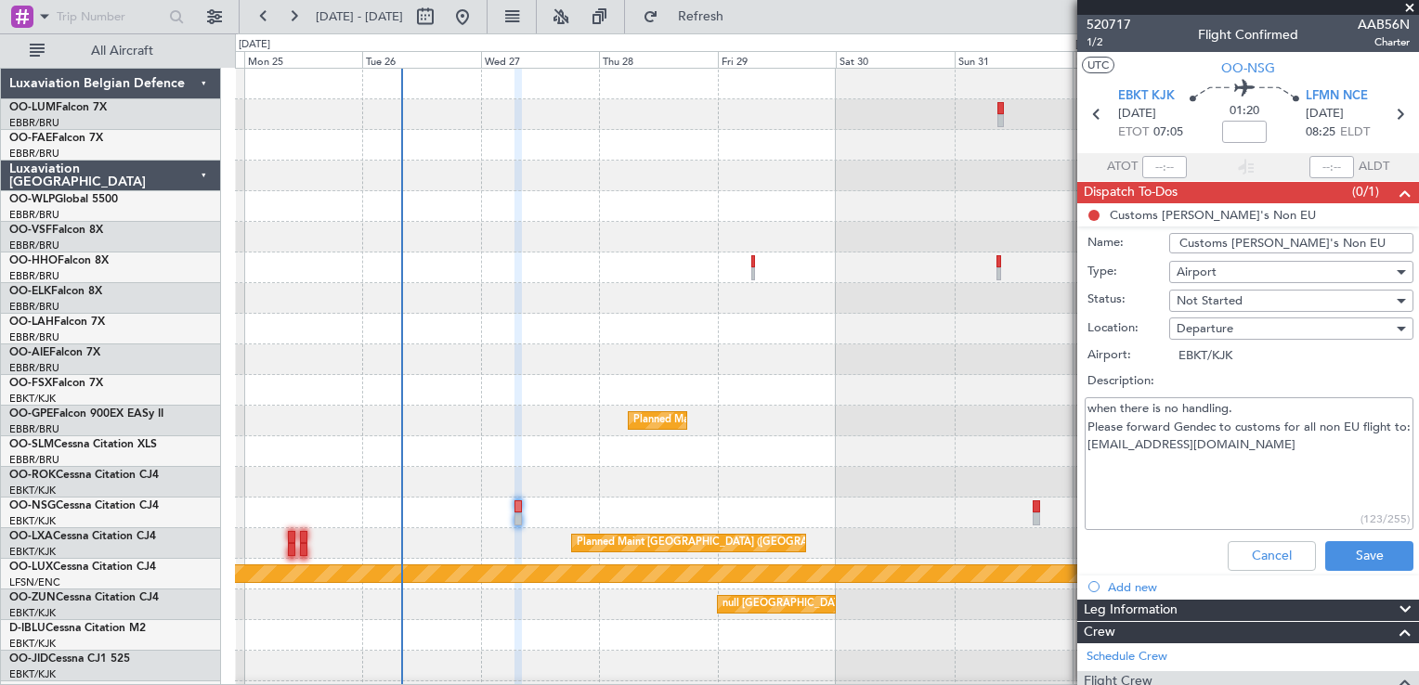
click at [1167, 212] on li "Customs CJ's Non EU Name: Customs CJ's Non EU Type: Airport Status: Not Started…" at bounding box center [1248, 390] width 342 height 375
click at [1394, 192] on span at bounding box center [1405, 193] width 22 height 22
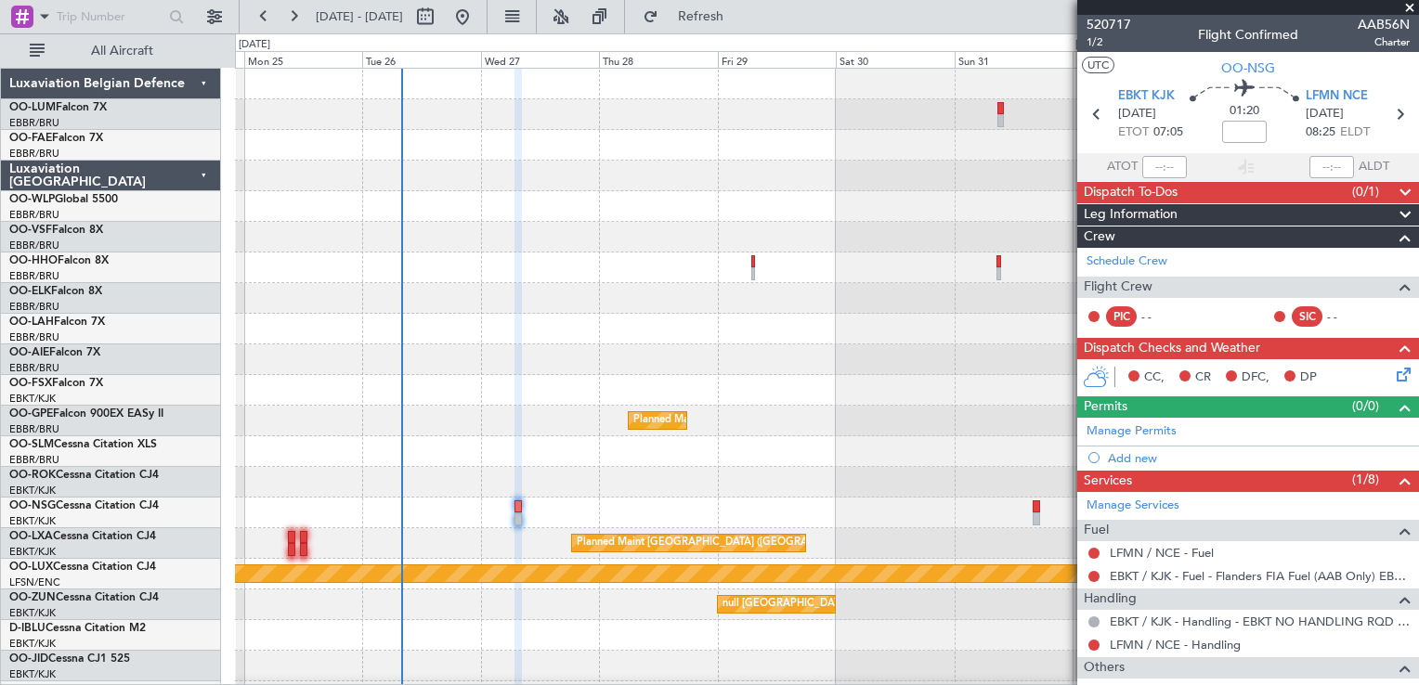
click at [1394, 187] on span at bounding box center [1405, 193] width 22 height 22
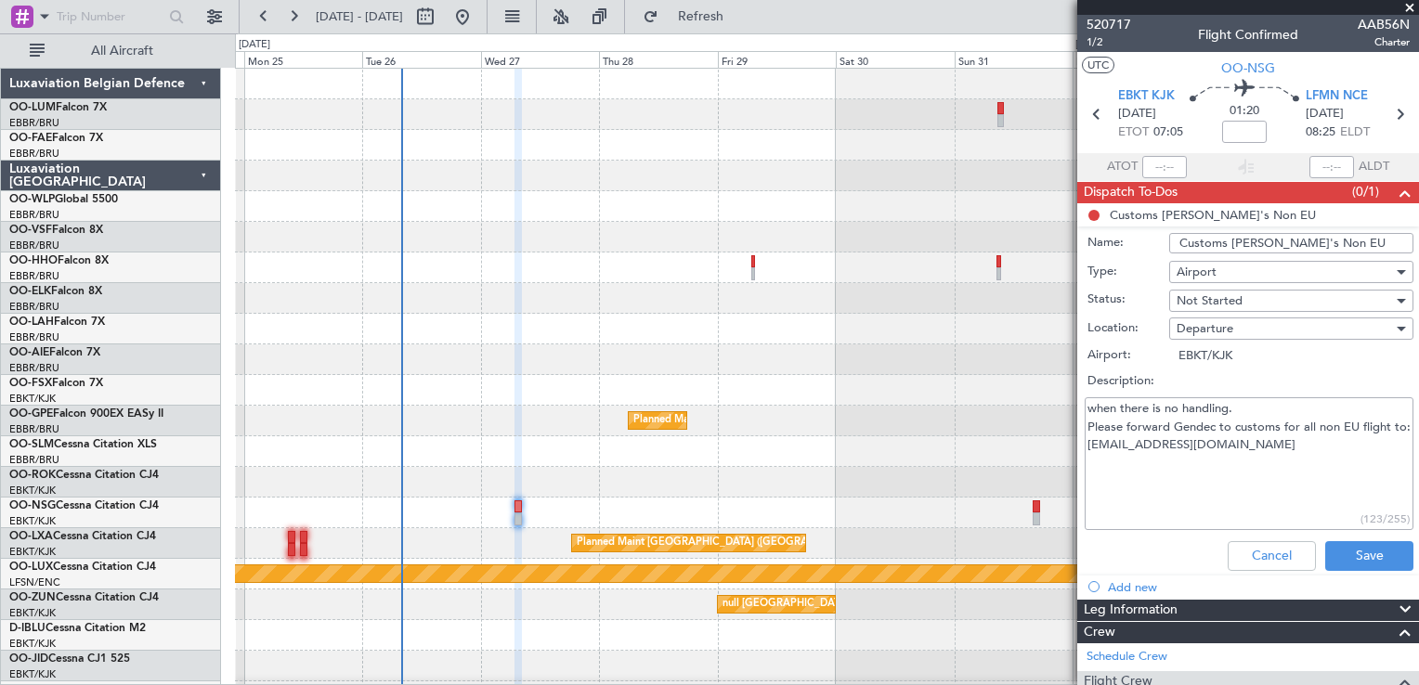
click at [1221, 214] on li "Customs CJ's Non EU Name: Customs CJ's Non EU Type: Airport Status: Not Started…" at bounding box center [1248, 390] width 342 height 375
click at [1249, 550] on button "Cancel" at bounding box center [1272, 556] width 88 height 30
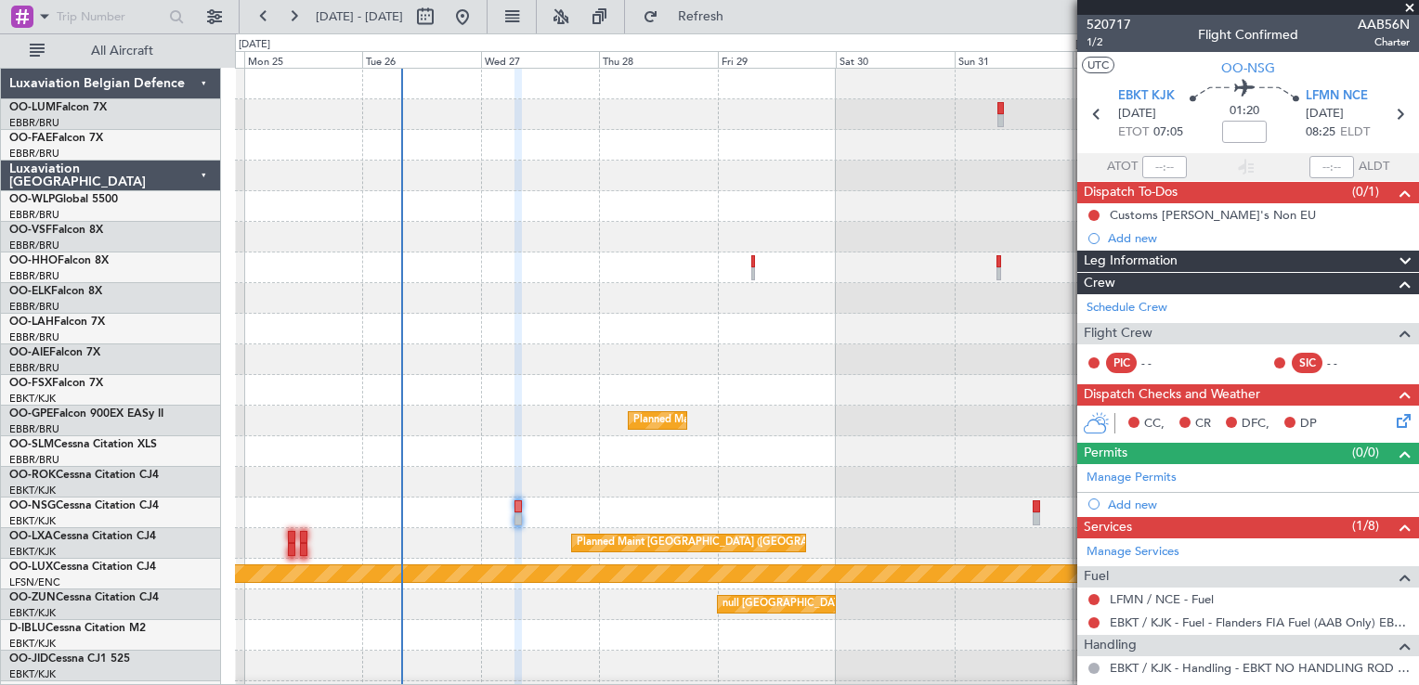
click at [1096, 357] on button at bounding box center [1093, 362] width 11 height 11
click at [1292, 366] on div "SIC" at bounding box center [1307, 363] width 31 height 20
click at [1144, 313] on link "Schedule Crew" at bounding box center [1126, 308] width 81 height 19
click at [1397, 418] on icon at bounding box center [1400, 417] width 15 height 15
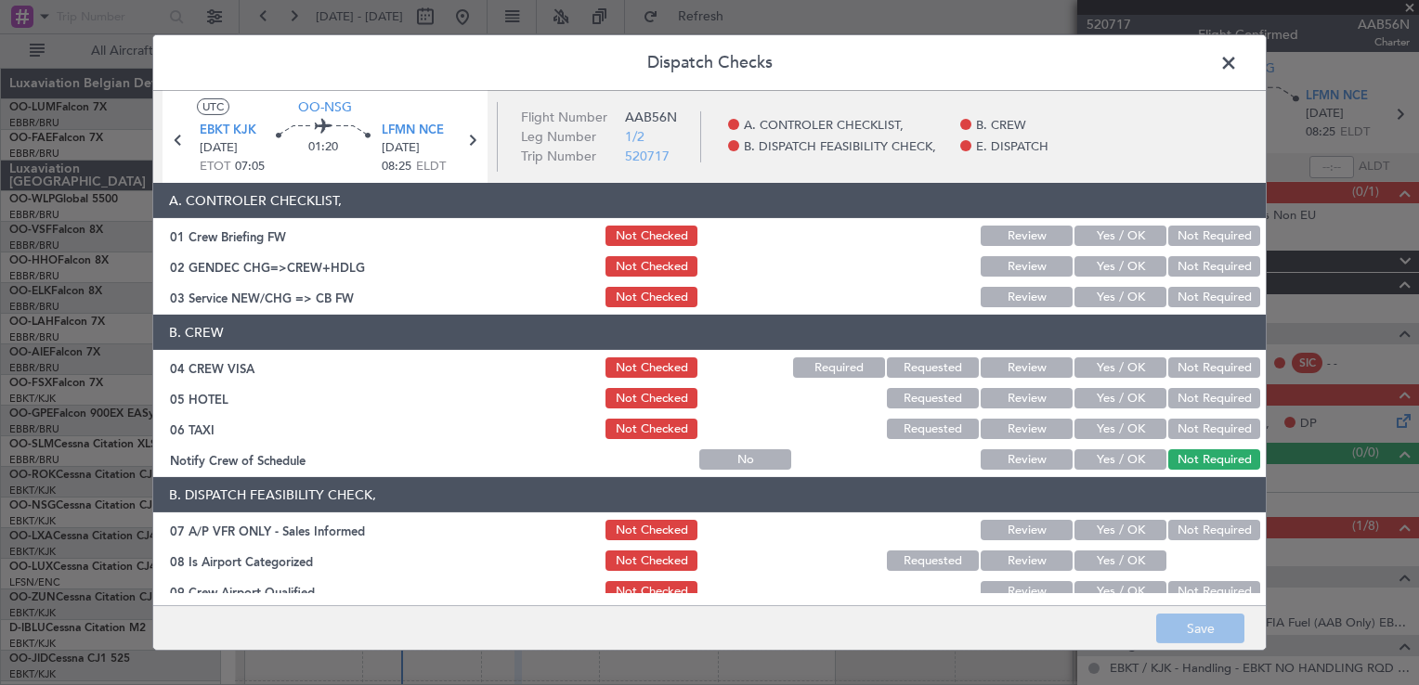
click at [1238, 68] on span at bounding box center [1238, 67] width 0 height 37
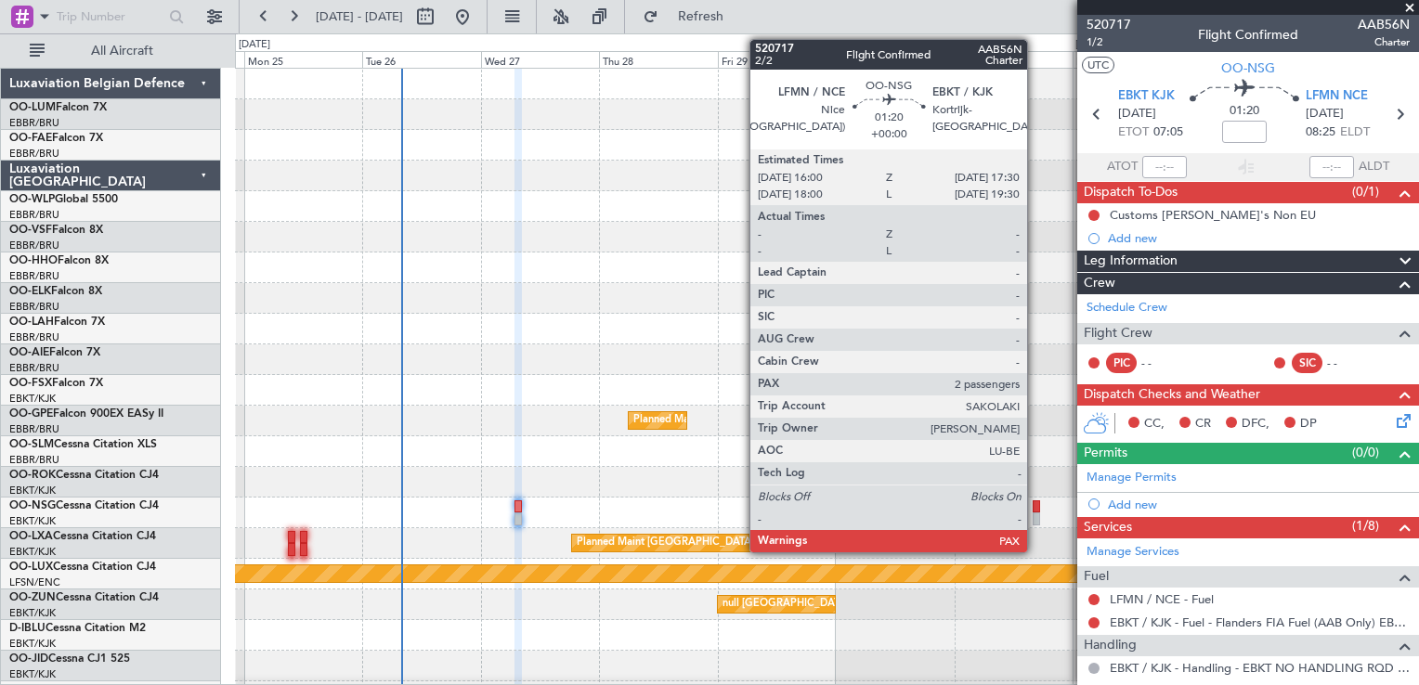
click at [1035, 506] on div at bounding box center [1036, 506] width 7 height 13
